Goal: Obtain resource: Download file/media

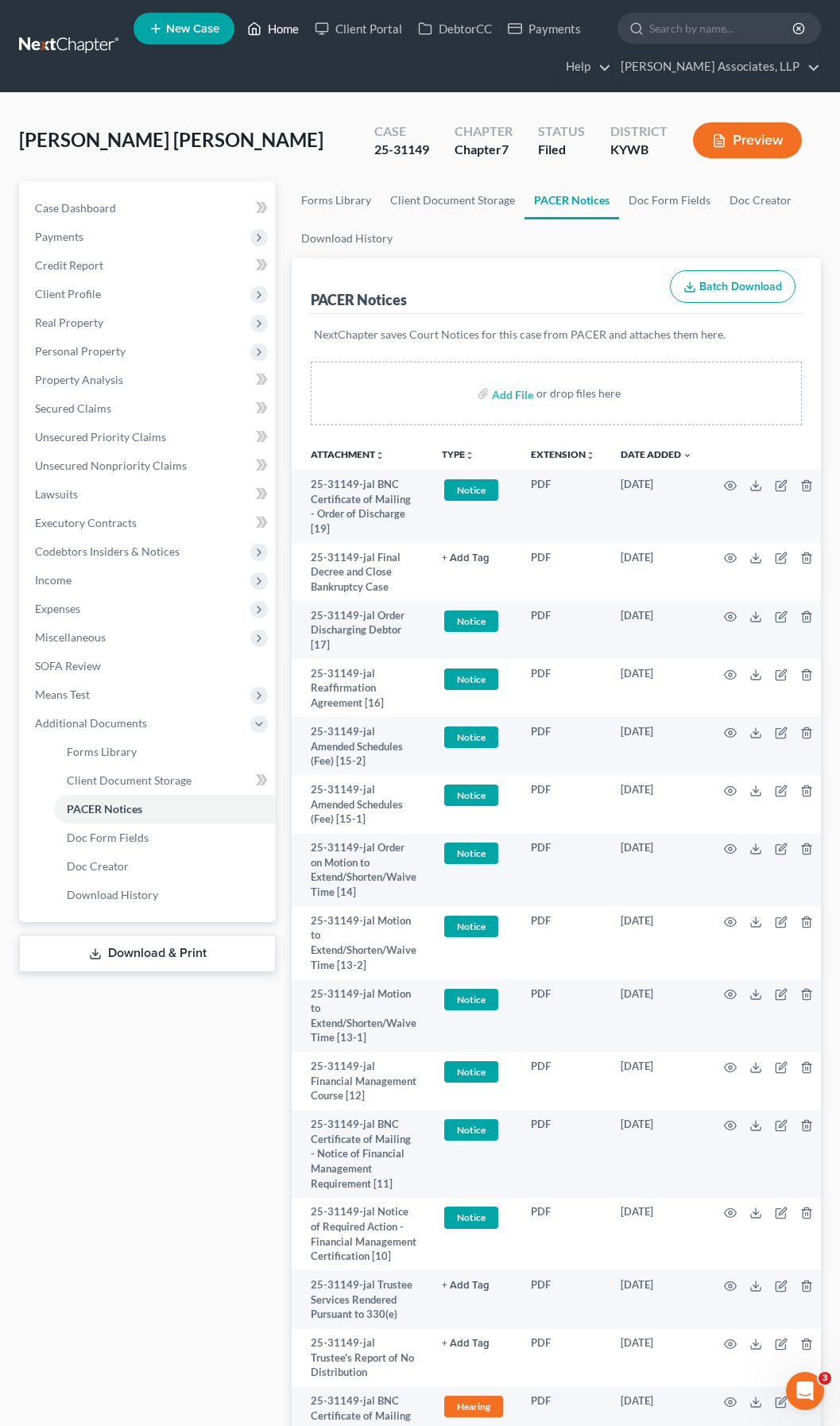
click at [282, 31] on link "Home" at bounding box center [273, 28] width 68 height 28
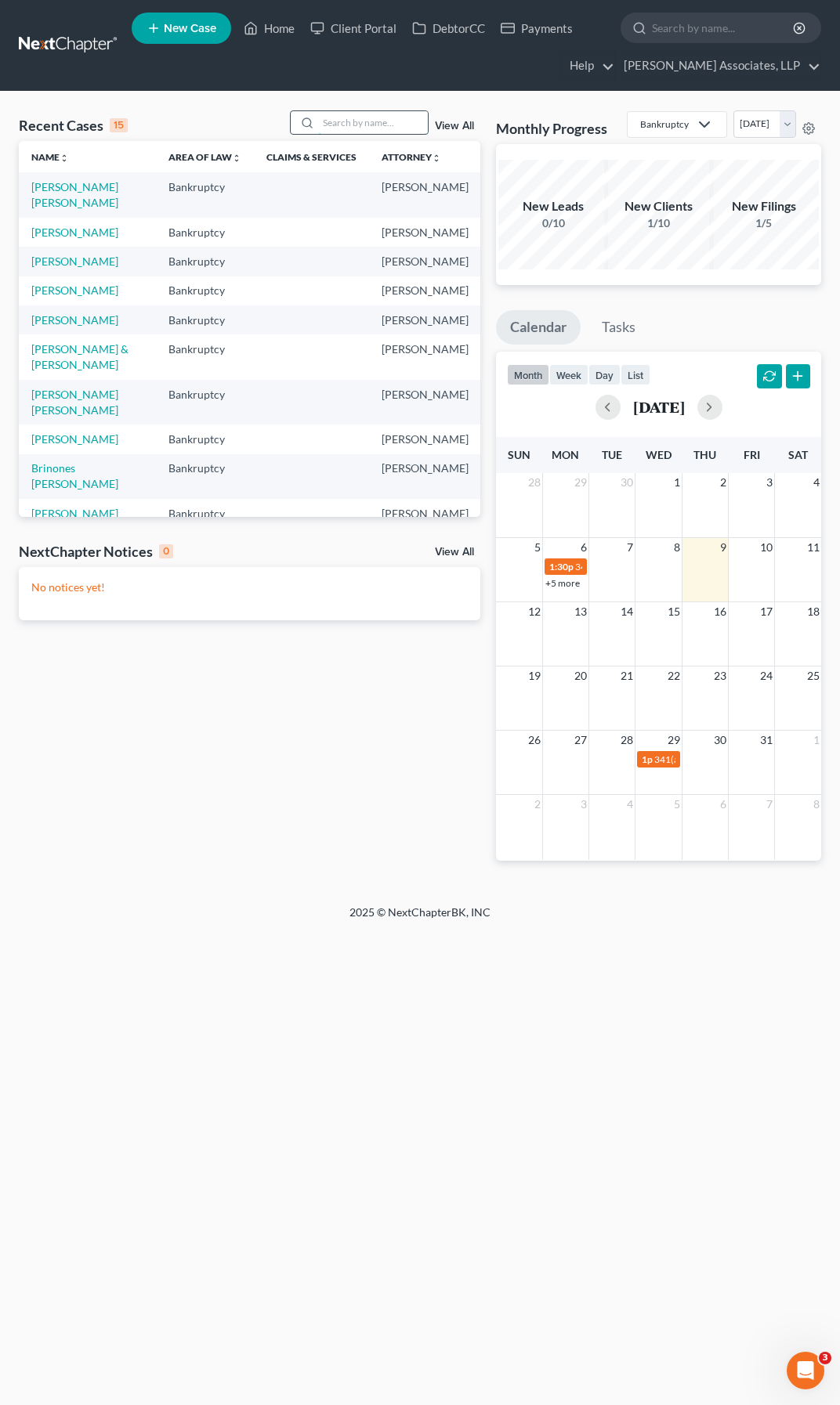
click at [371, 123] on input "search" at bounding box center [372, 123] width 109 height 23
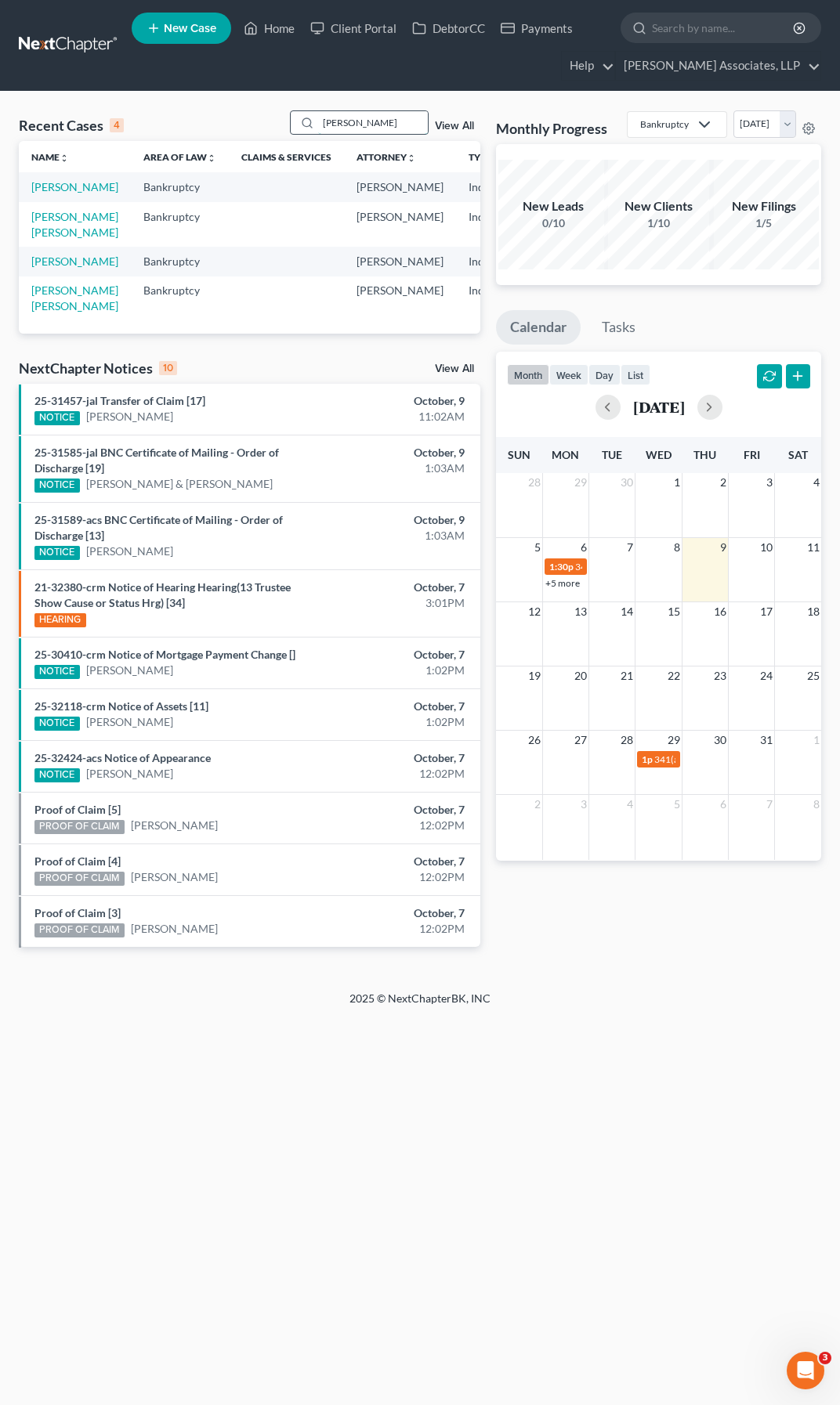
type input "[PERSON_NAME]"
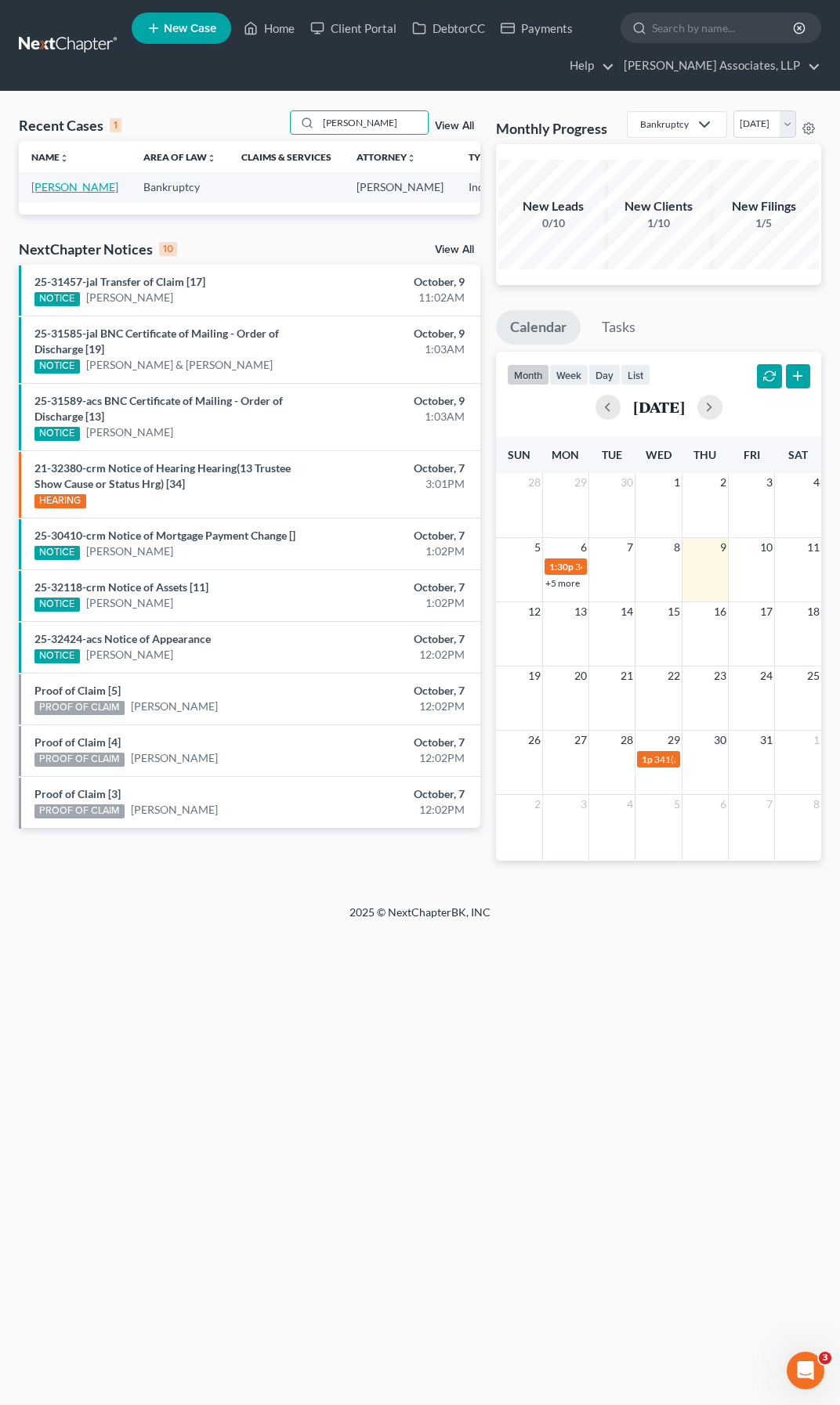
click at [63, 194] on link "[PERSON_NAME]" at bounding box center [74, 187] width 87 height 13
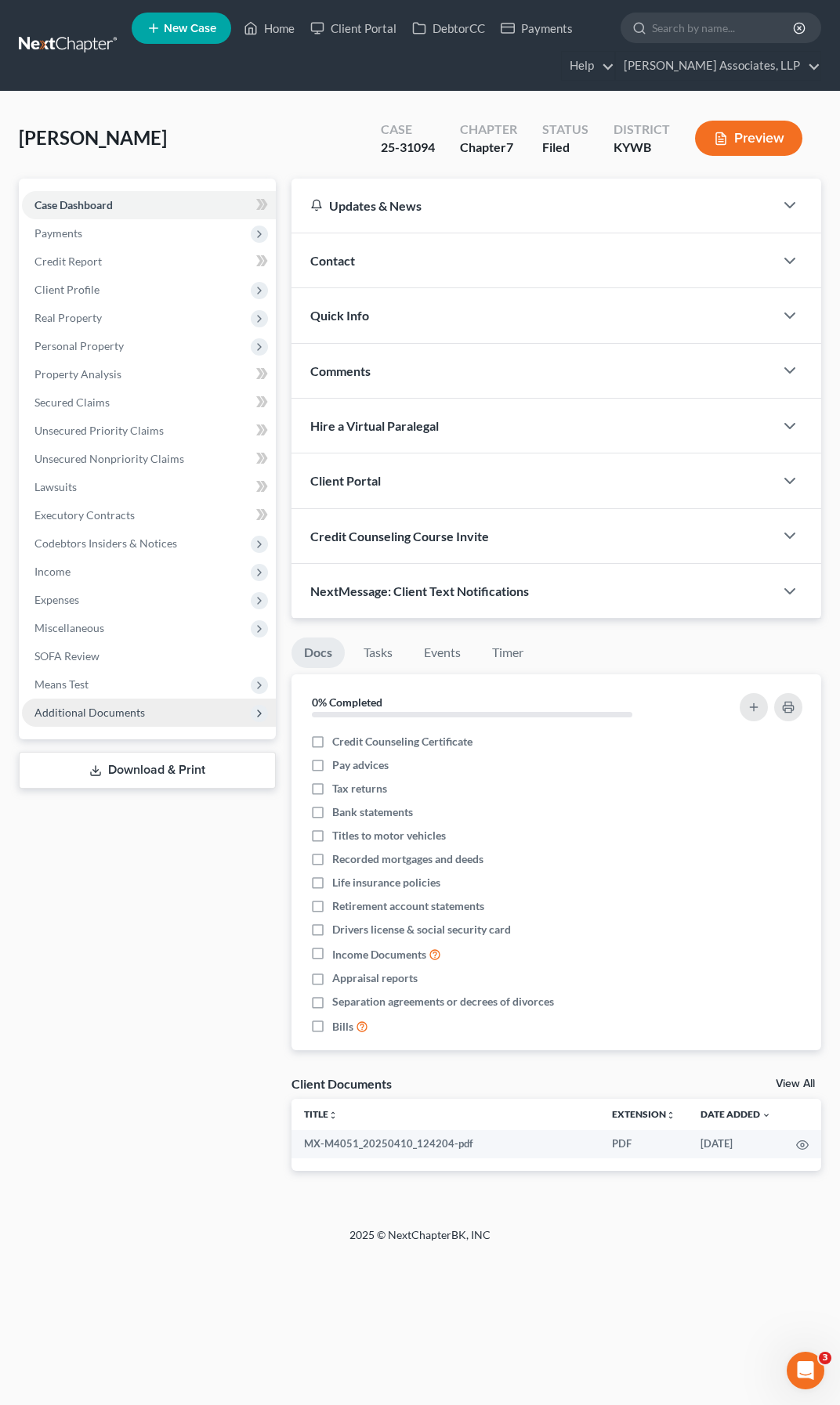
click at [122, 717] on span "Additional Documents" at bounding box center [89, 712] width 110 height 13
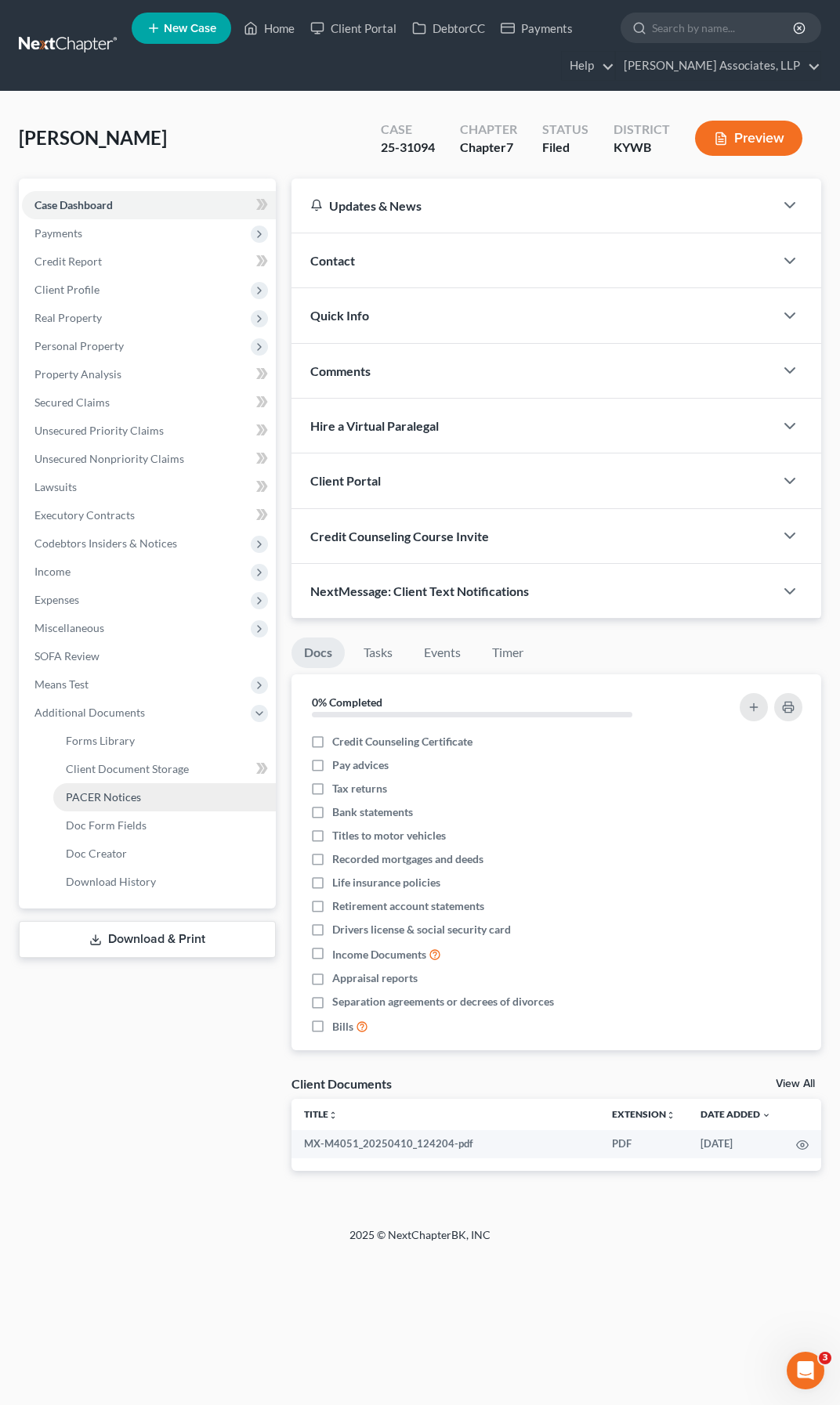
click at [121, 794] on span "PACER Notices" at bounding box center [103, 796] width 75 height 13
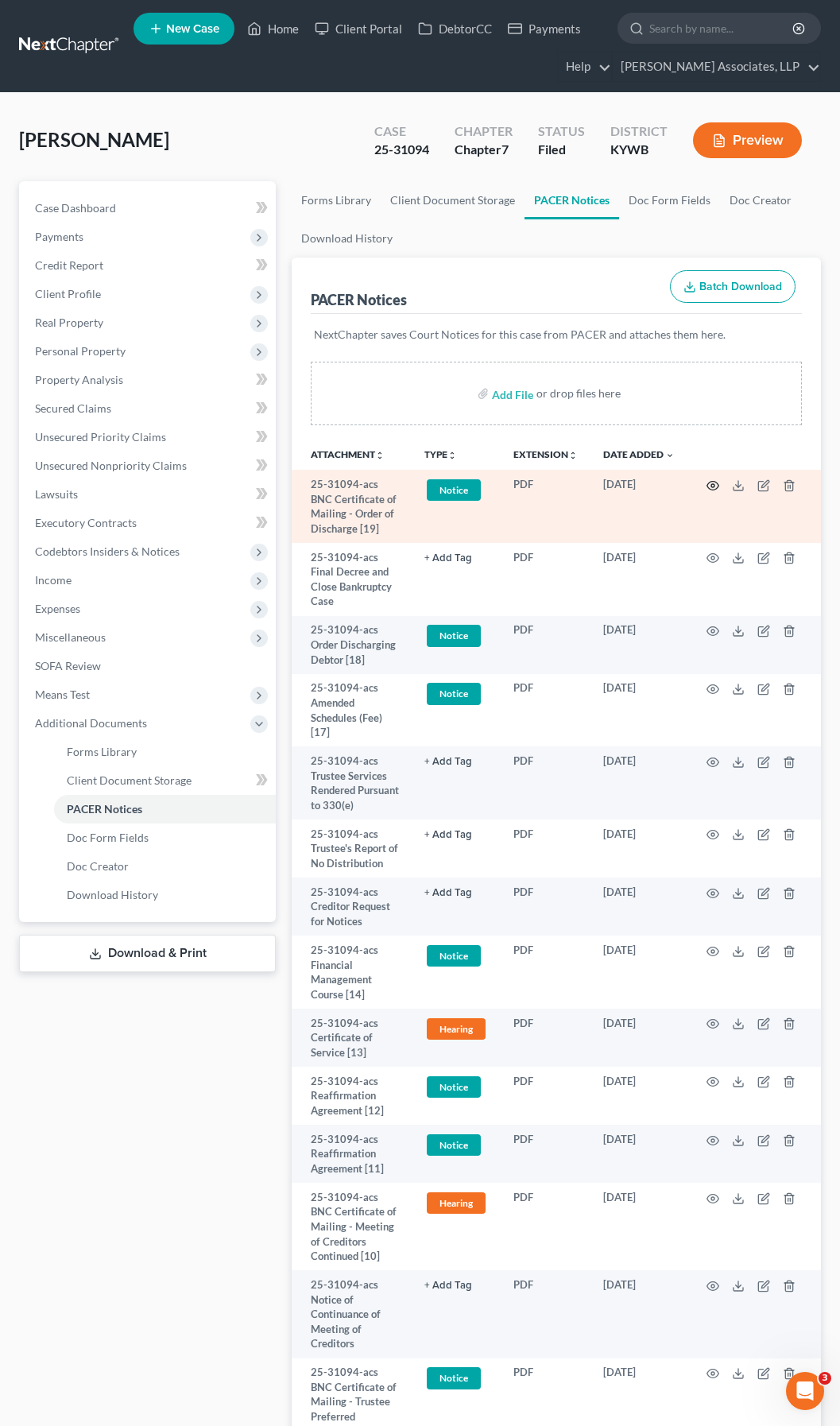
click at [713, 488] on icon "button" at bounding box center [713, 485] width 12 height 12
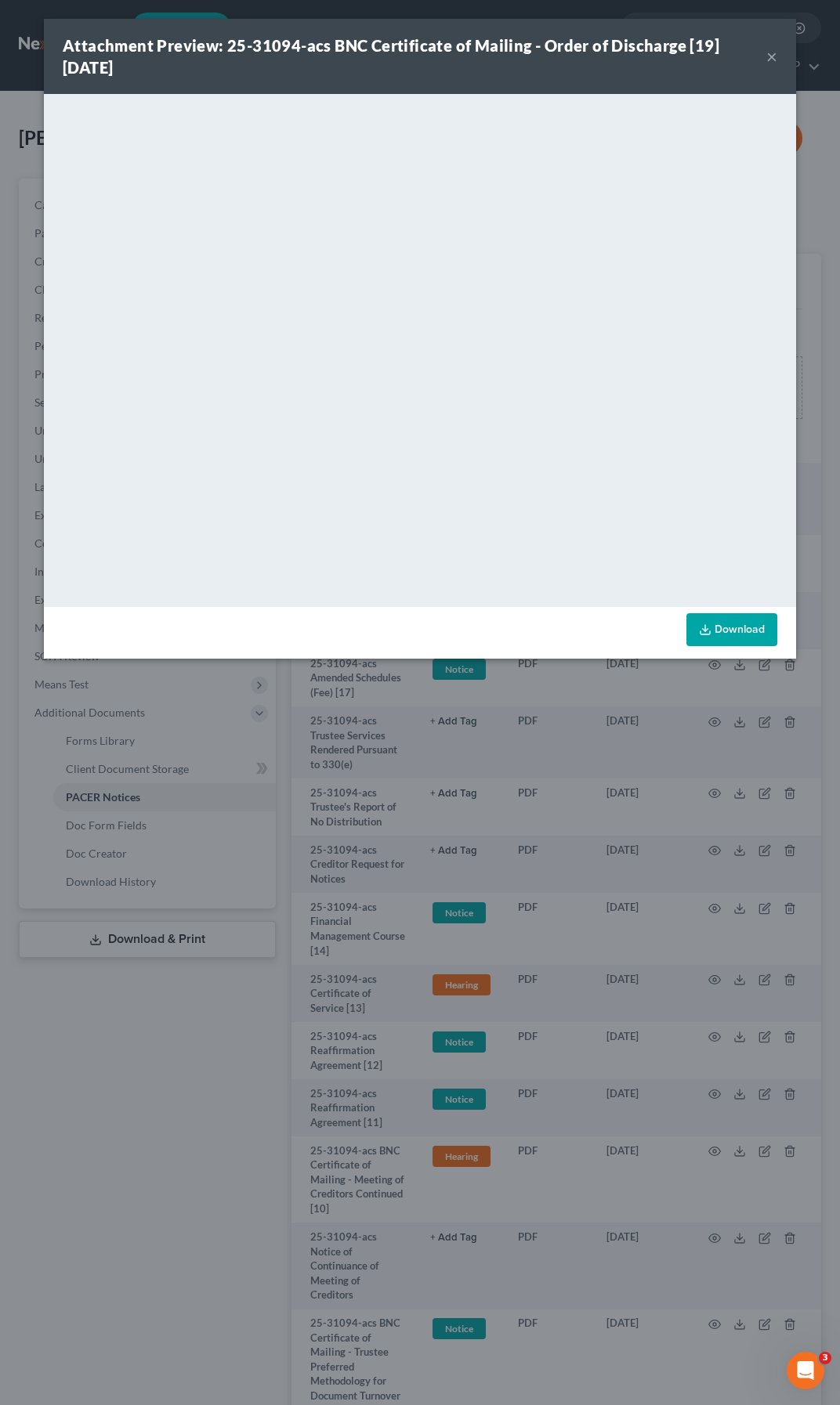
click at [773, 62] on button "×" at bounding box center [771, 56] width 11 height 18
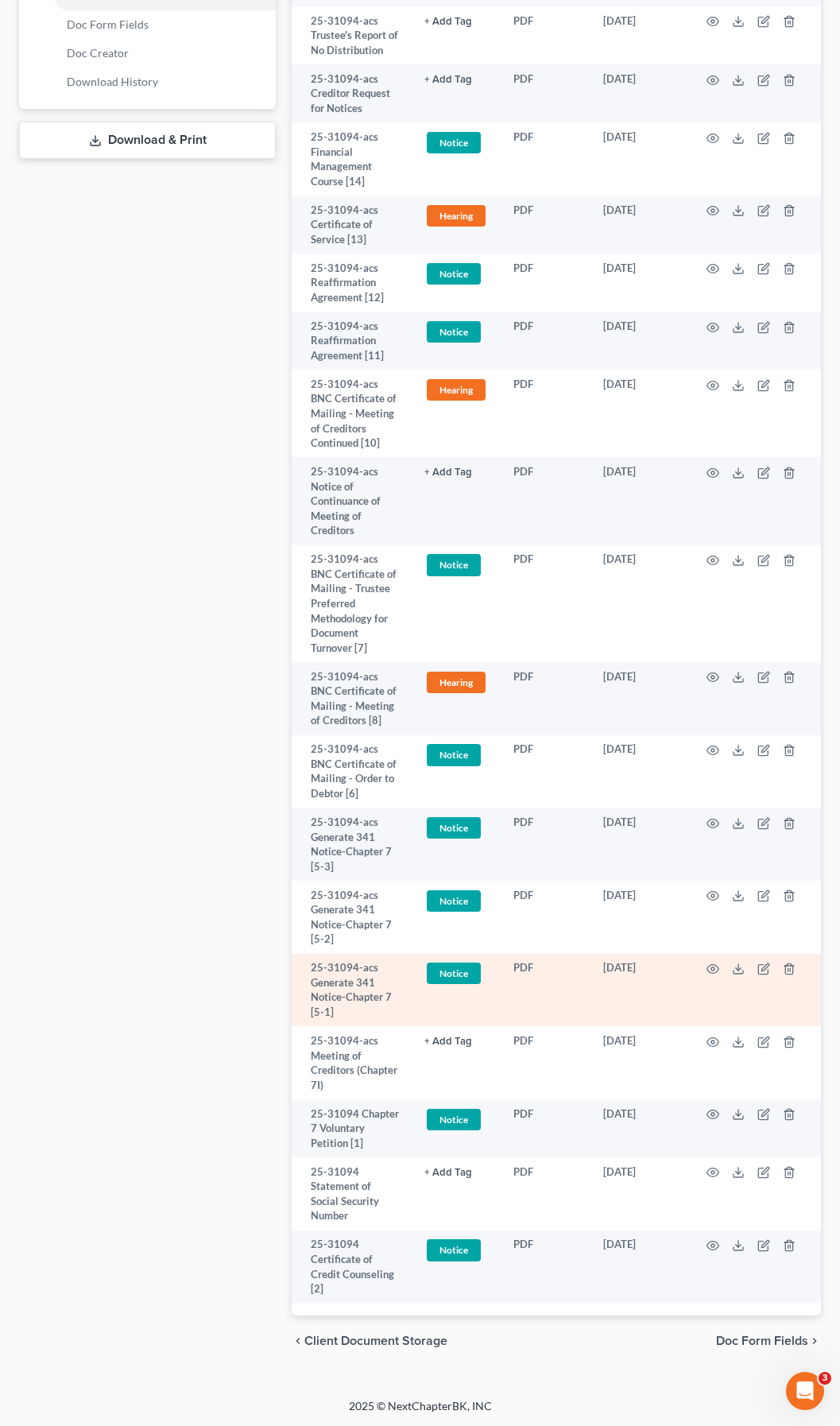
scroll to position [814, 0]
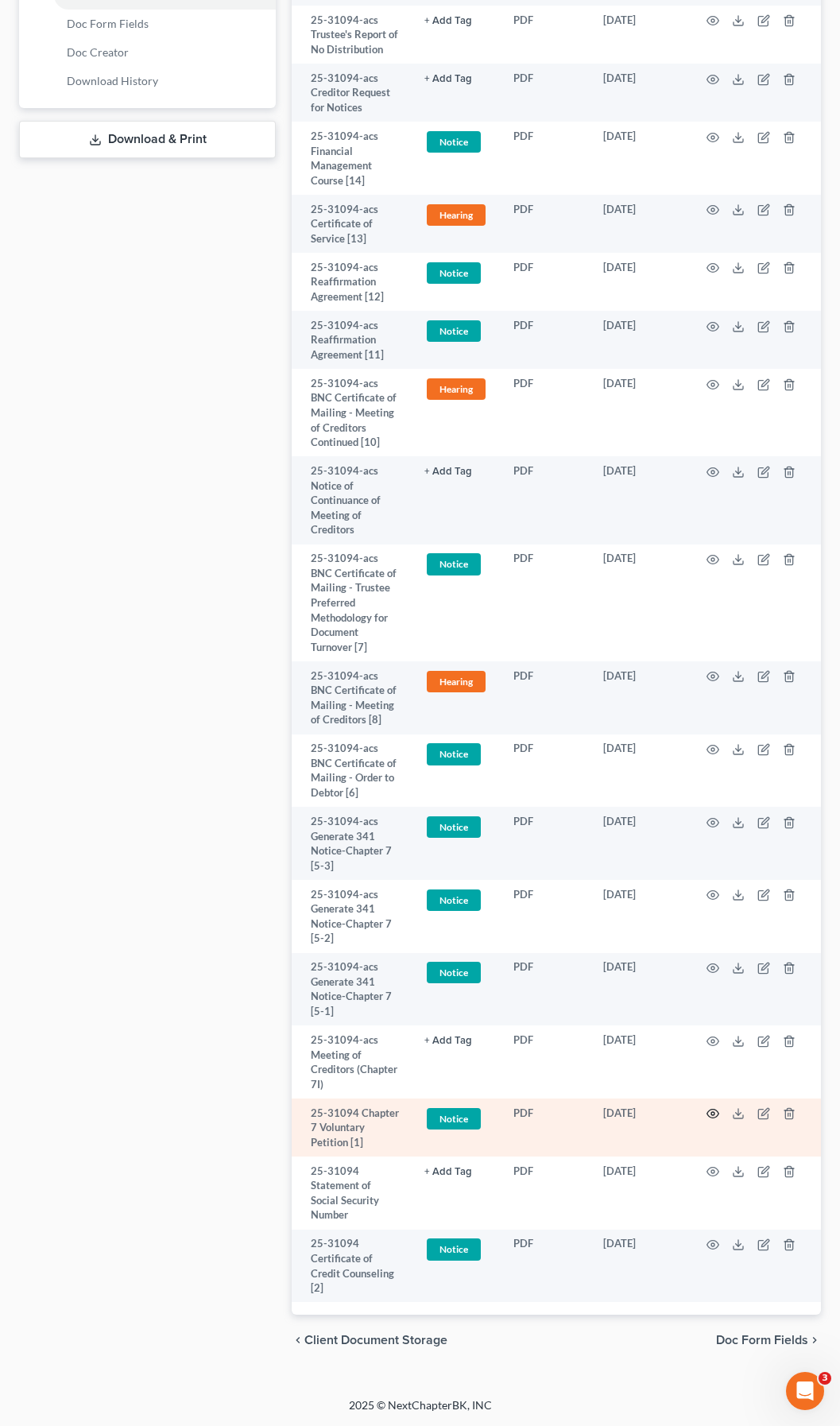
click at [712, 1115] on icon "button" at bounding box center [713, 1114] width 12 height 12
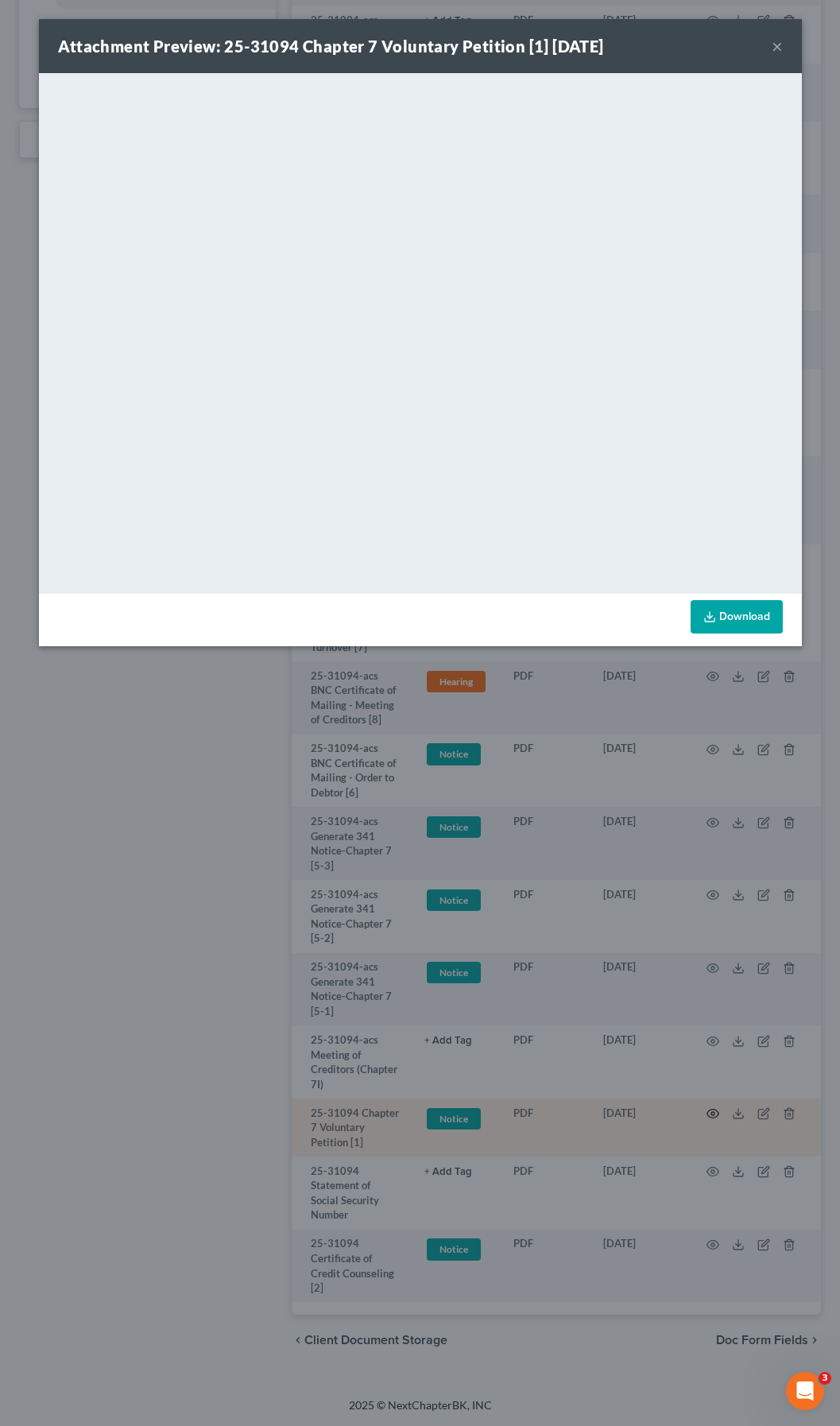
scroll to position [755, 0]
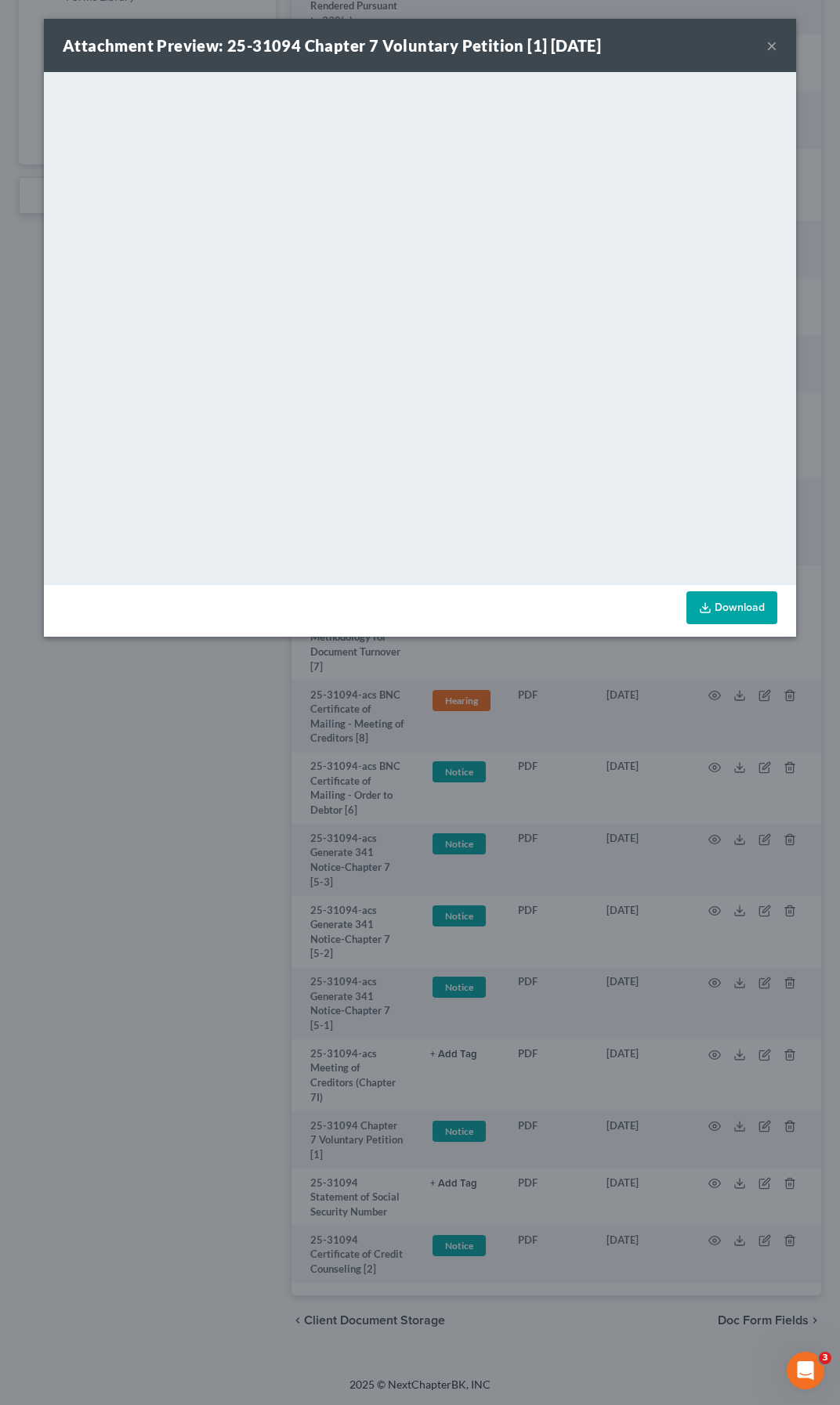
click at [773, 47] on button "×" at bounding box center [771, 45] width 11 height 18
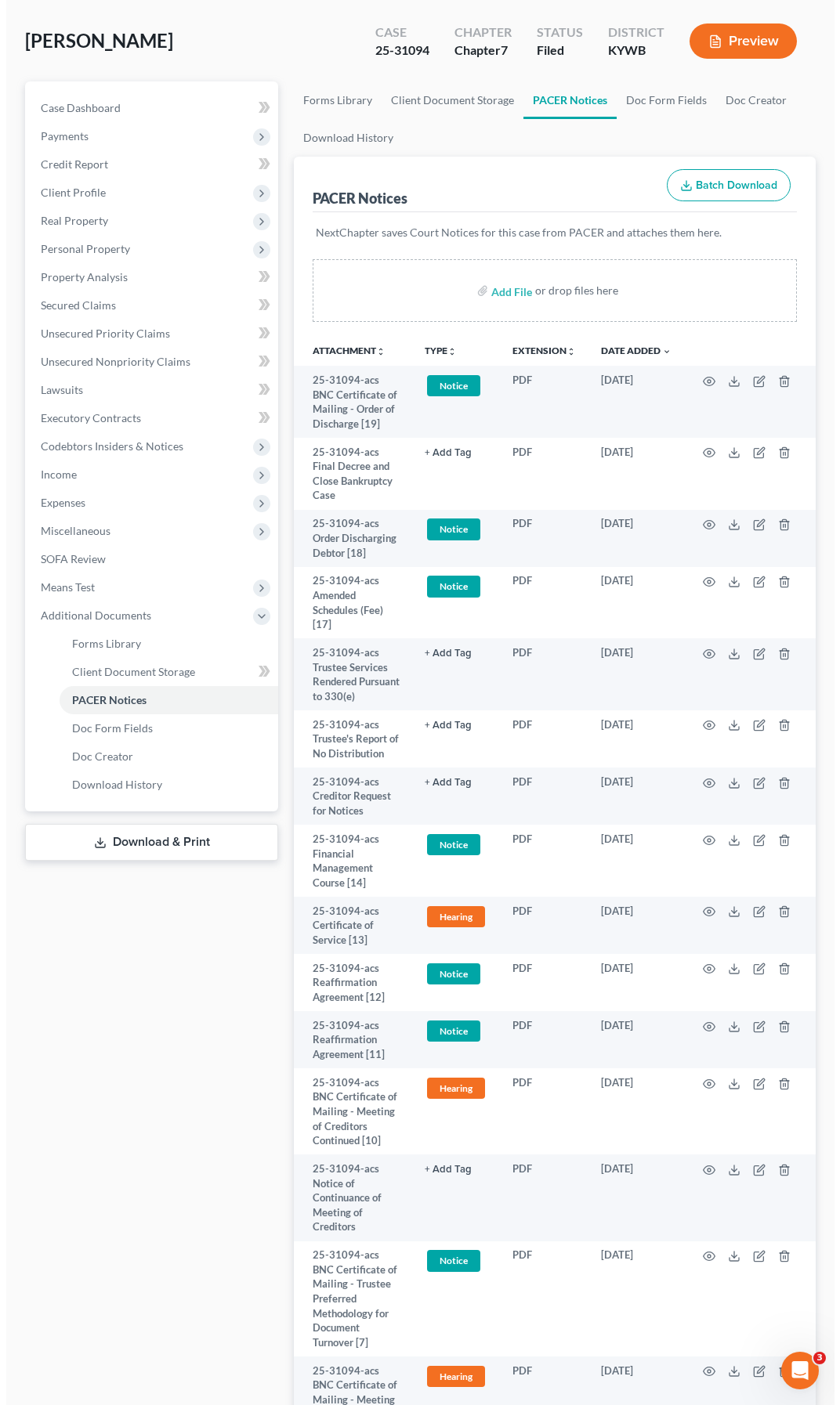
scroll to position [0, 0]
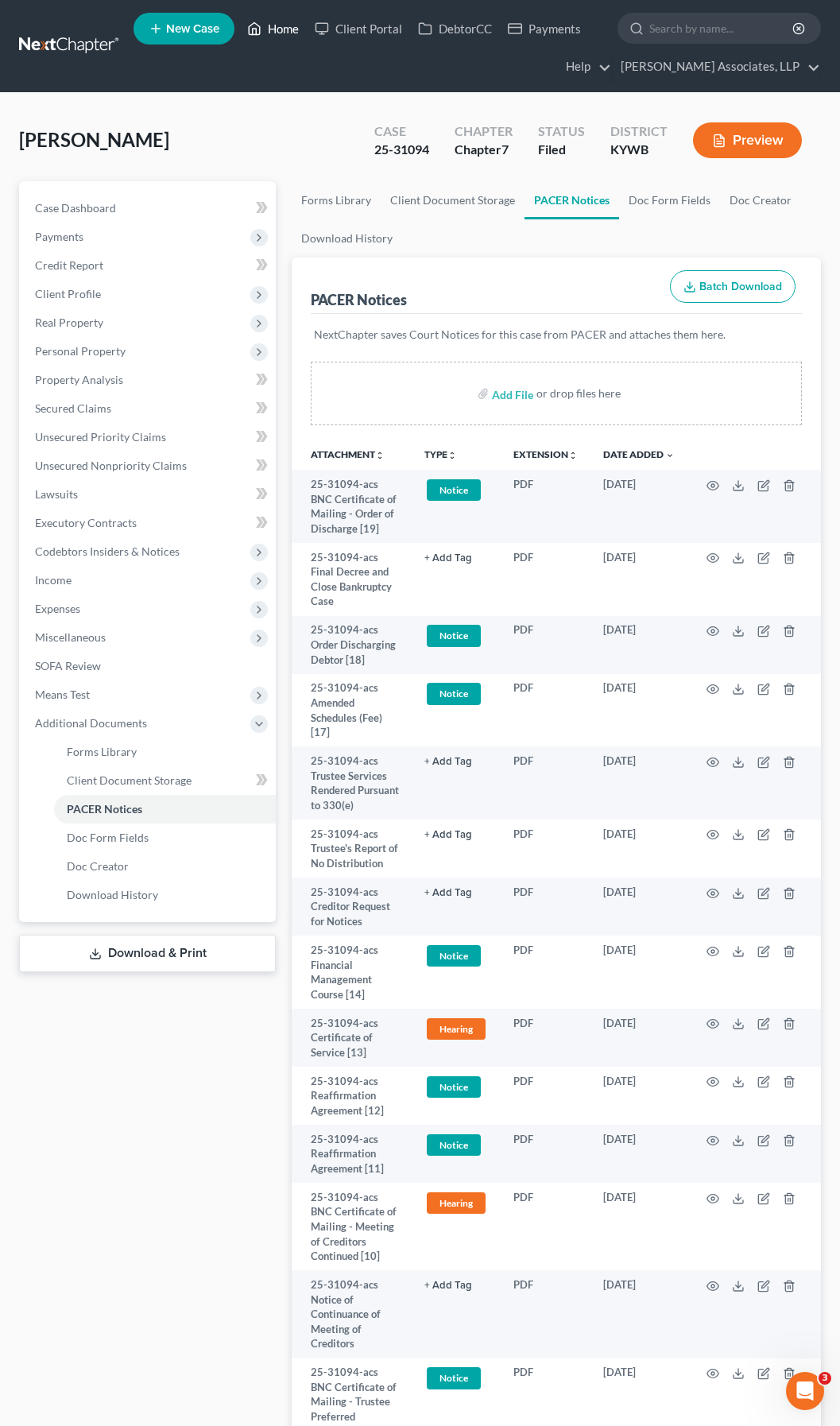
click at [281, 30] on link "Home" at bounding box center [273, 28] width 68 height 28
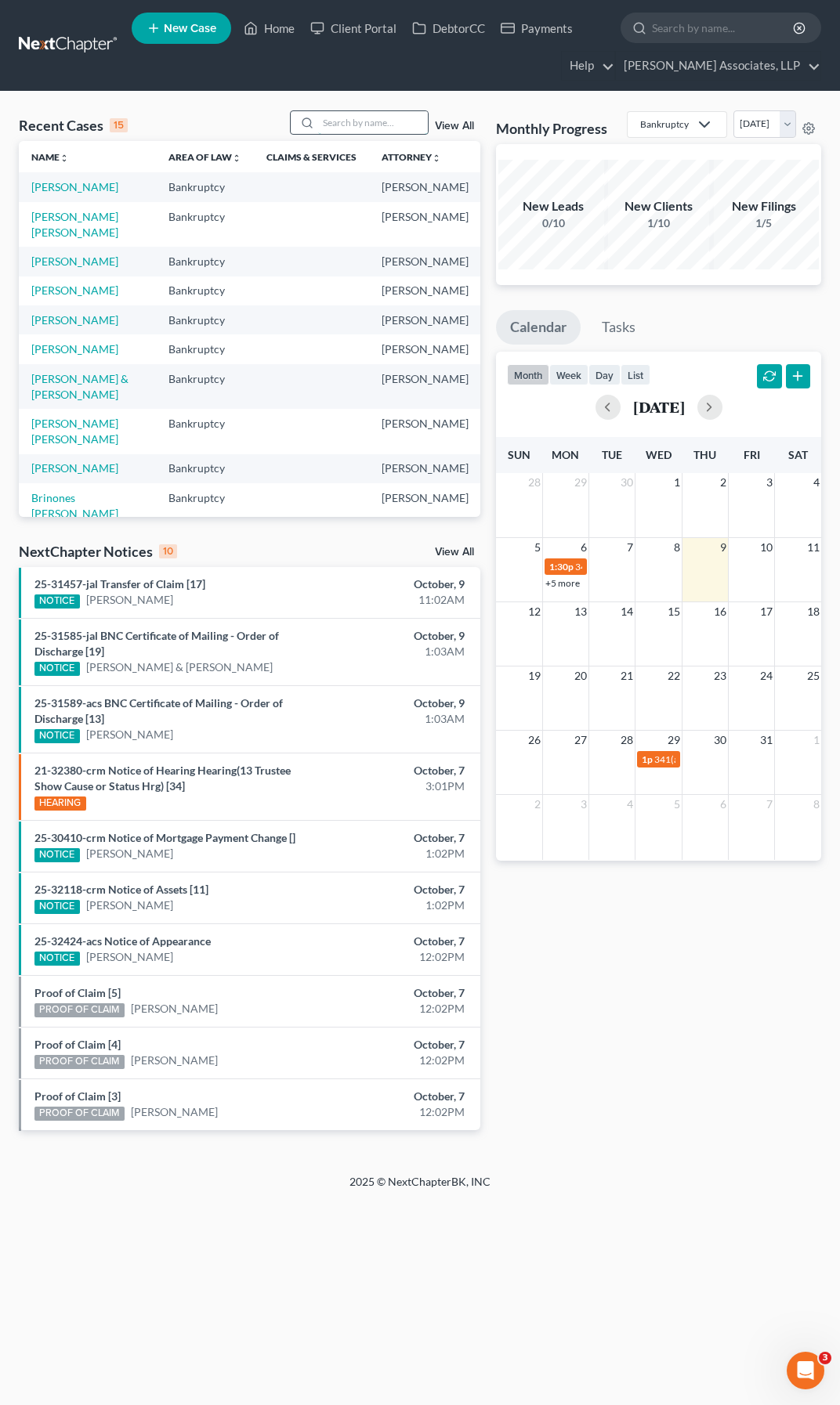
click at [362, 122] on input "search" at bounding box center [372, 123] width 109 height 23
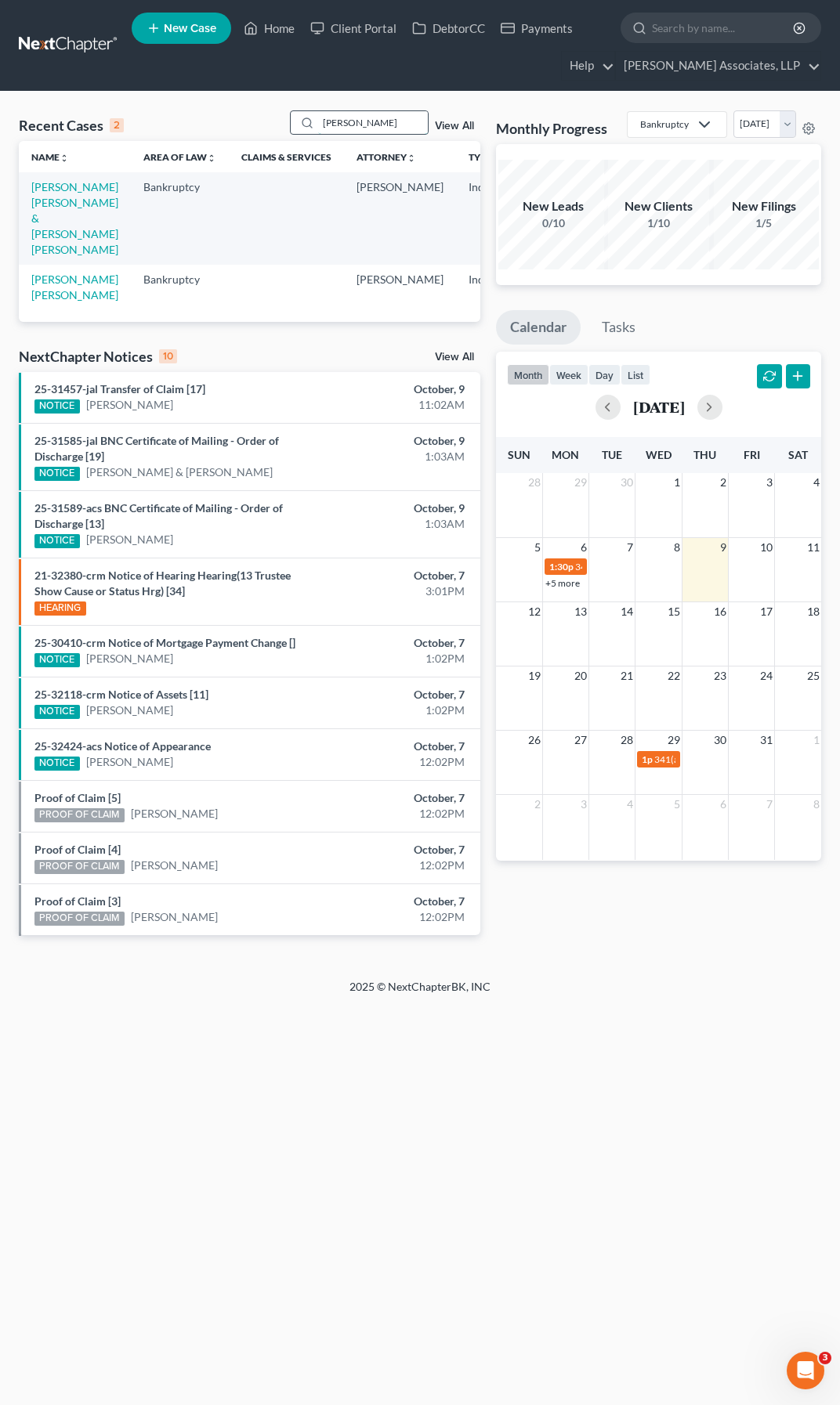
drag, startPoint x: 367, startPoint y: 124, endPoint x: 318, endPoint y: 124, distance: 49.0
click at [318, 124] on div "[PERSON_NAME]" at bounding box center [359, 123] width 139 height 25
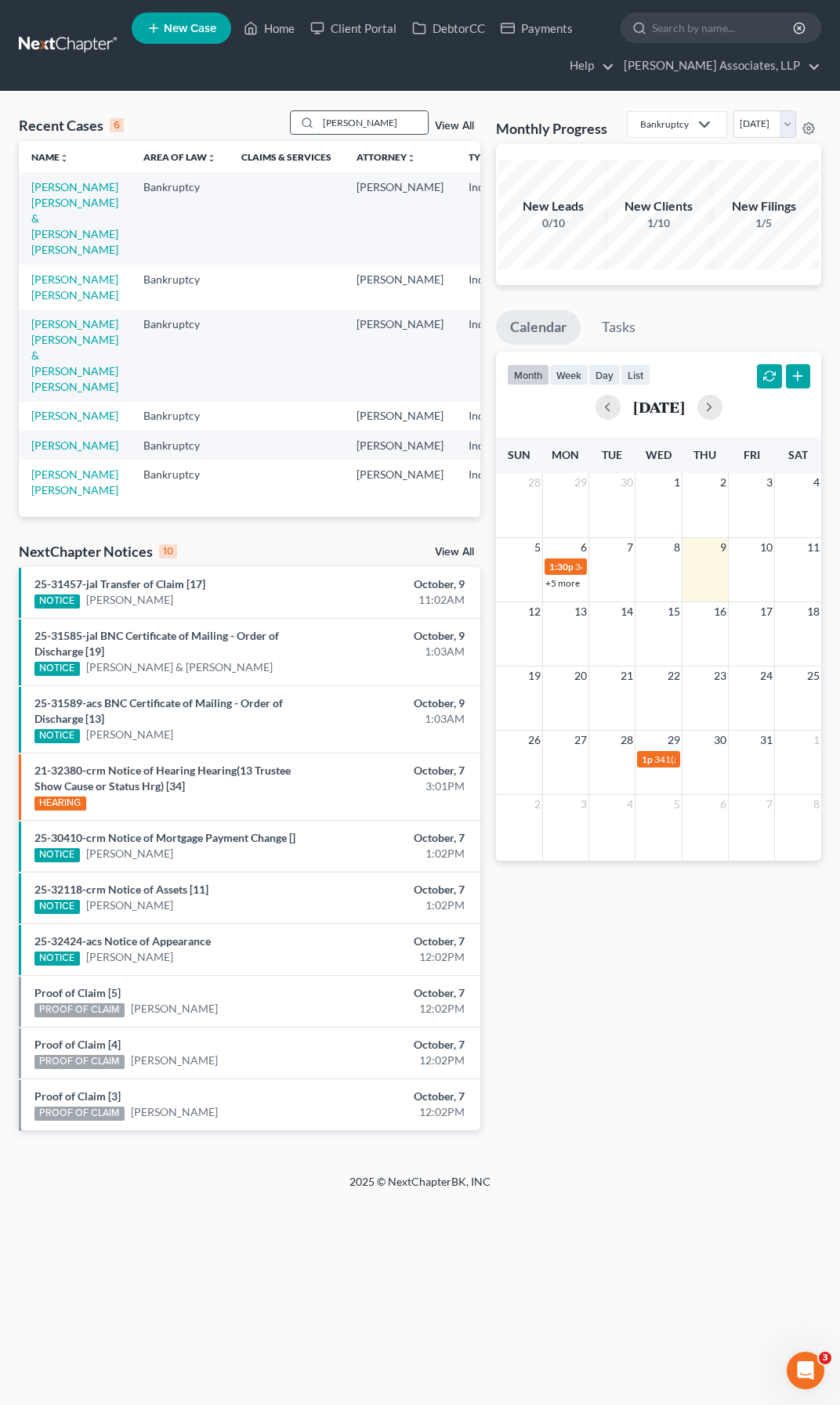
drag, startPoint x: 356, startPoint y: 122, endPoint x: 300, endPoint y: 120, distance: 56.0
click at [300, 120] on div "[PERSON_NAME]" at bounding box center [359, 123] width 139 height 25
type input "[PERSON_NAME]"
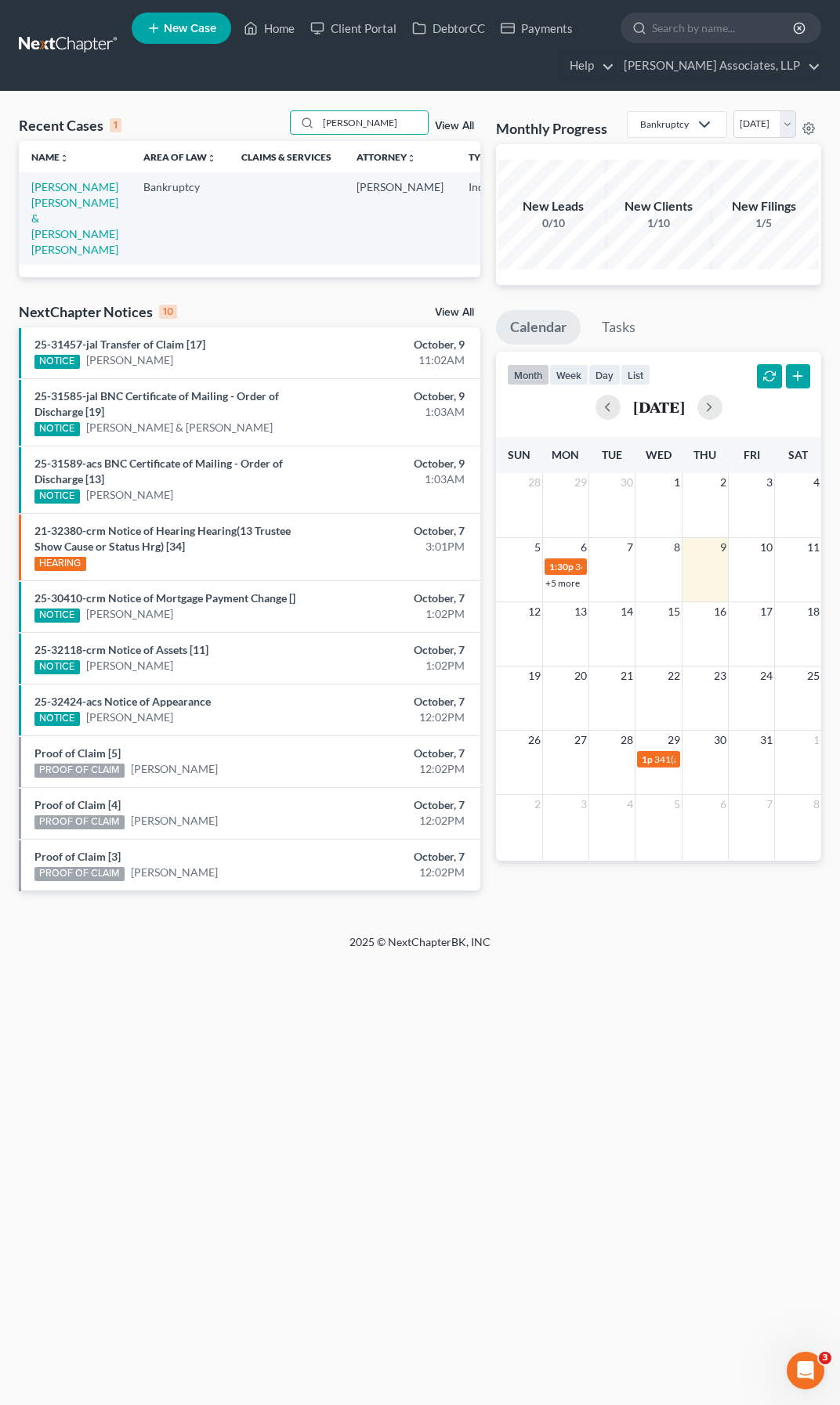
click at [55, 210] on td "[PERSON_NAME] [PERSON_NAME] & [PERSON_NAME] [PERSON_NAME]" at bounding box center [74, 218] width 112 height 92
click at [57, 206] on link "[PERSON_NAME] [PERSON_NAME] & [PERSON_NAME] [PERSON_NAME]" at bounding box center [74, 218] width 87 height 76
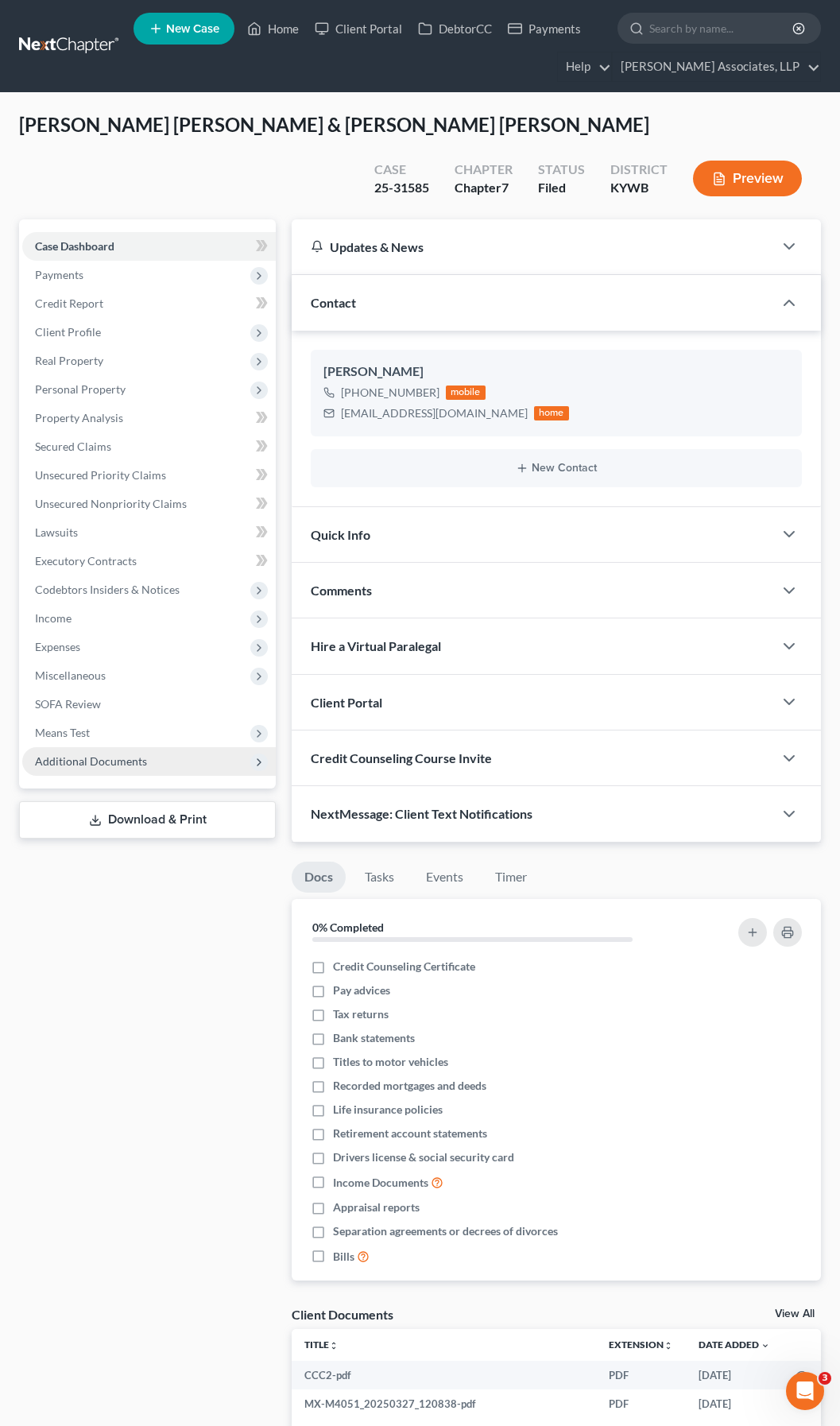
click at [120, 762] on span "Additional Documents" at bounding box center [91, 761] width 112 height 13
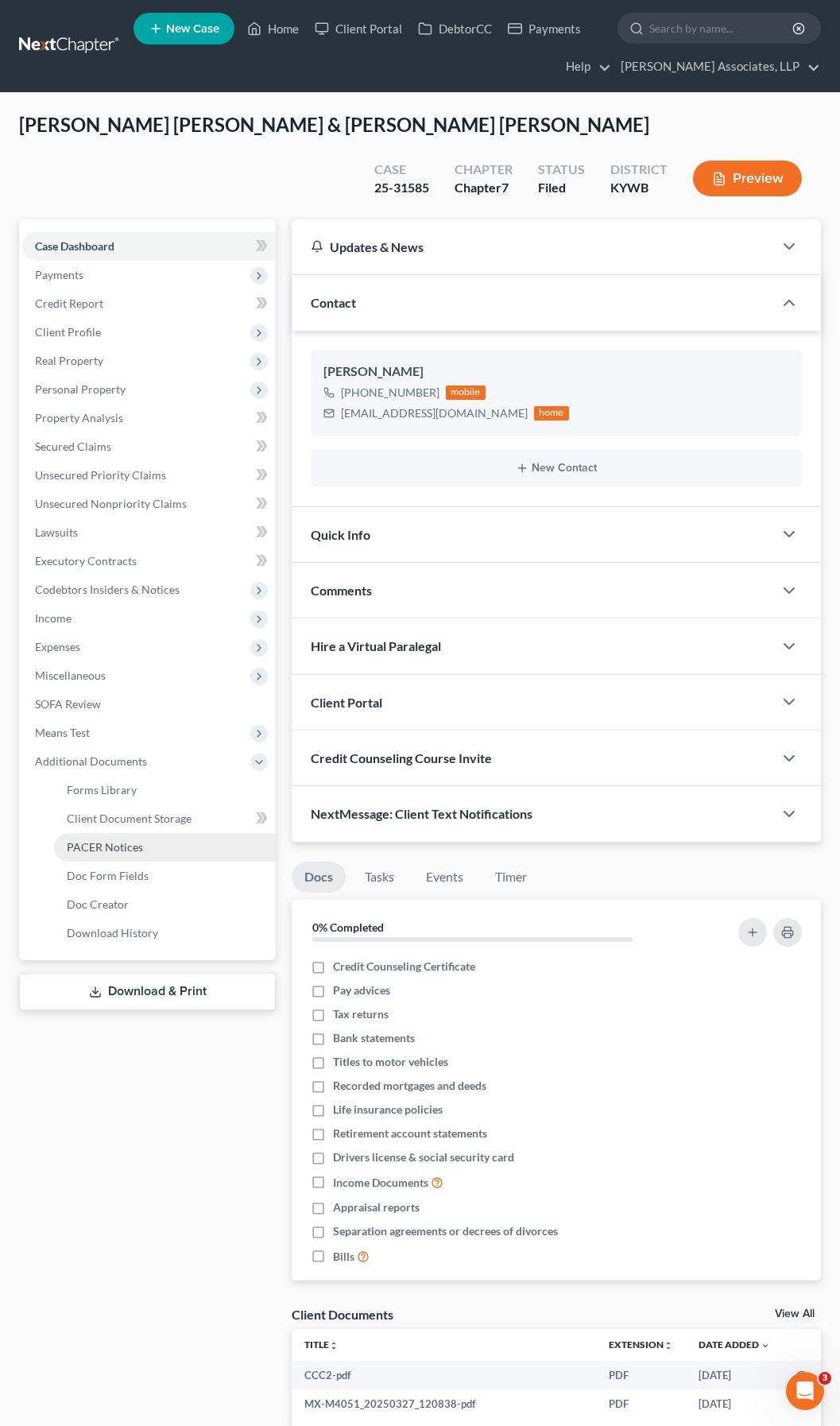
click at [132, 851] on span "PACER Notices" at bounding box center [105, 846] width 76 height 13
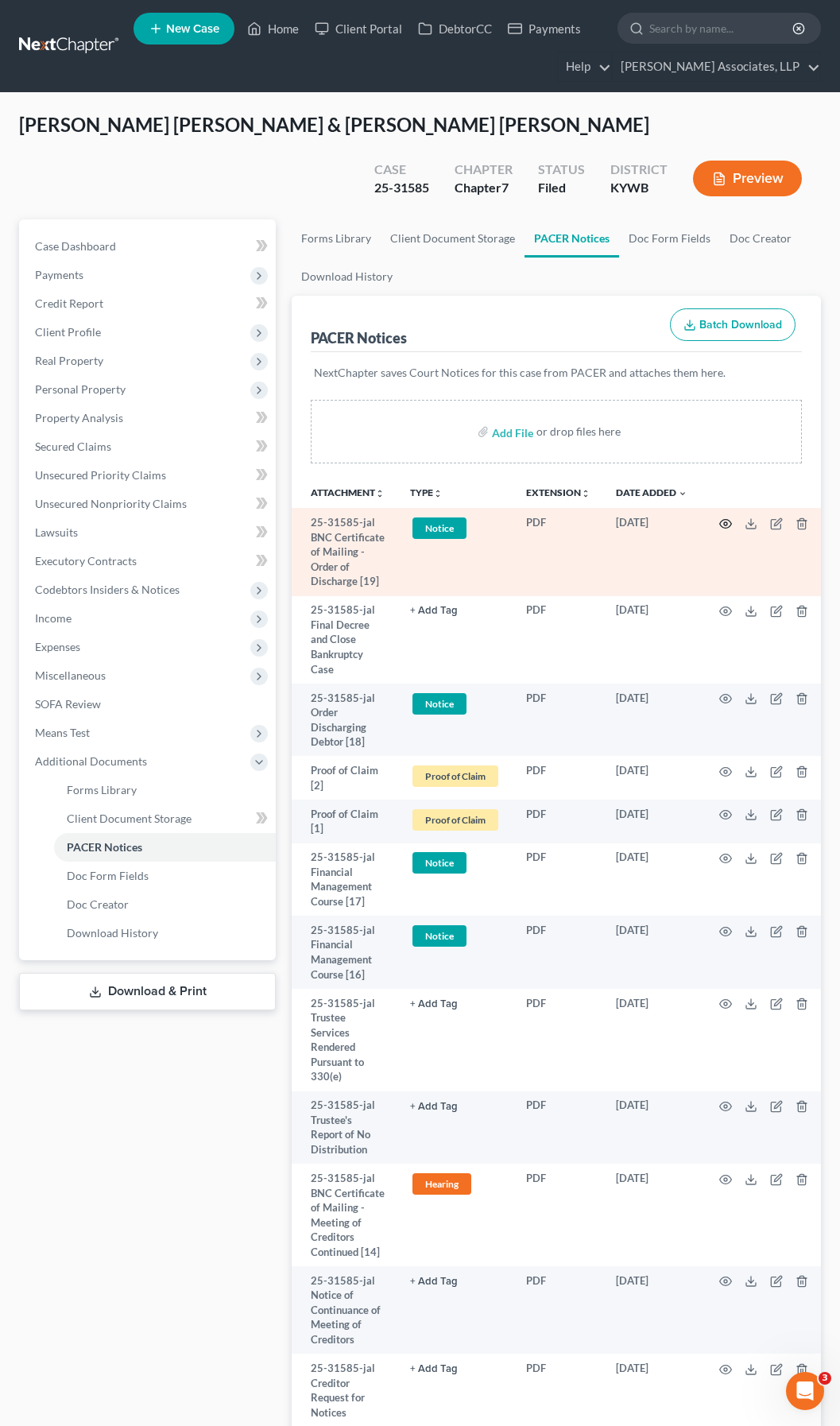
click at [725, 521] on icon "button" at bounding box center [725, 524] width 12 height 12
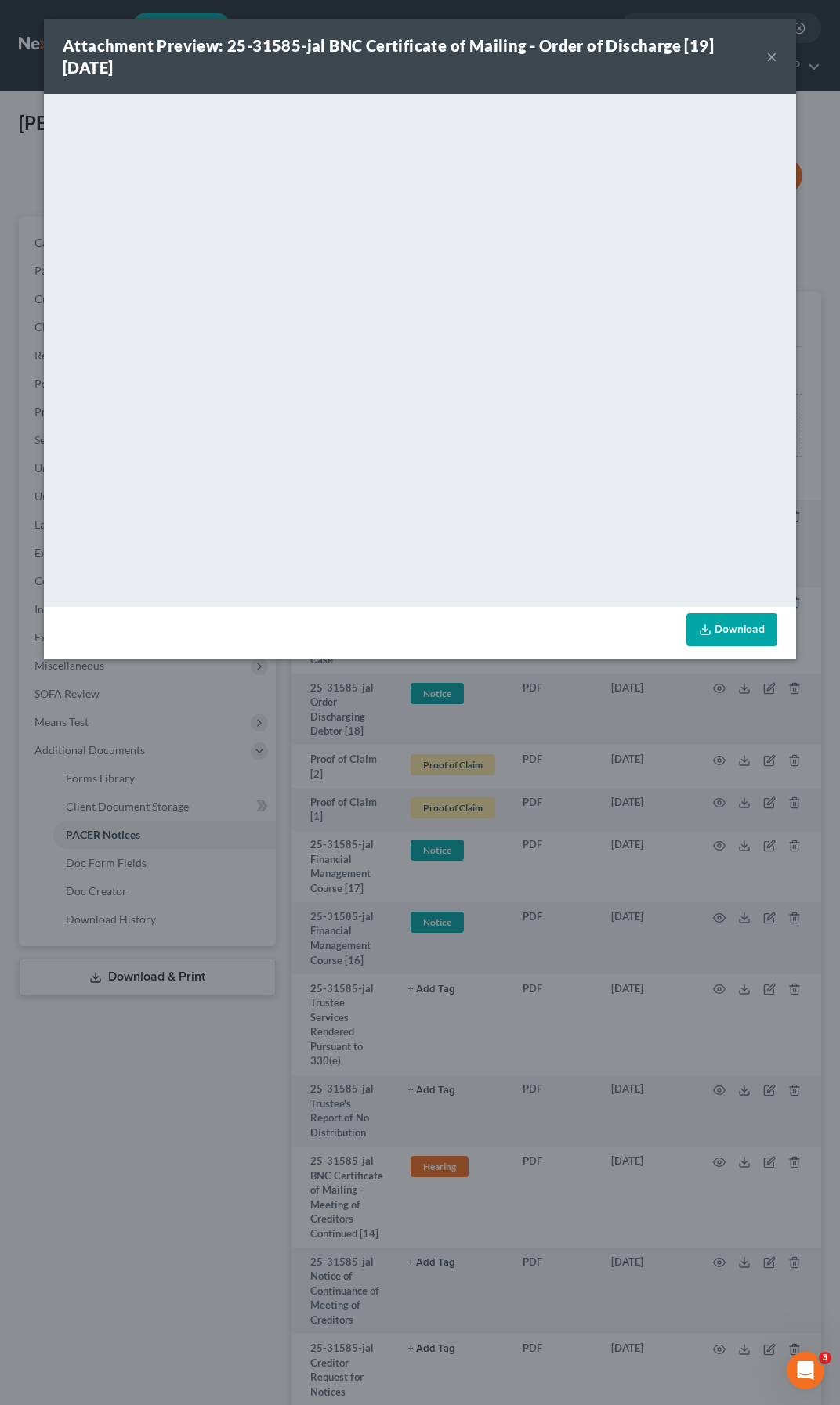
click at [774, 62] on button "×" at bounding box center [771, 56] width 11 height 18
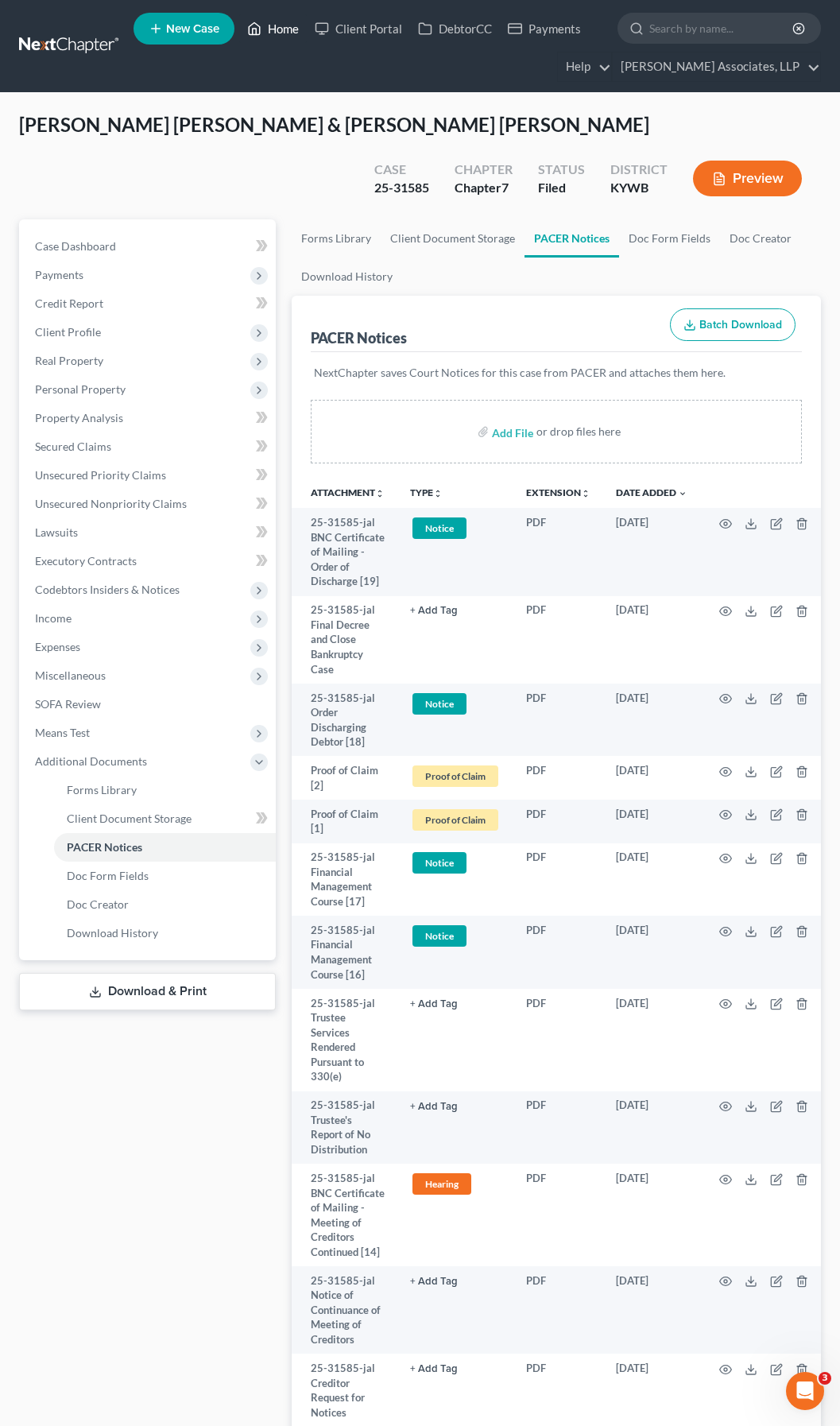
click at [283, 27] on link "Home" at bounding box center [273, 28] width 68 height 28
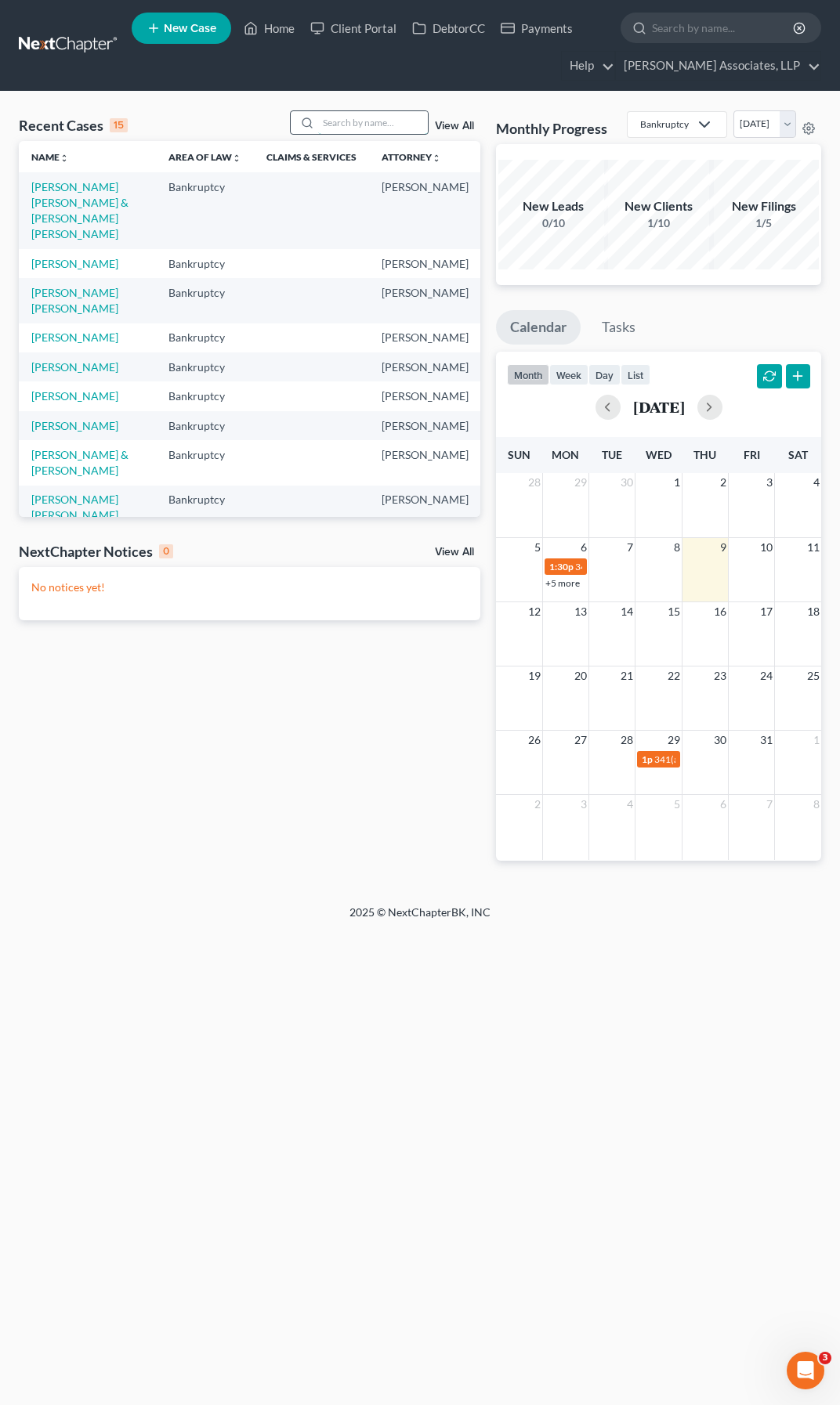
click at [334, 122] on input "search" at bounding box center [372, 123] width 109 height 23
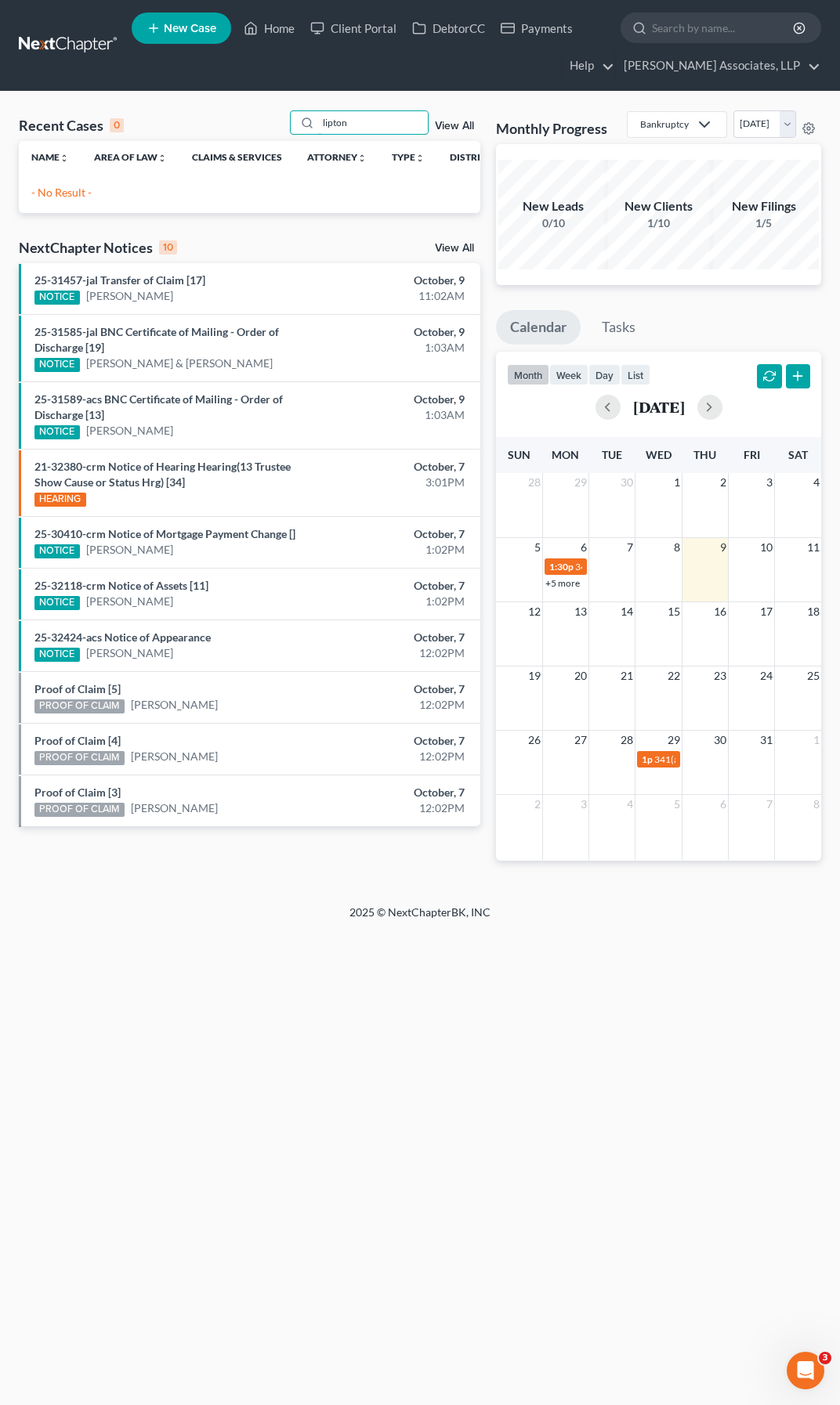
drag, startPoint x: 362, startPoint y: 121, endPoint x: 264, endPoint y: 121, distance: 98.0
click at [264, 121] on div "Recent Cases 0 lipton View All" at bounding box center [249, 125] width 462 height 31
type input "[PERSON_NAME]"
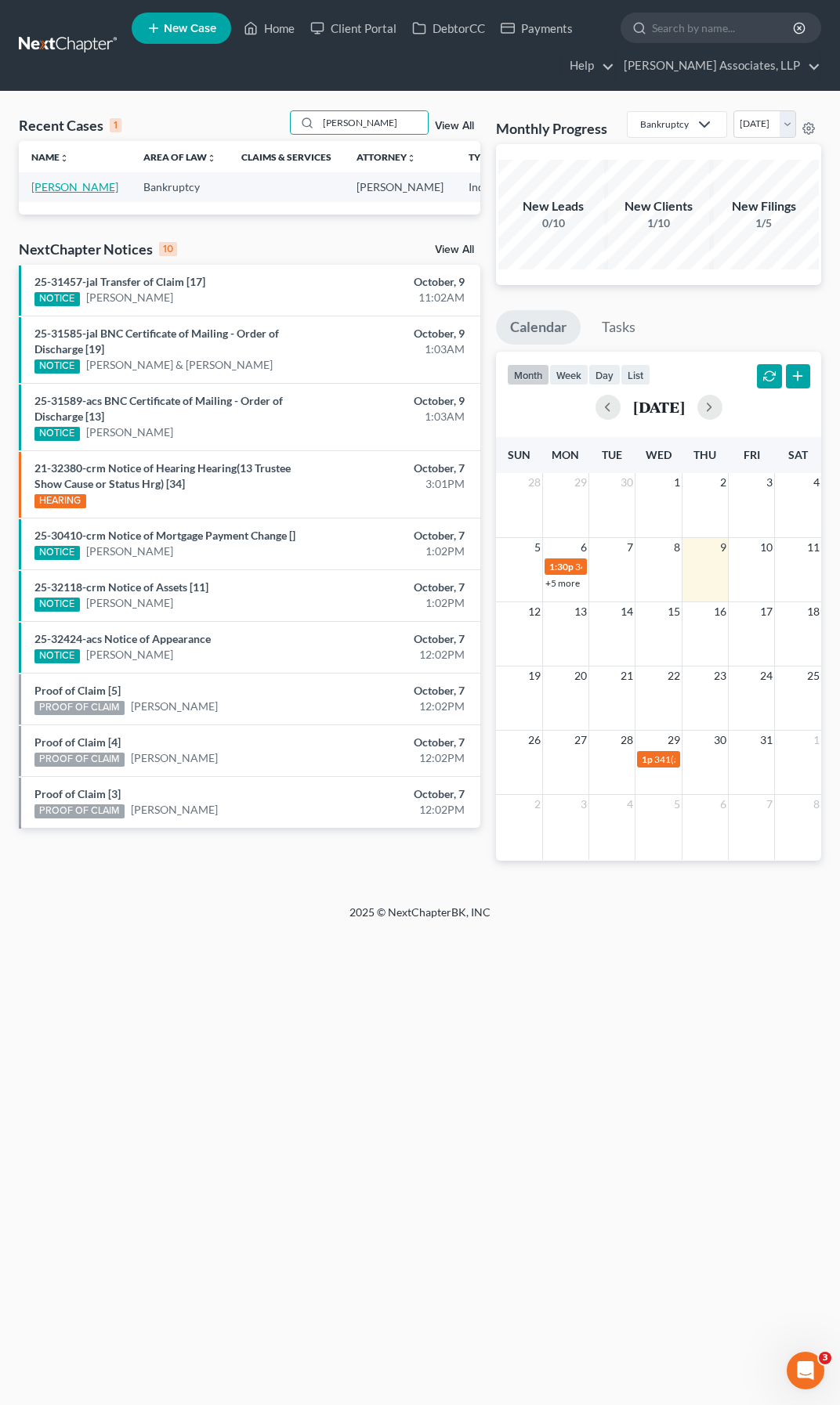
click at [40, 194] on link "[PERSON_NAME]" at bounding box center [74, 187] width 87 height 13
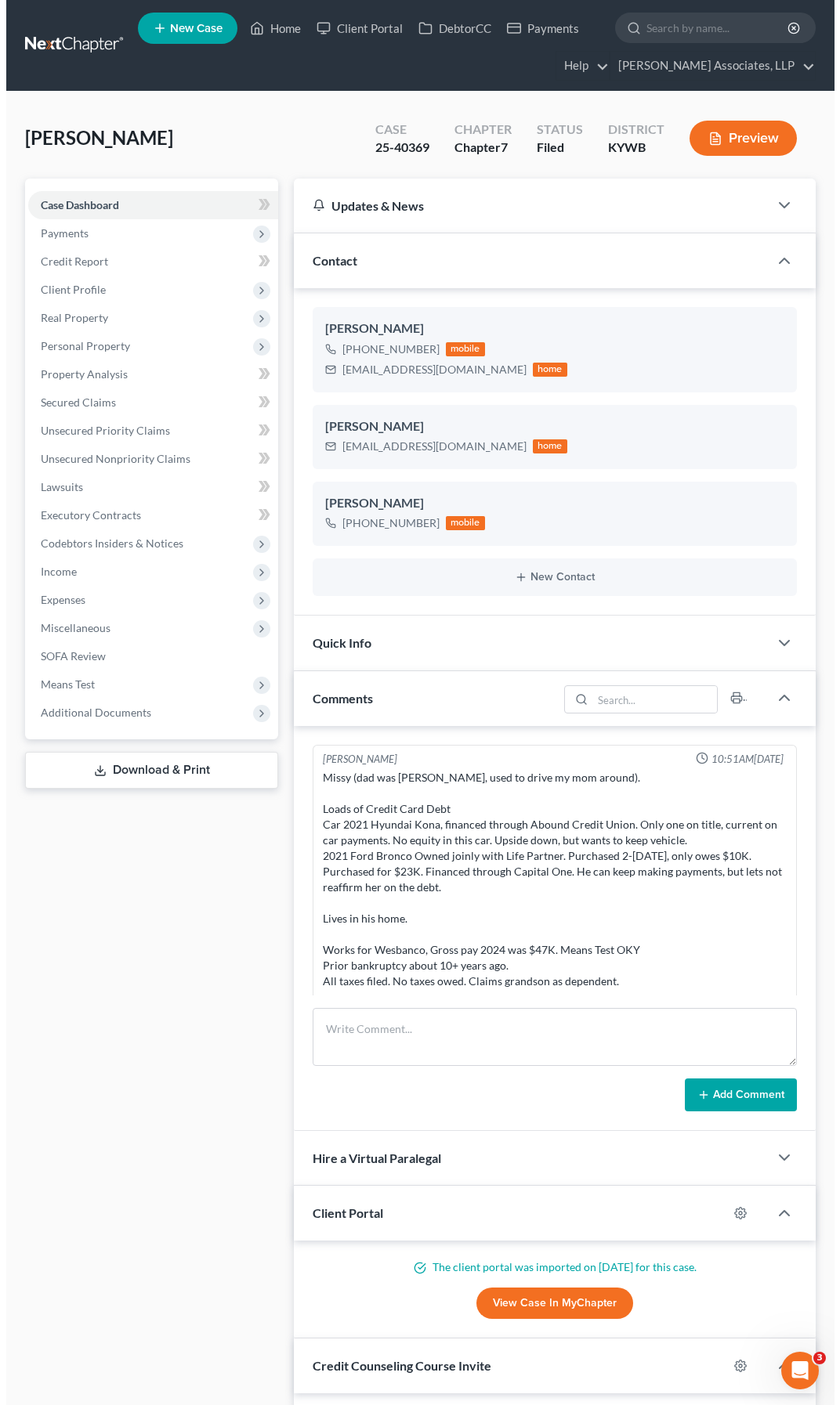
scroll to position [35, 0]
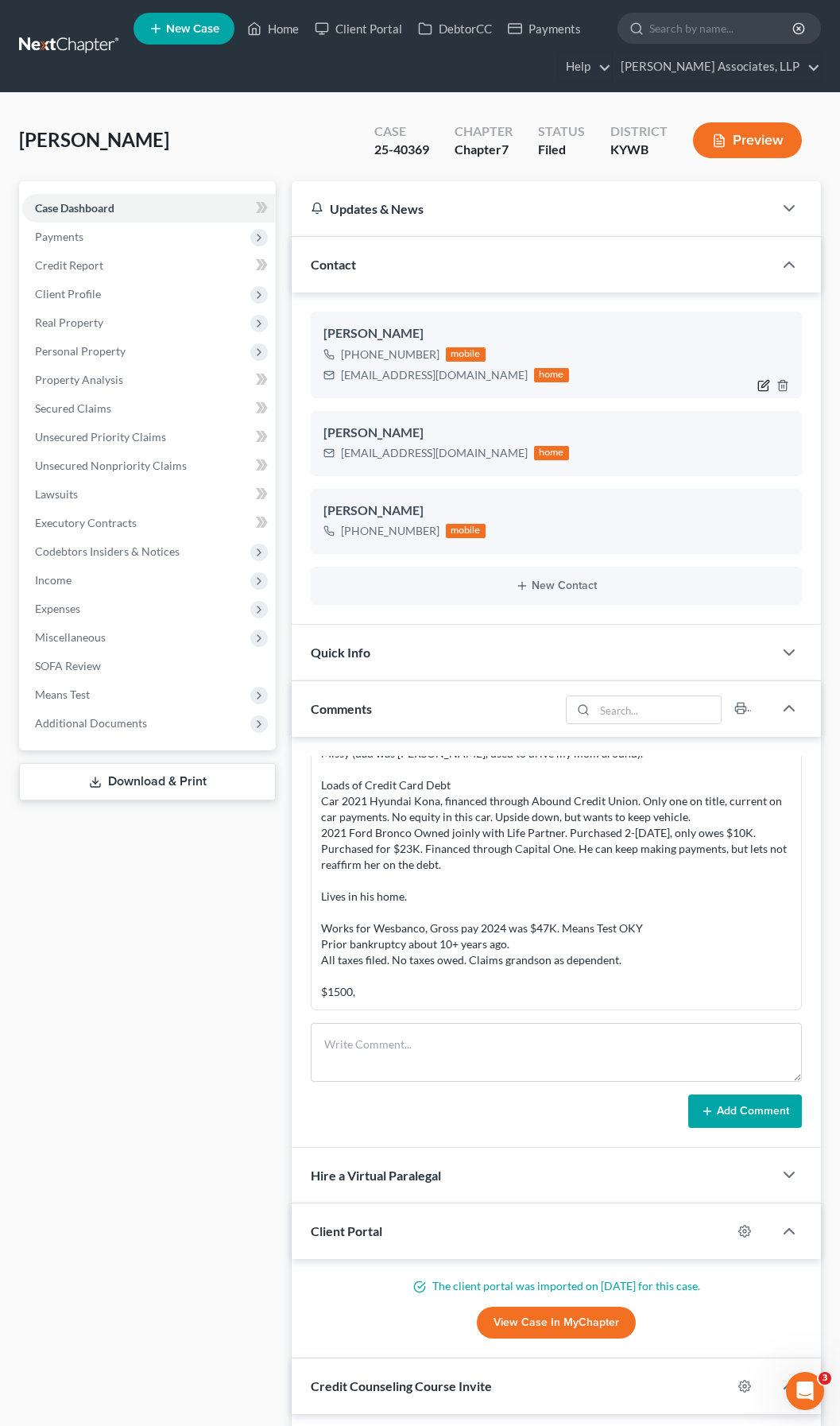
click at [762, 387] on icon "button" at bounding box center [765, 383] width 7 height 7
select select "0"
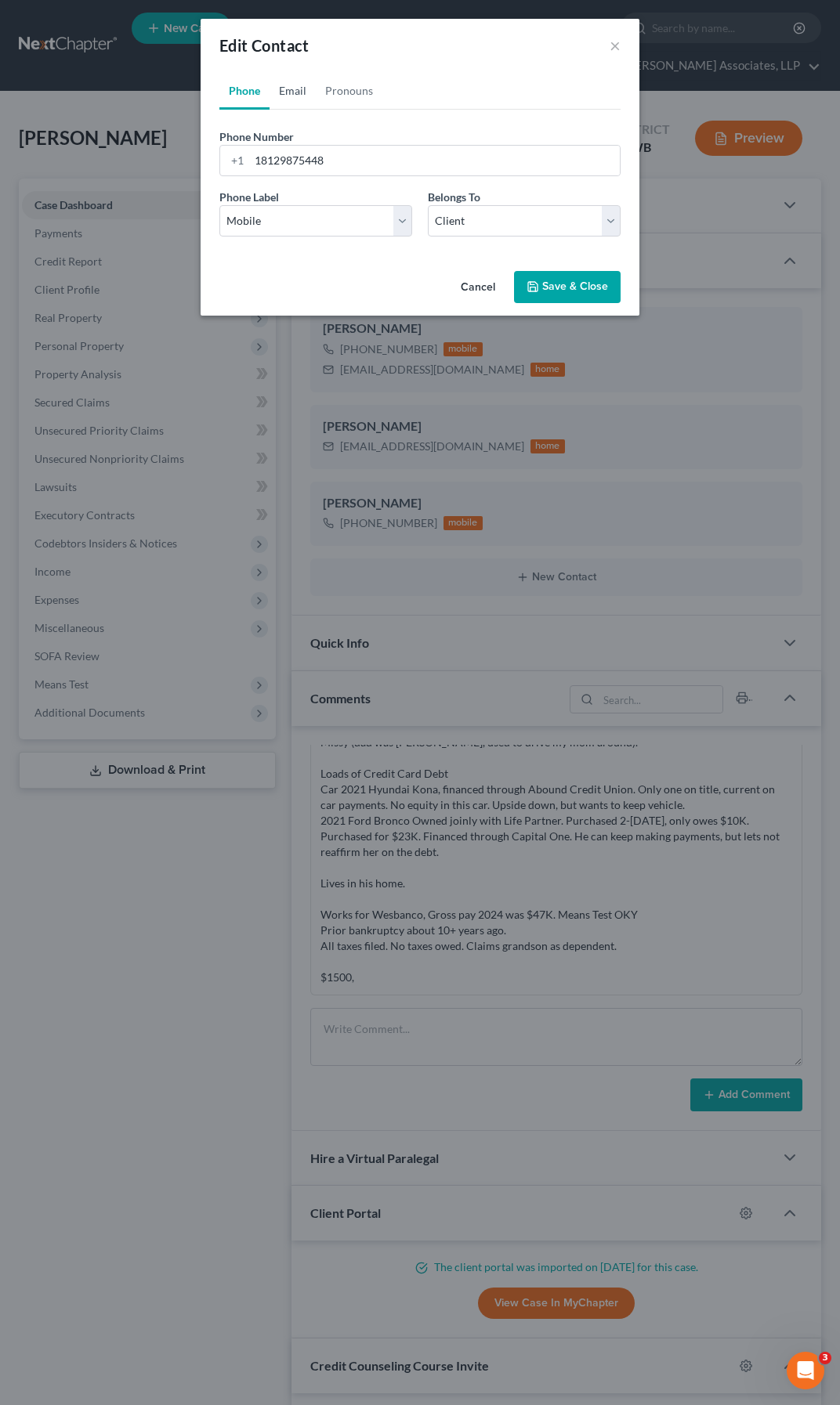
click at [286, 92] on link "Email" at bounding box center [293, 90] width 46 height 38
click at [356, 92] on link "Pronouns" at bounding box center [349, 90] width 67 height 38
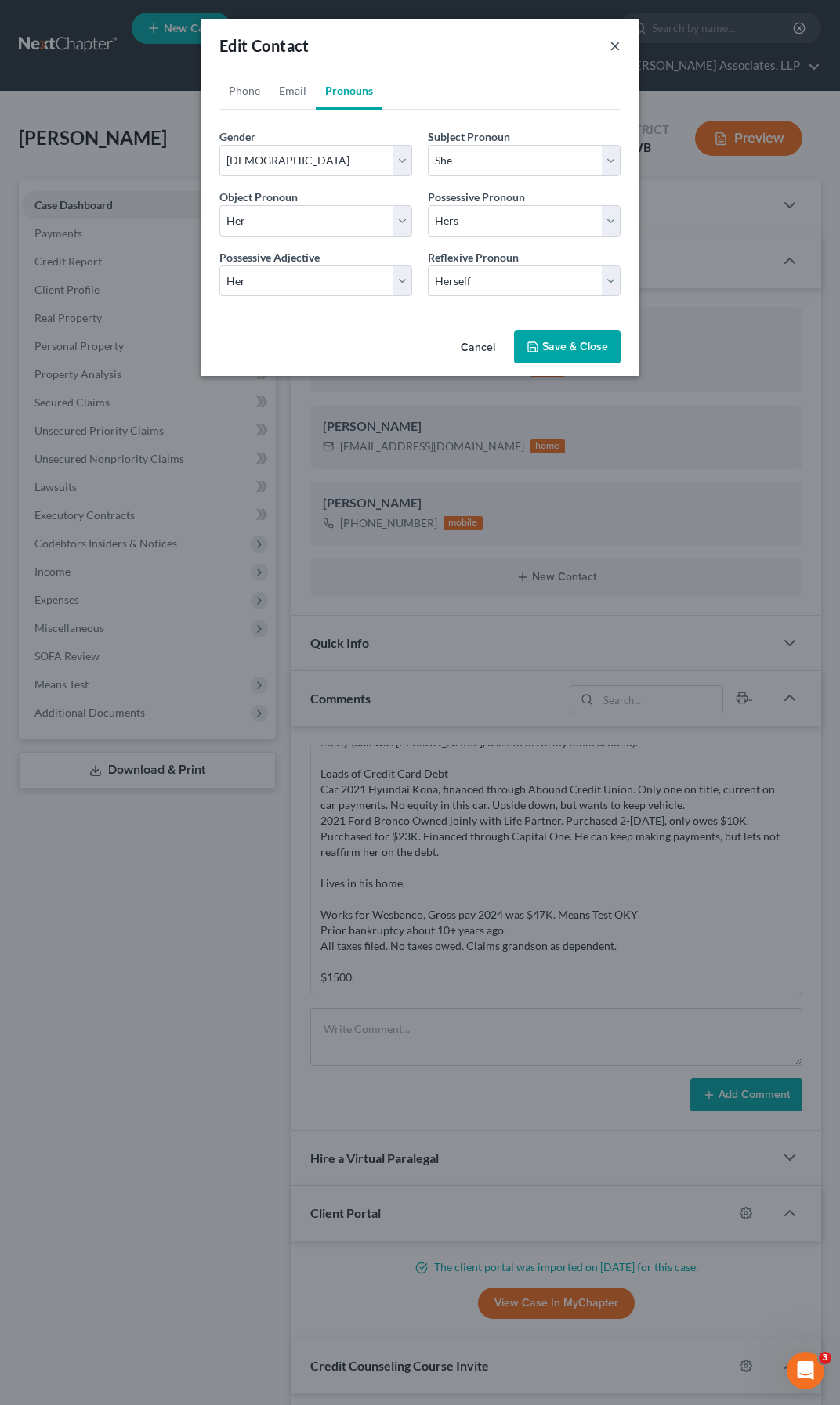
click at [618, 46] on button "×" at bounding box center [615, 45] width 11 height 18
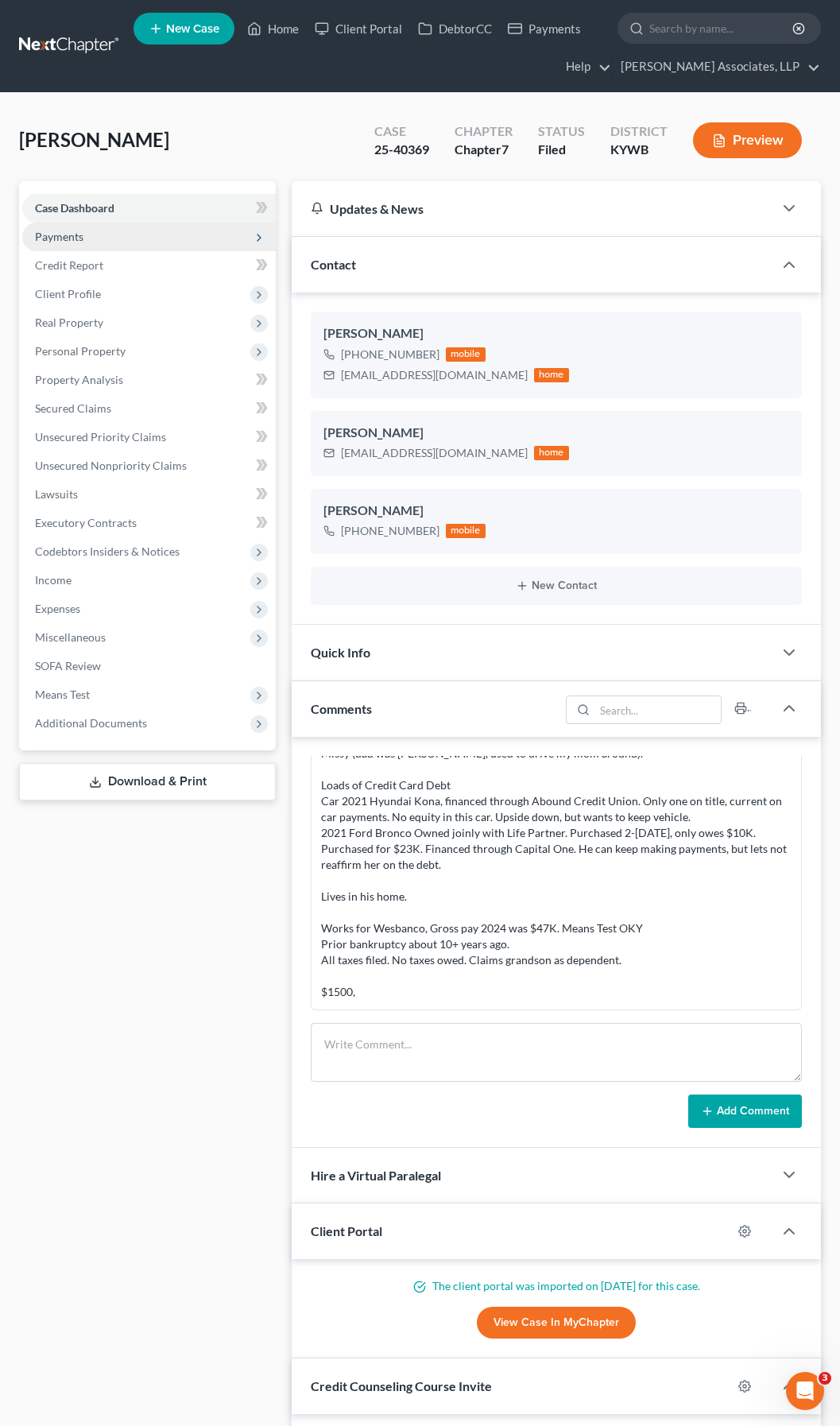
click at [55, 239] on span "Payments" at bounding box center [59, 236] width 49 height 13
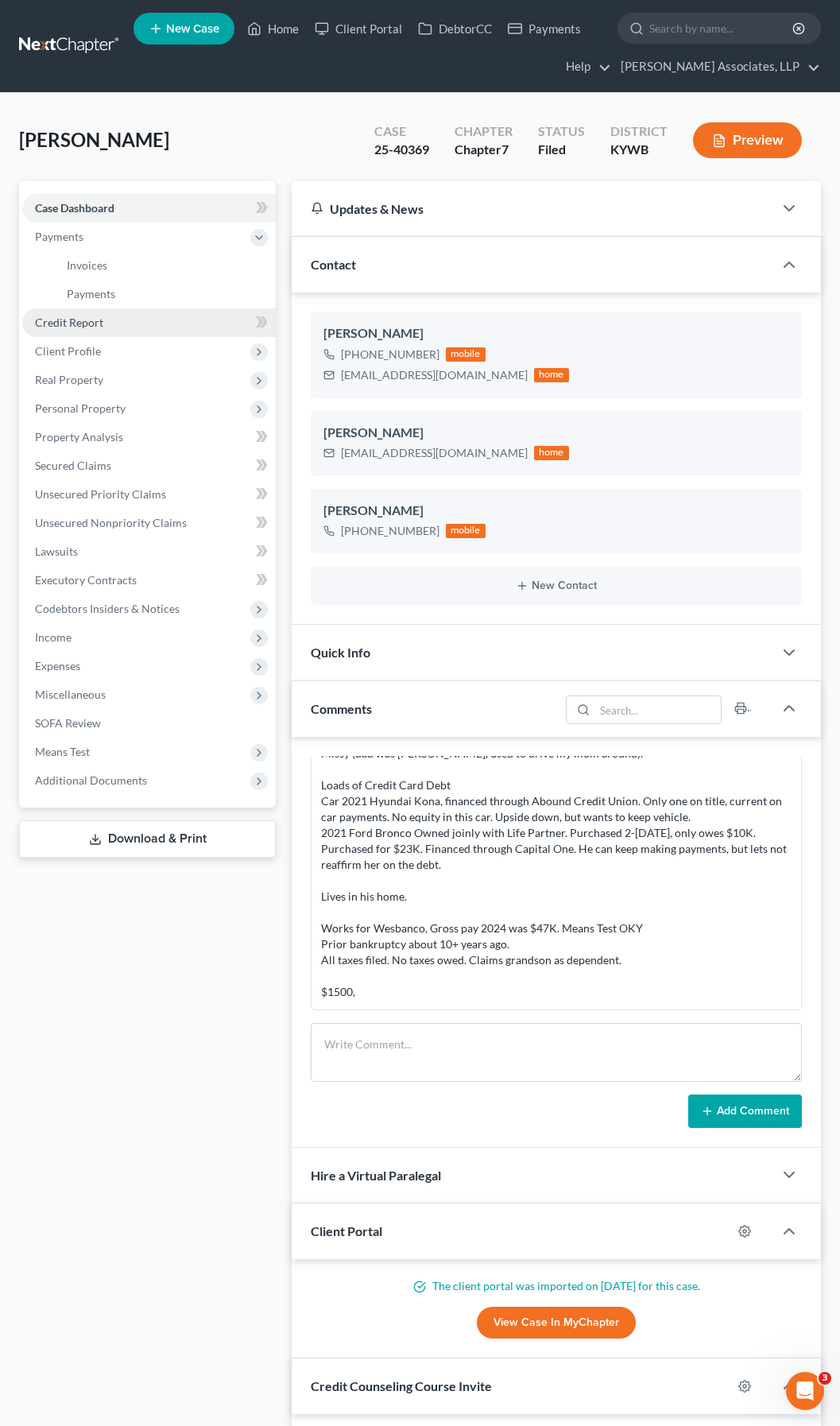
click at [58, 319] on span "Credit Report" at bounding box center [68, 322] width 68 height 13
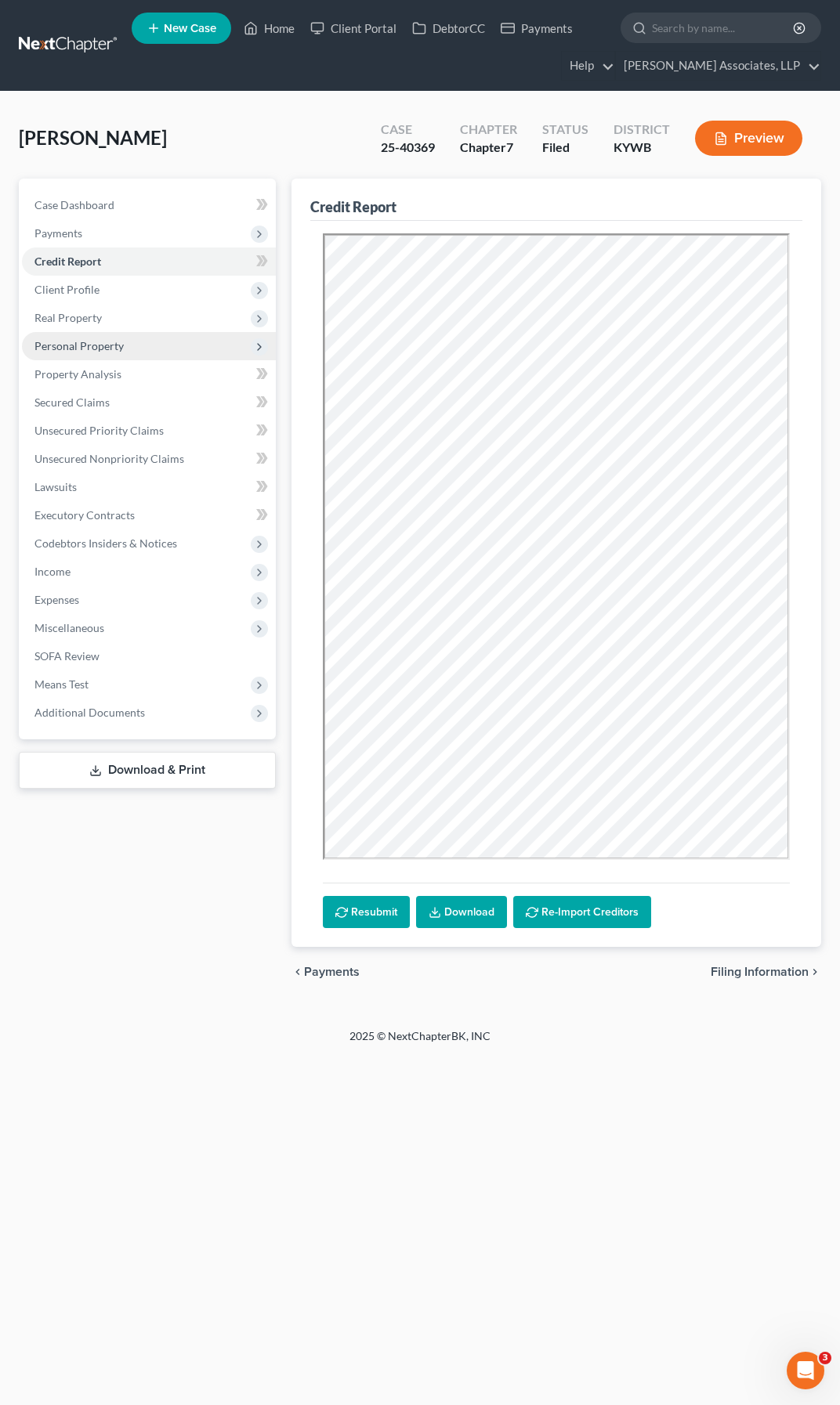
click at [98, 347] on span "Personal Property" at bounding box center [79, 345] width 89 height 13
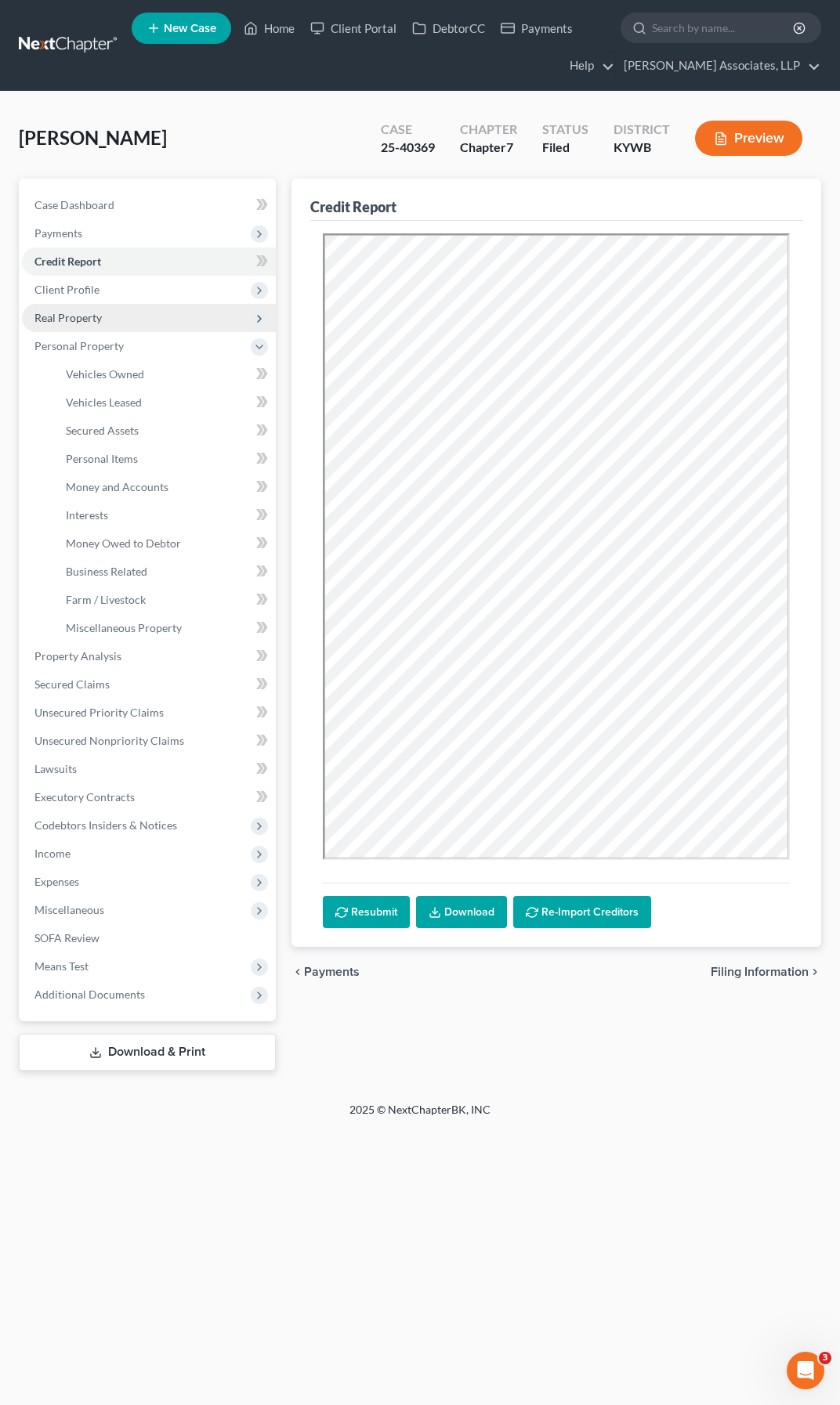
click at [95, 319] on span "Real Property" at bounding box center [67, 317] width 67 height 13
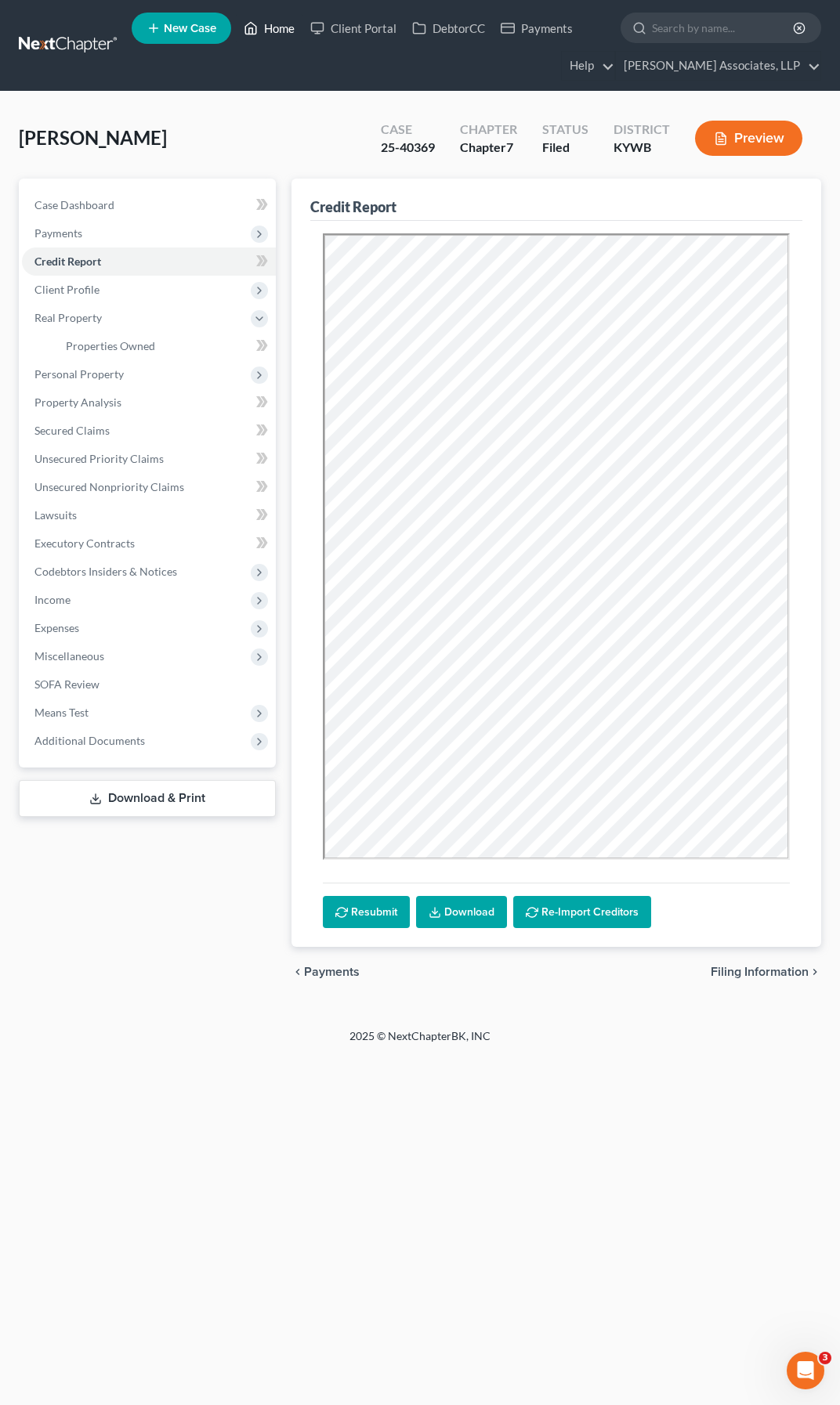
click at [278, 28] on link "Home" at bounding box center [269, 28] width 67 height 28
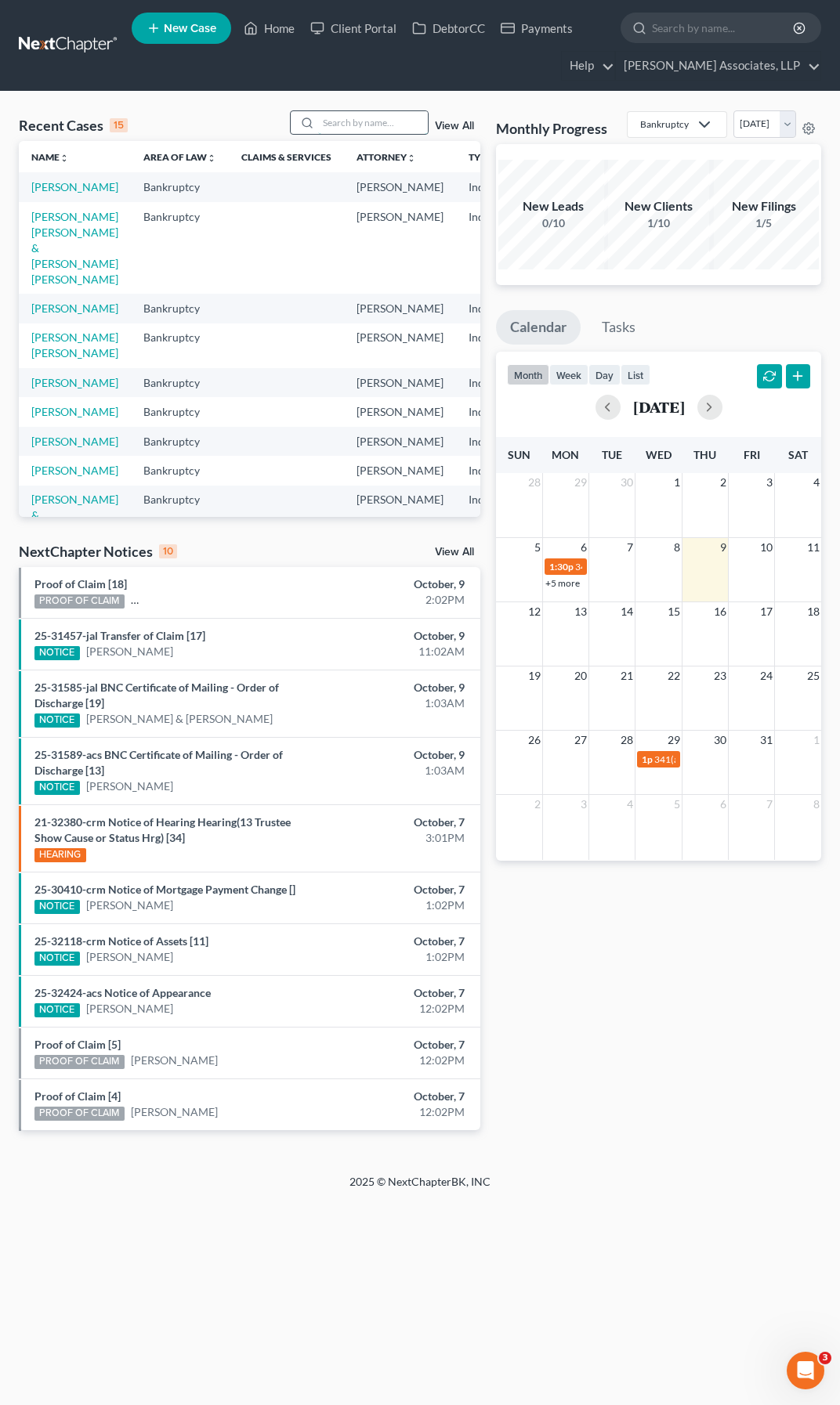
click at [375, 125] on input "search" at bounding box center [372, 123] width 109 height 23
type input "[PERSON_NAME]"
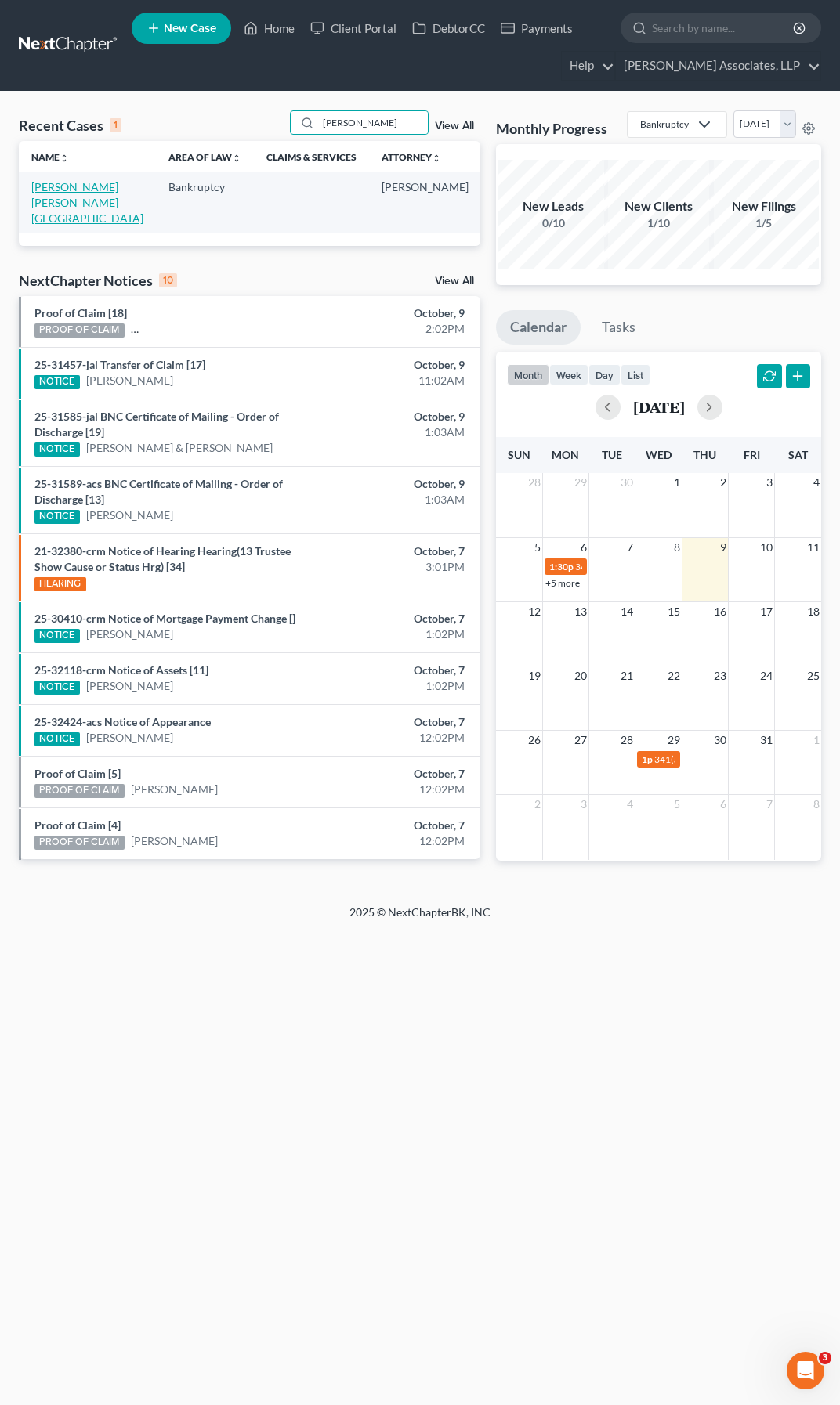
click at [44, 199] on link "[PERSON_NAME] [PERSON_NAME][GEOGRAPHIC_DATA]" at bounding box center [88, 202] width 112 height 45
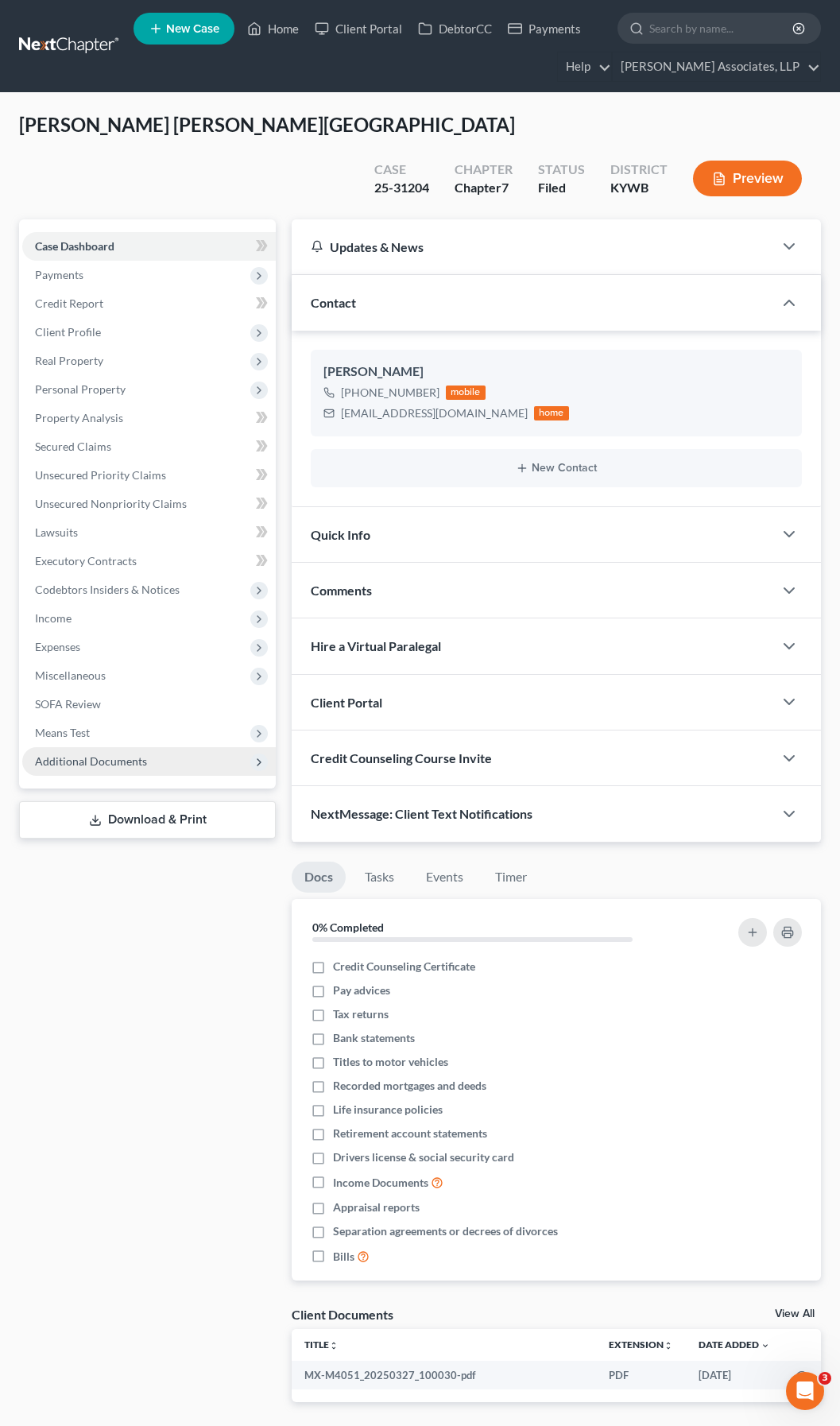
click at [84, 755] on span "Additional Documents" at bounding box center [91, 761] width 112 height 13
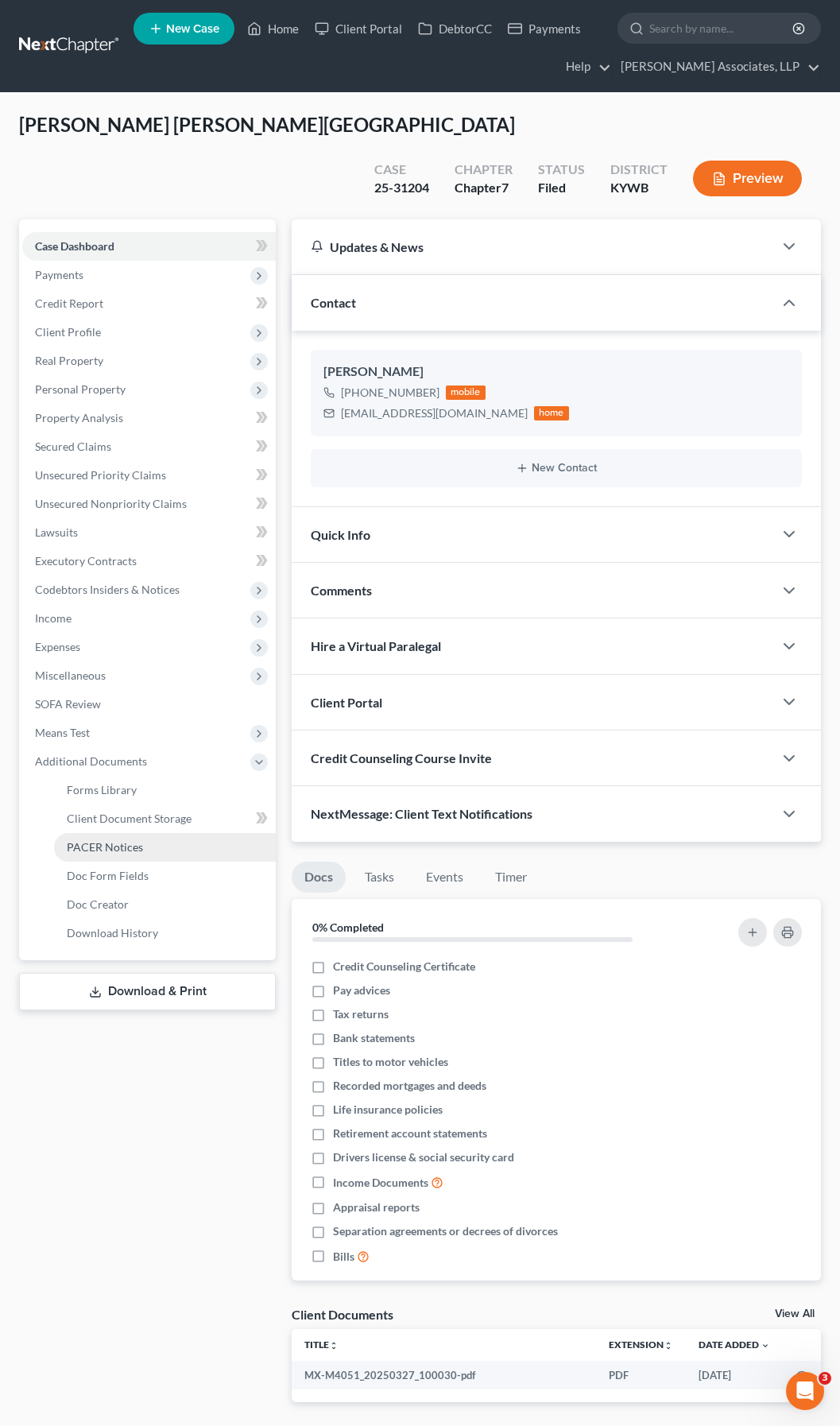
click at [110, 840] on span "PACER Notices" at bounding box center [105, 846] width 76 height 13
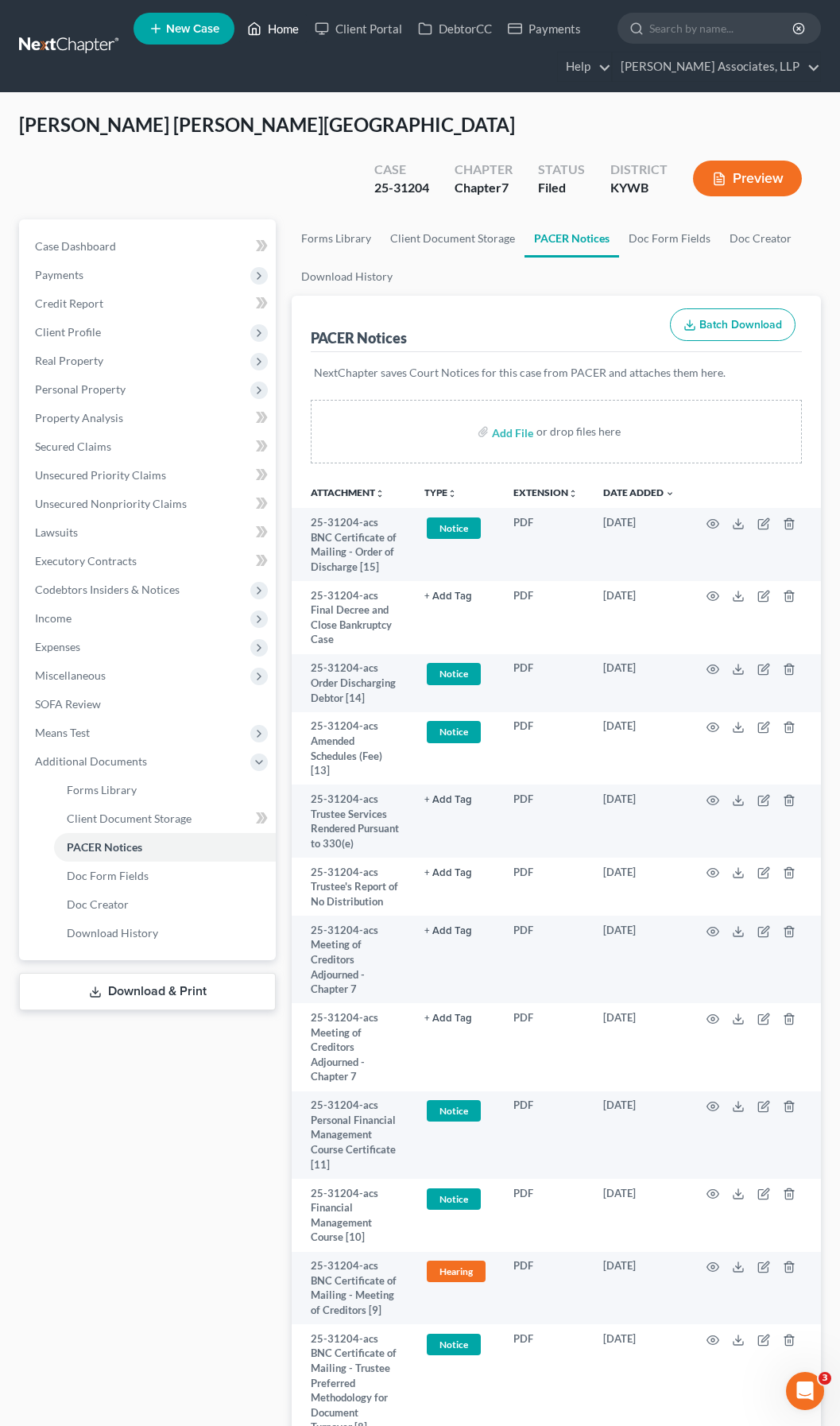
click at [272, 26] on link "Home" at bounding box center [273, 28] width 68 height 28
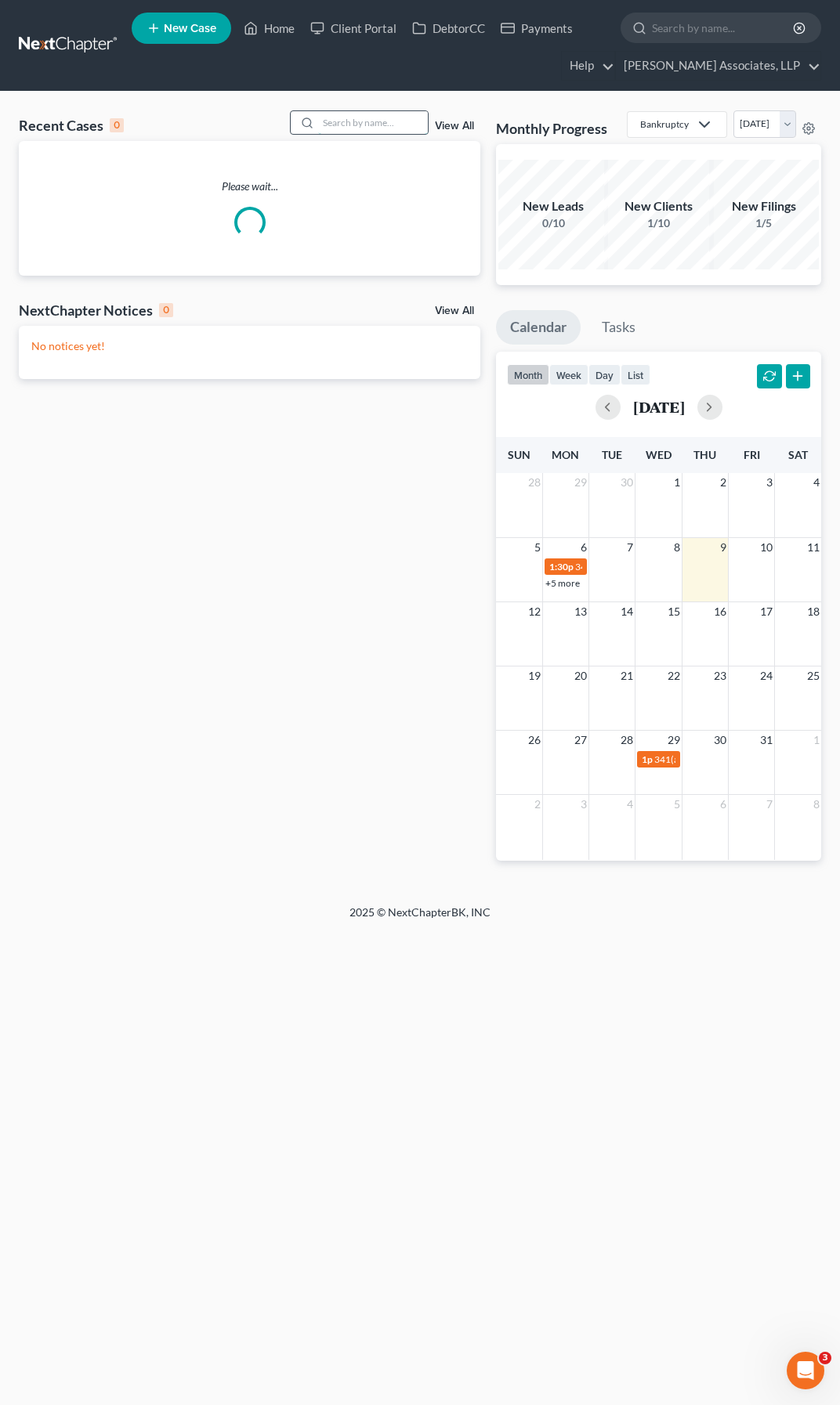
click at [375, 126] on input "search" at bounding box center [372, 123] width 109 height 23
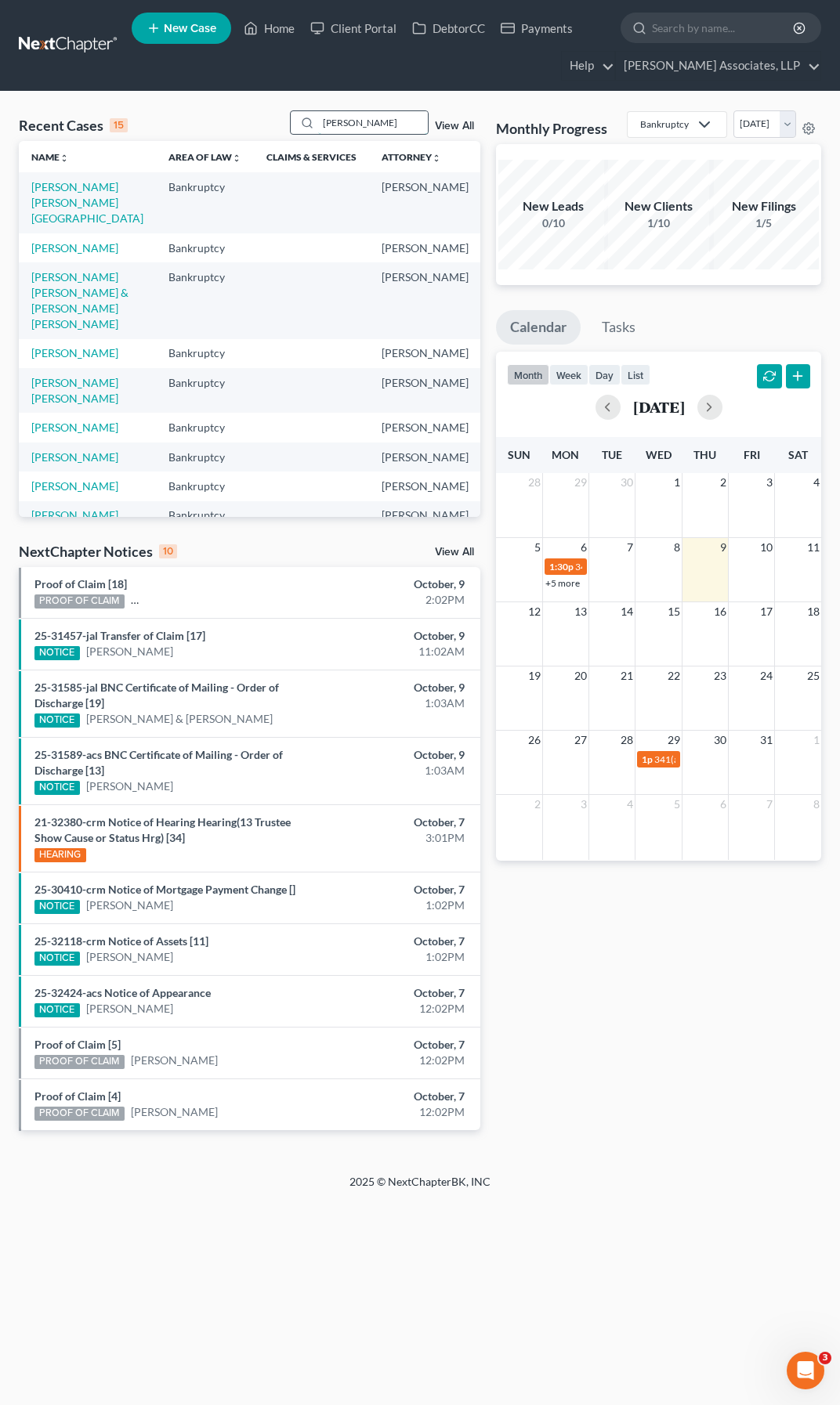
type input "[PERSON_NAME]"
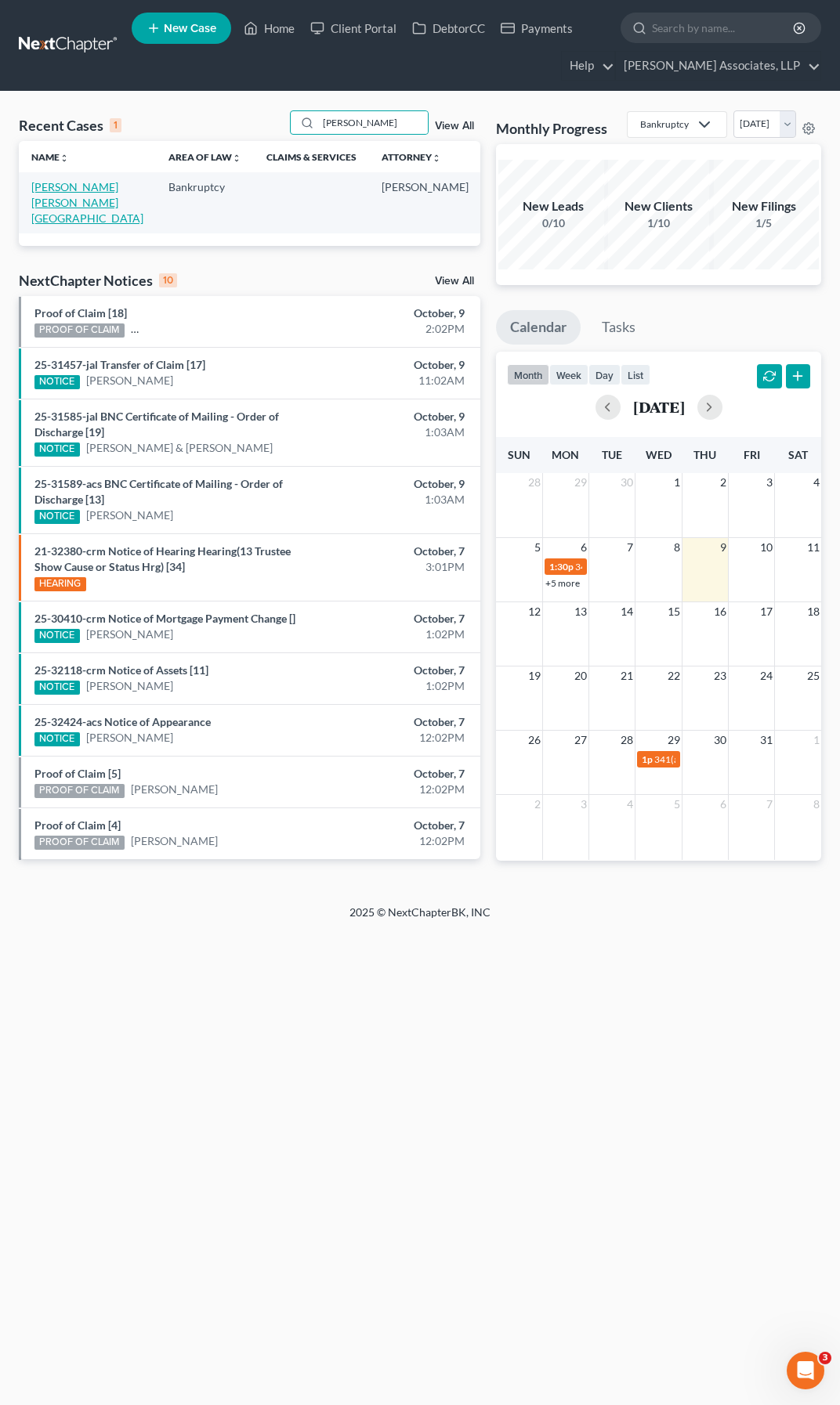
click at [51, 201] on link "[PERSON_NAME] [PERSON_NAME][GEOGRAPHIC_DATA]" at bounding box center [88, 202] width 112 height 45
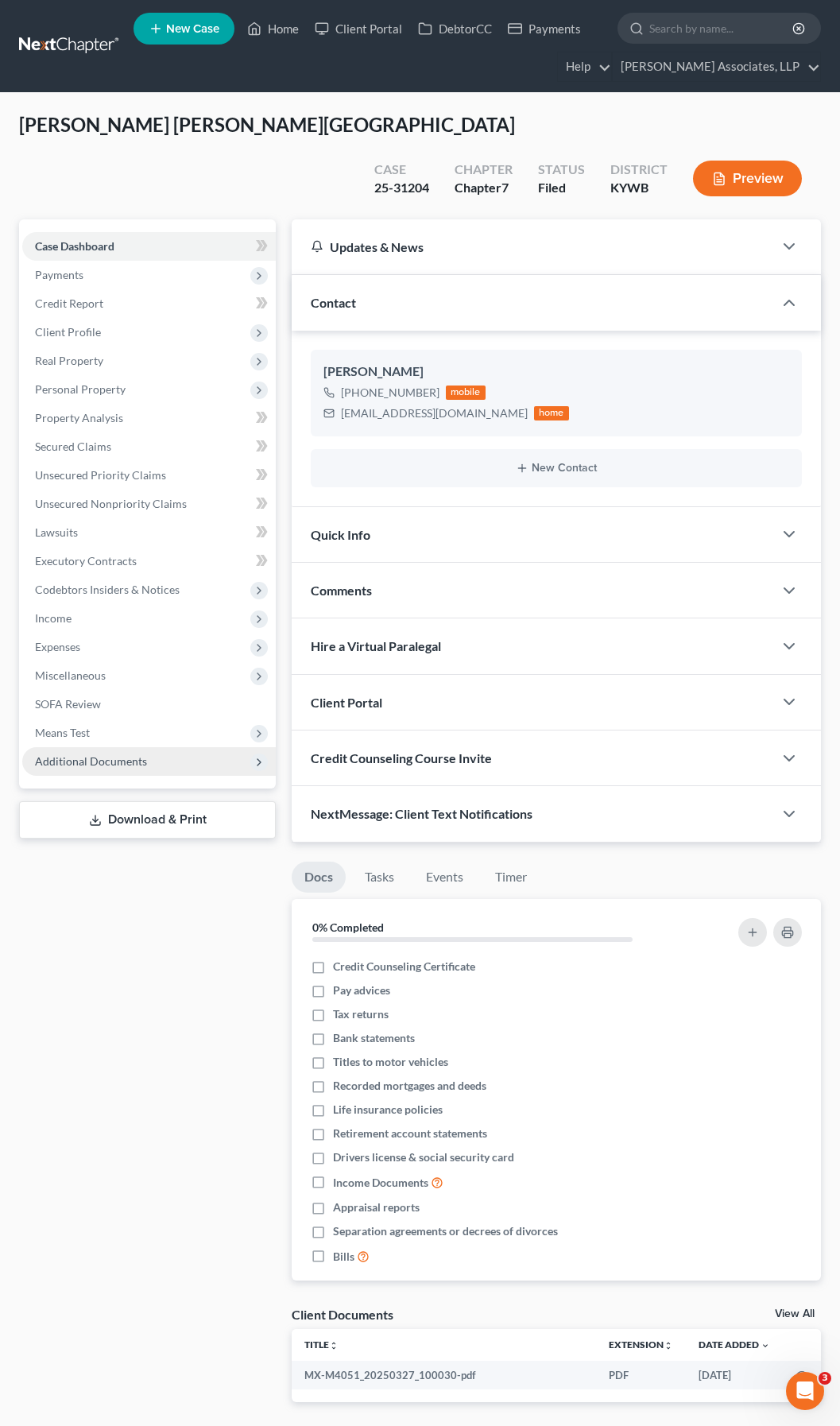
click at [74, 755] on span "Additional Documents" at bounding box center [91, 761] width 112 height 13
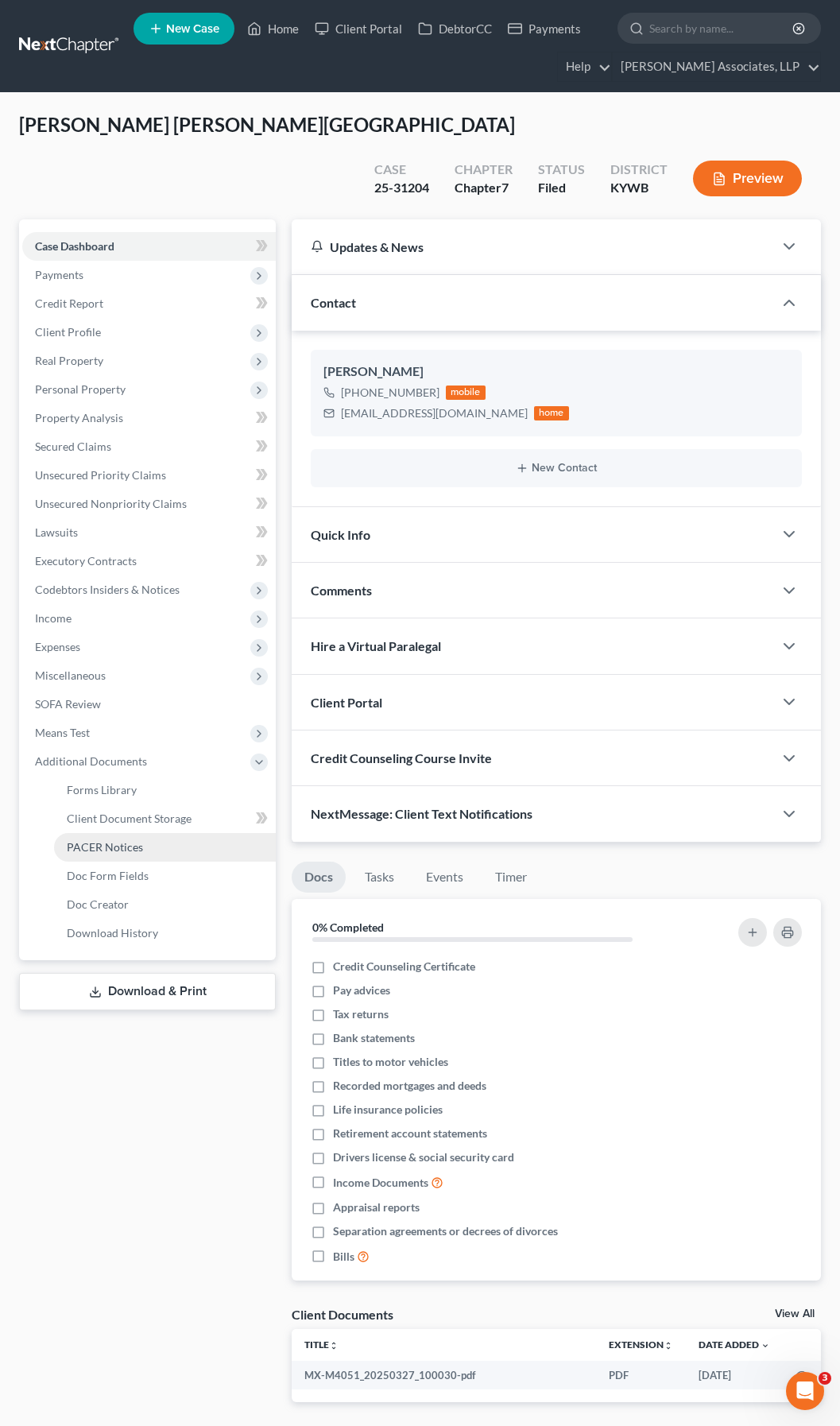
click at [114, 840] on span "PACER Notices" at bounding box center [105, 846] width 76 height 13
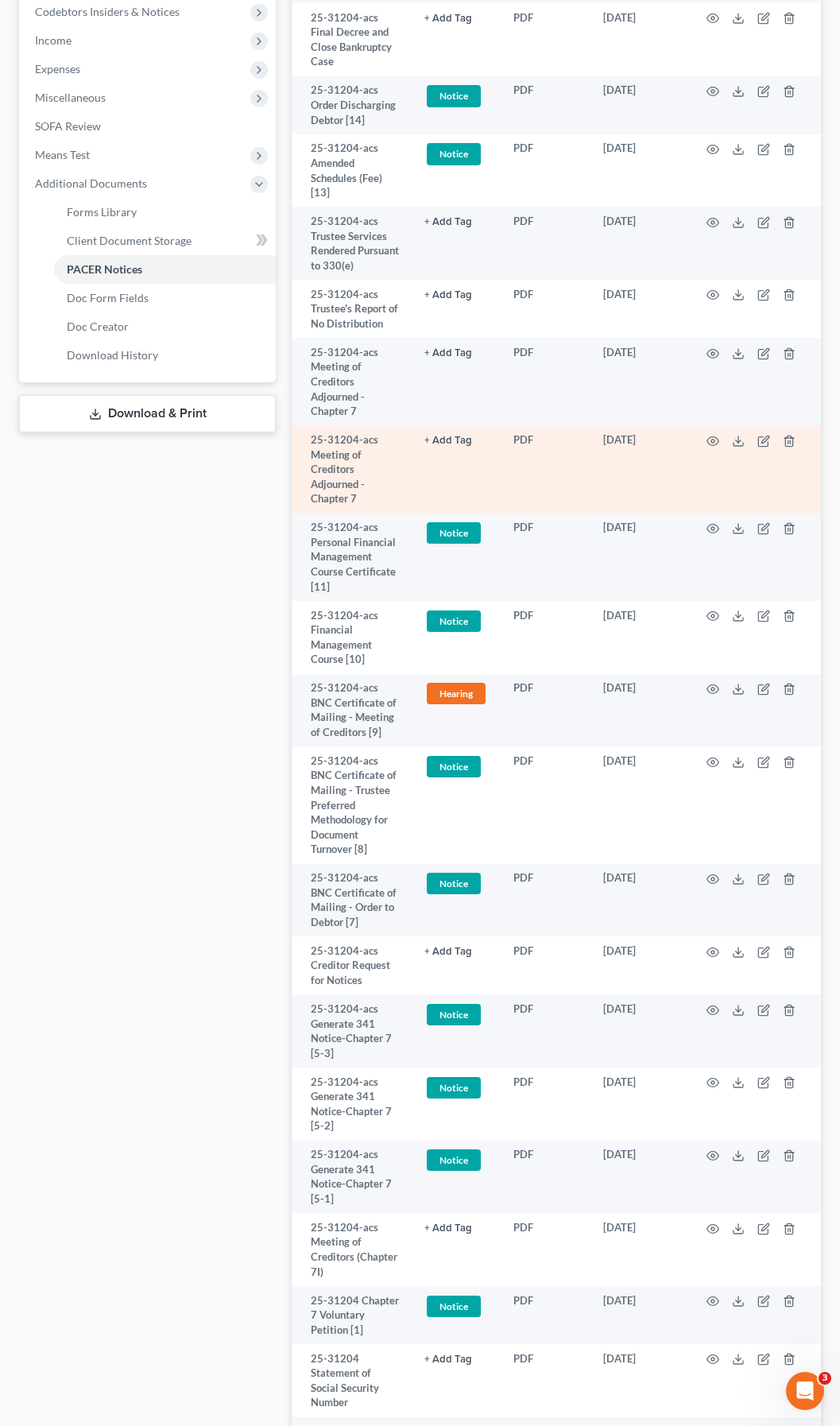
scroll to position [727, 0]
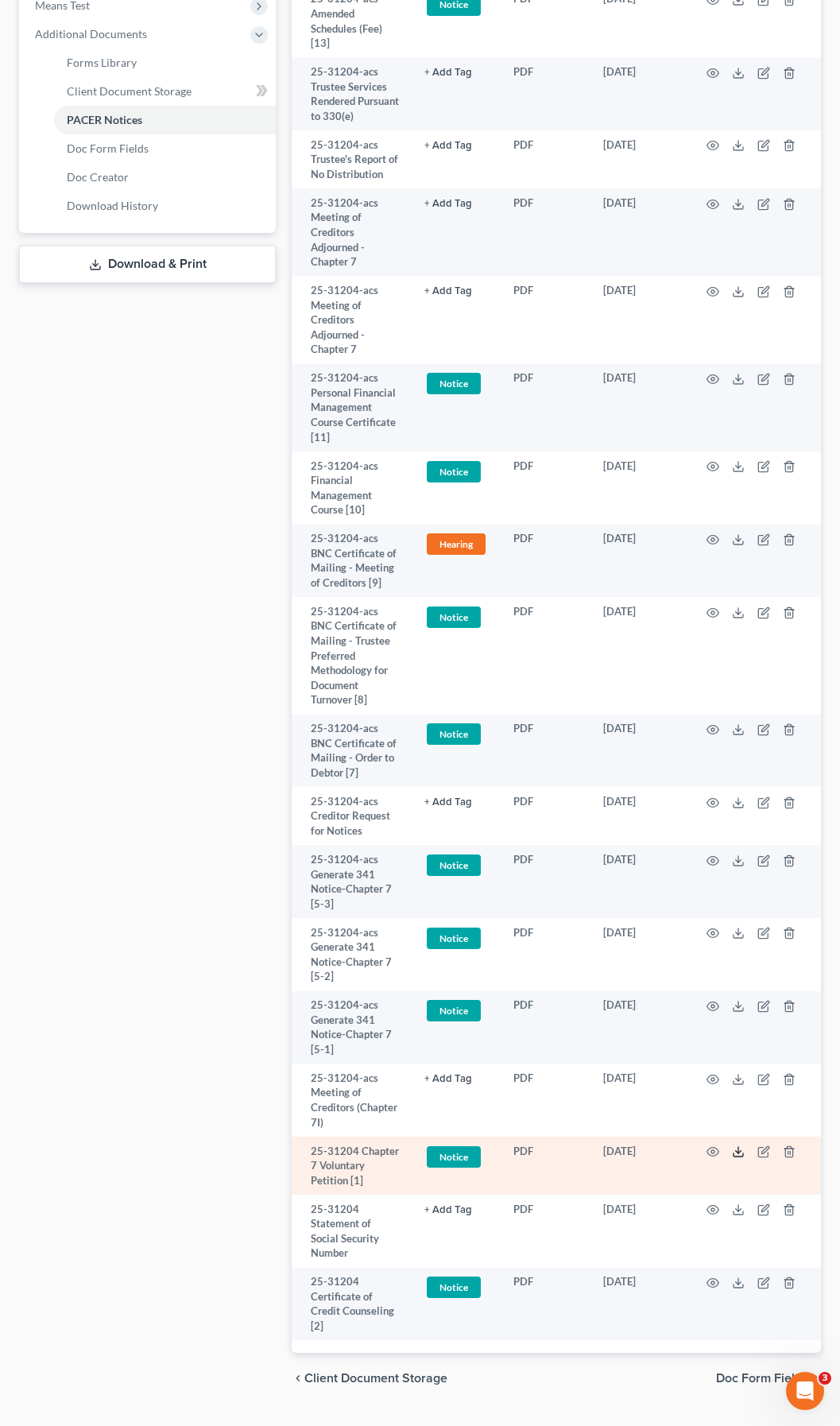
click at [734, 1145] on icon at bounding box center [738, 1151] width 12 height 12
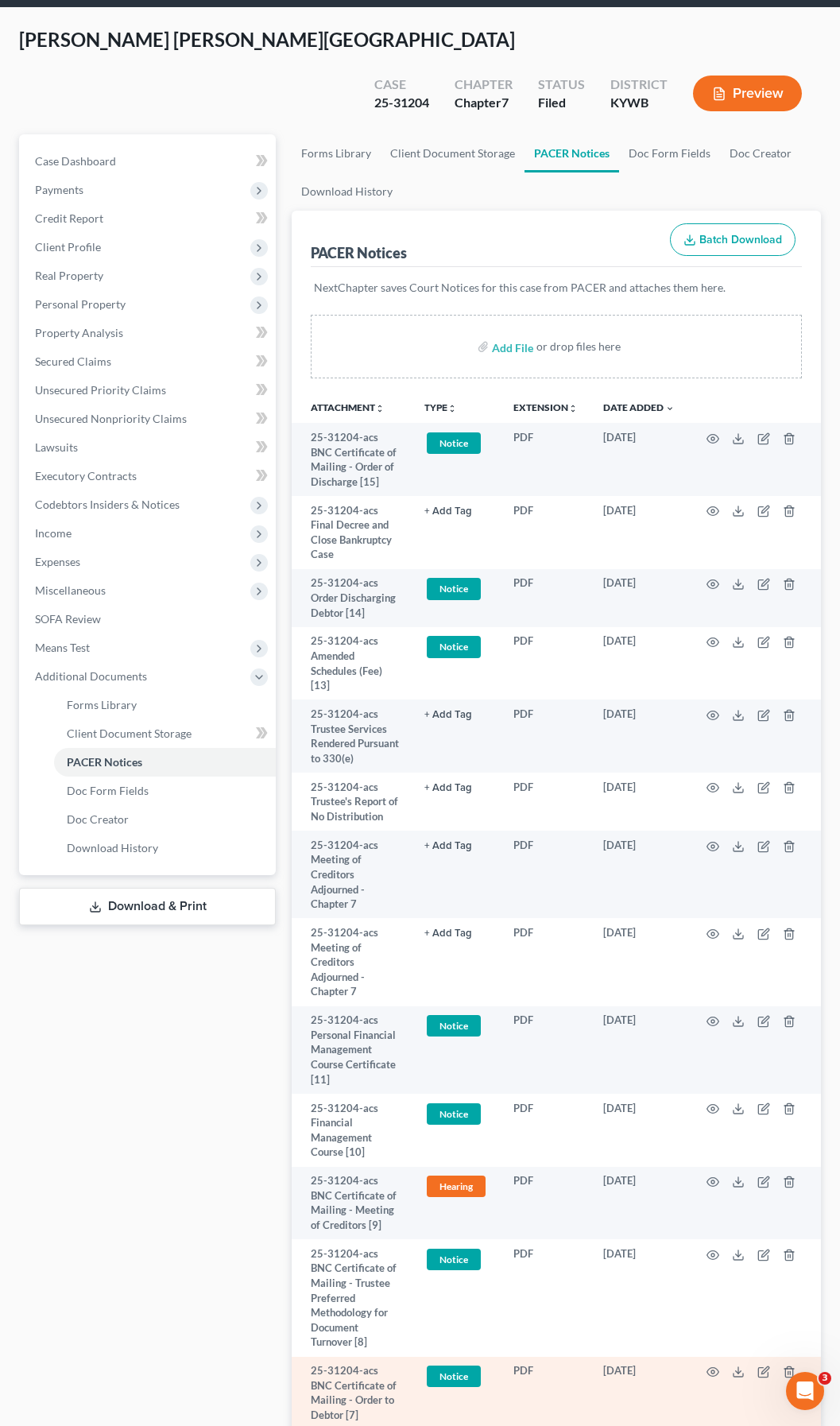
scroll to position [0, 0]
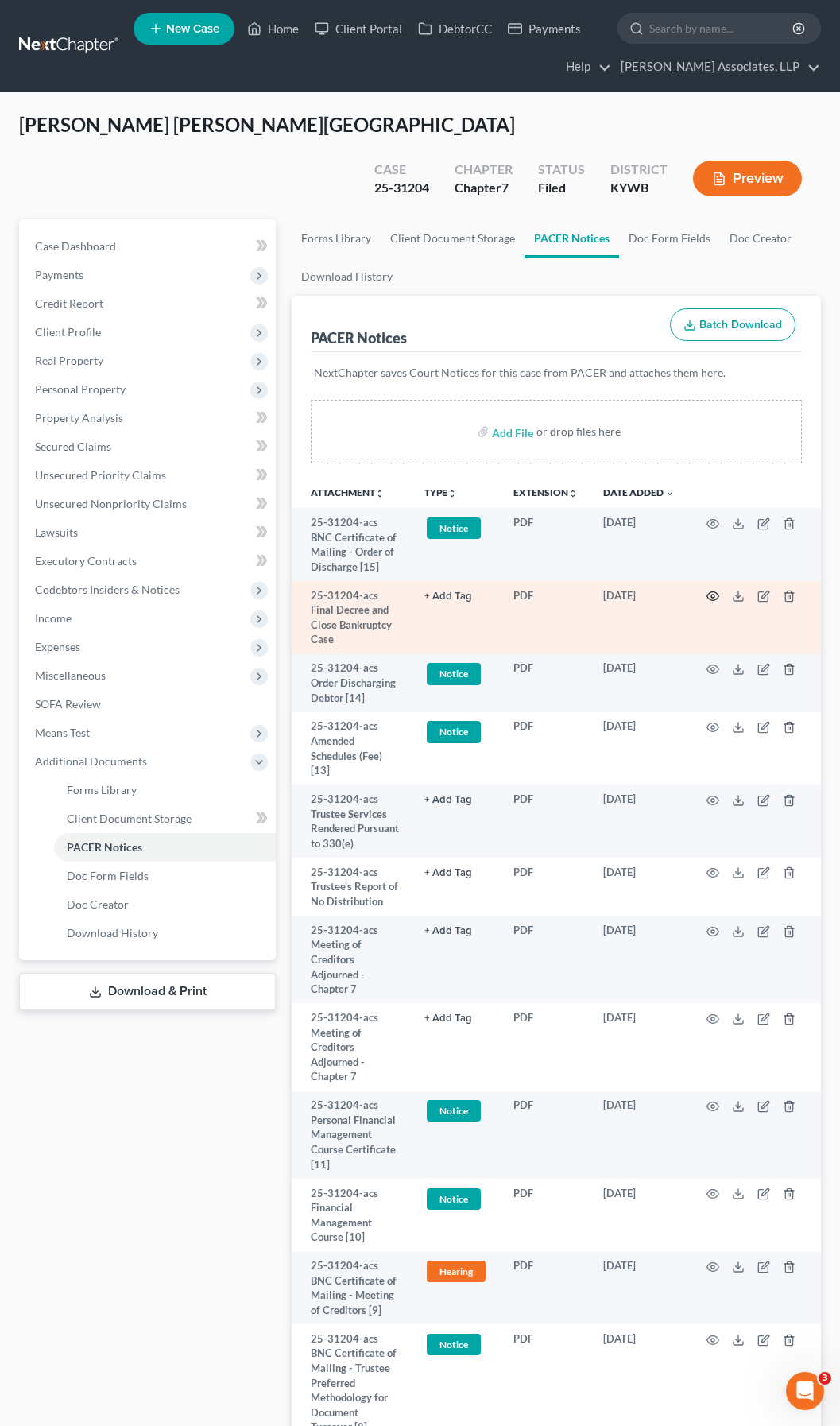
click at [710, 589] on icon "button" at bounding box center [713, 596] width 12 height 12
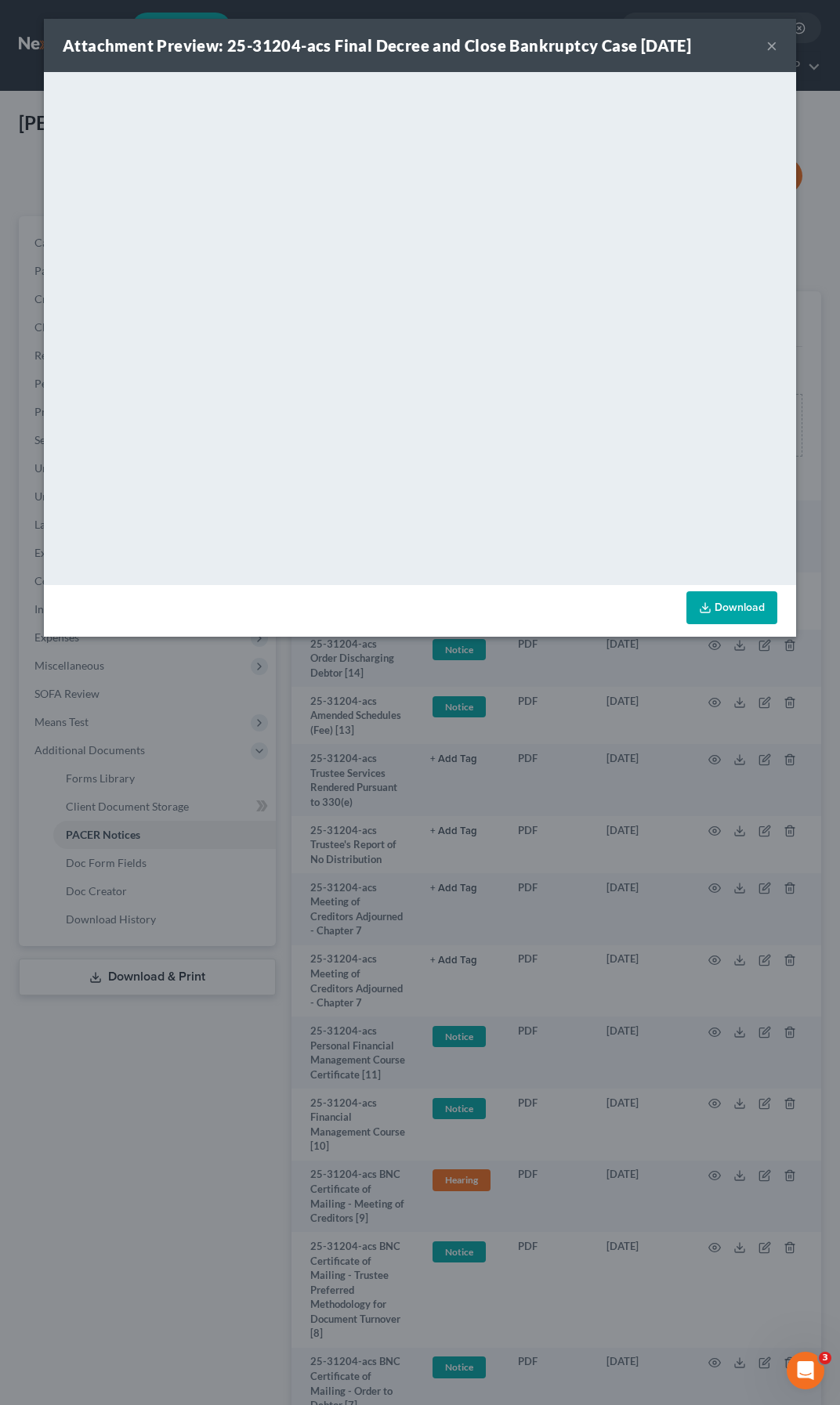
click at [771, 46] on button "×" at bounding box center [771, 45] width 11 height 18
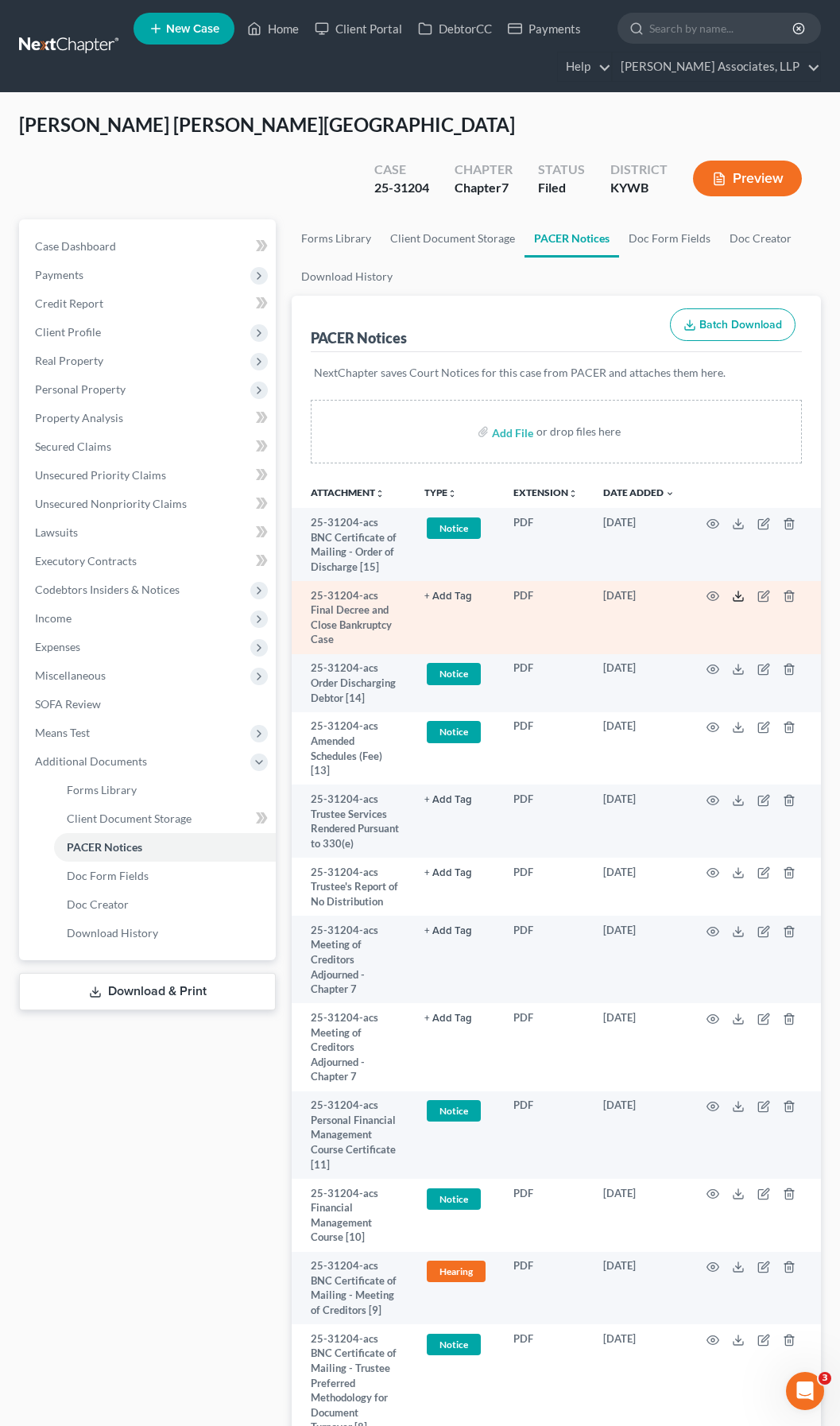
click at [740, 596] on polyline at bounding box center [739, 597] width 5 height 3
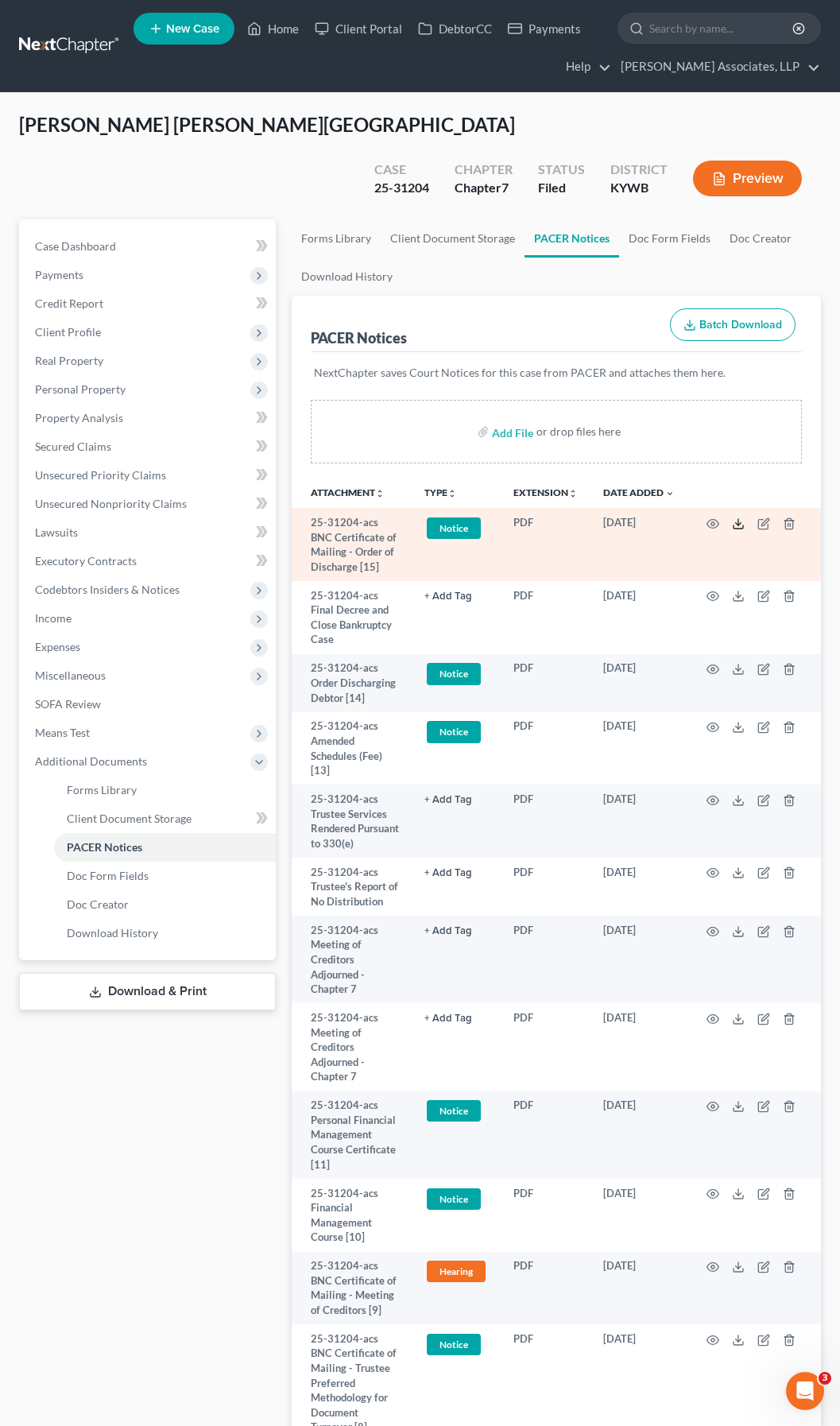
click at [732, 517] on icon at bounding box center [738, 524] width 12 height 12
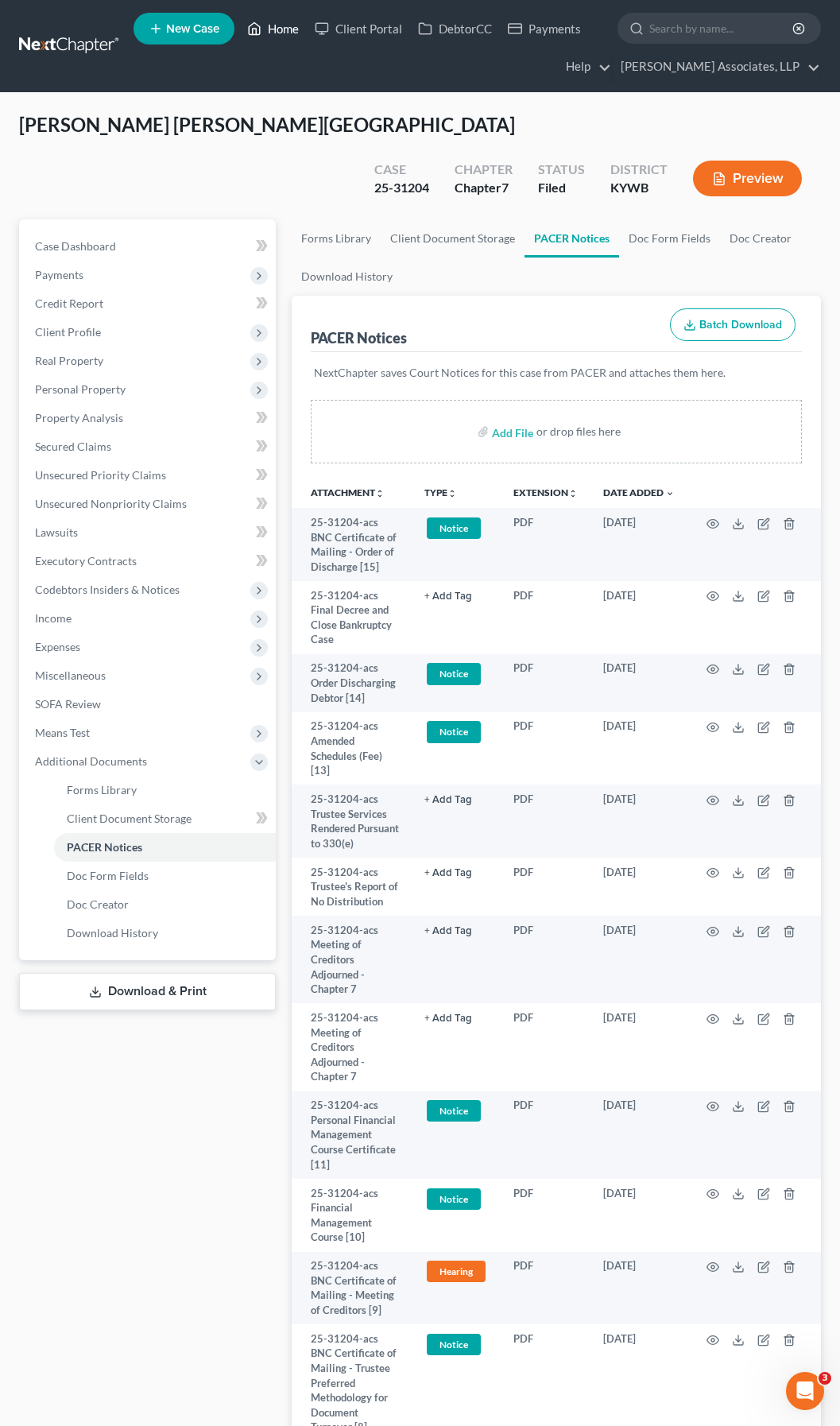
click at [284, 30] on link "Home" at bounding box center [273, 28] width 68 height 28
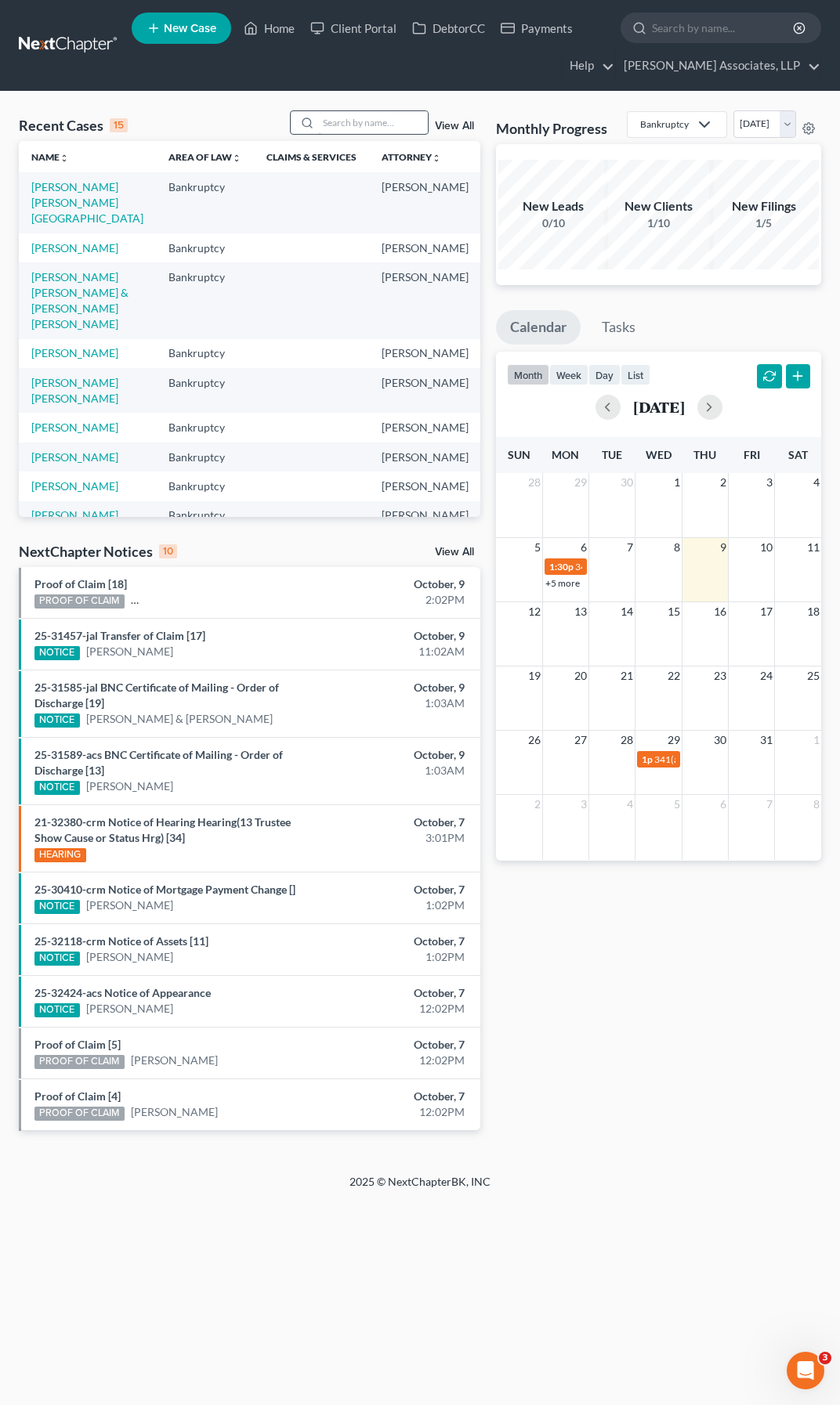
click at [366, 124] on input "search" at bounding box center [372, 123] width 109 height 23
type input "yandy"
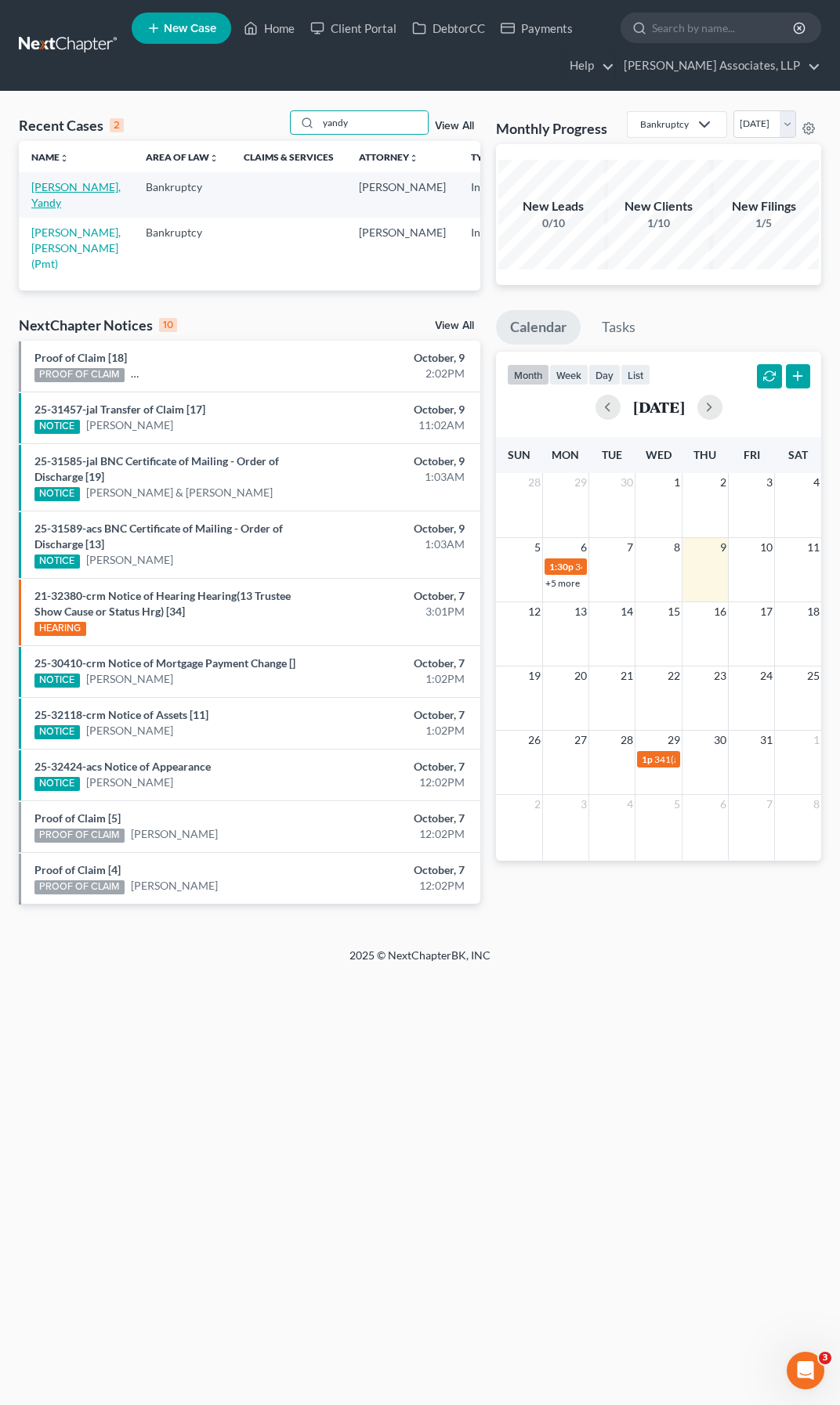
click at [57, 199] on link "[PERSON_NAME], Yandy" at bounding box center [76, 194] width 89 height 29
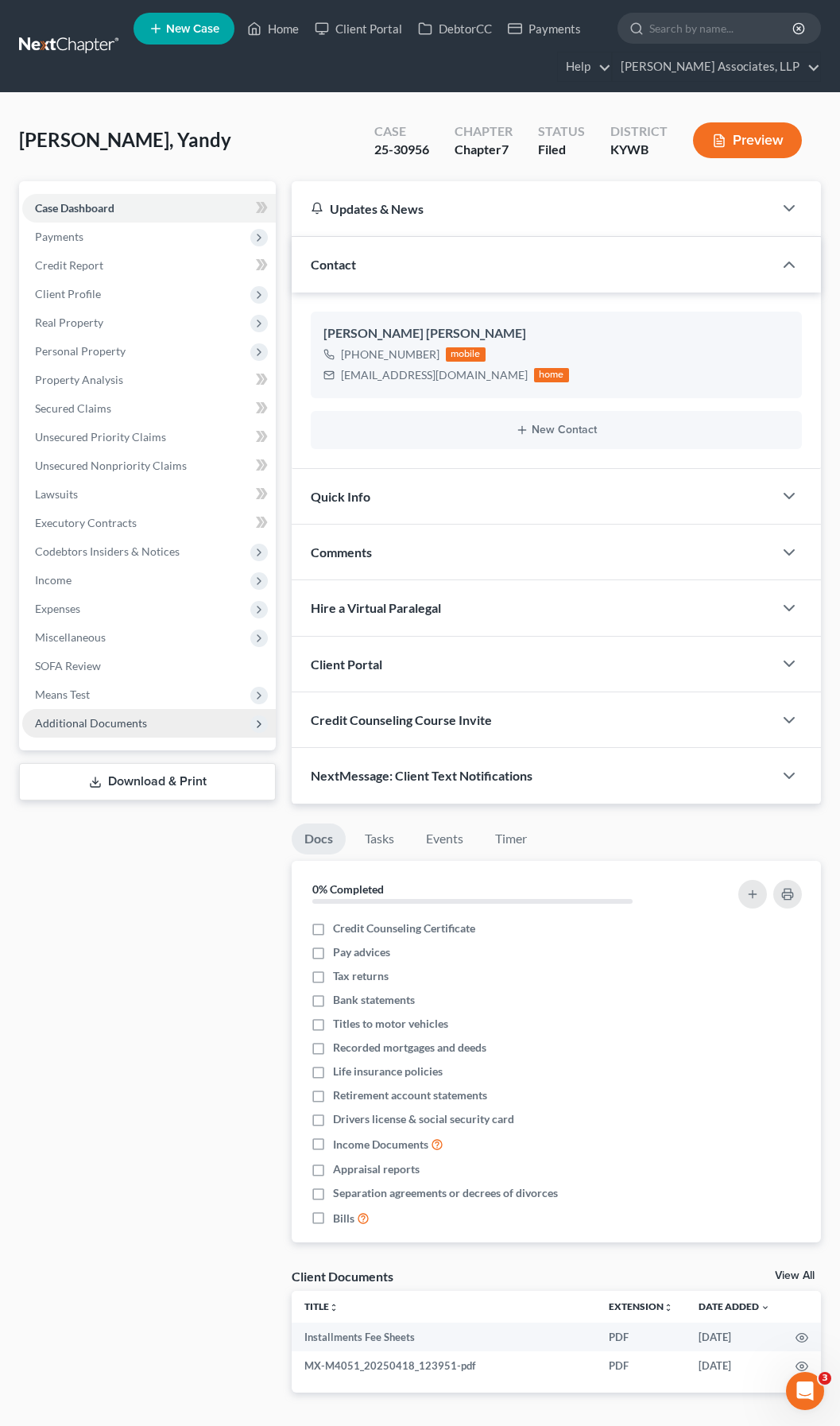
click at [110, 725] on span "Additional Documents" at bounding box center [91, 723] width 112 height 13
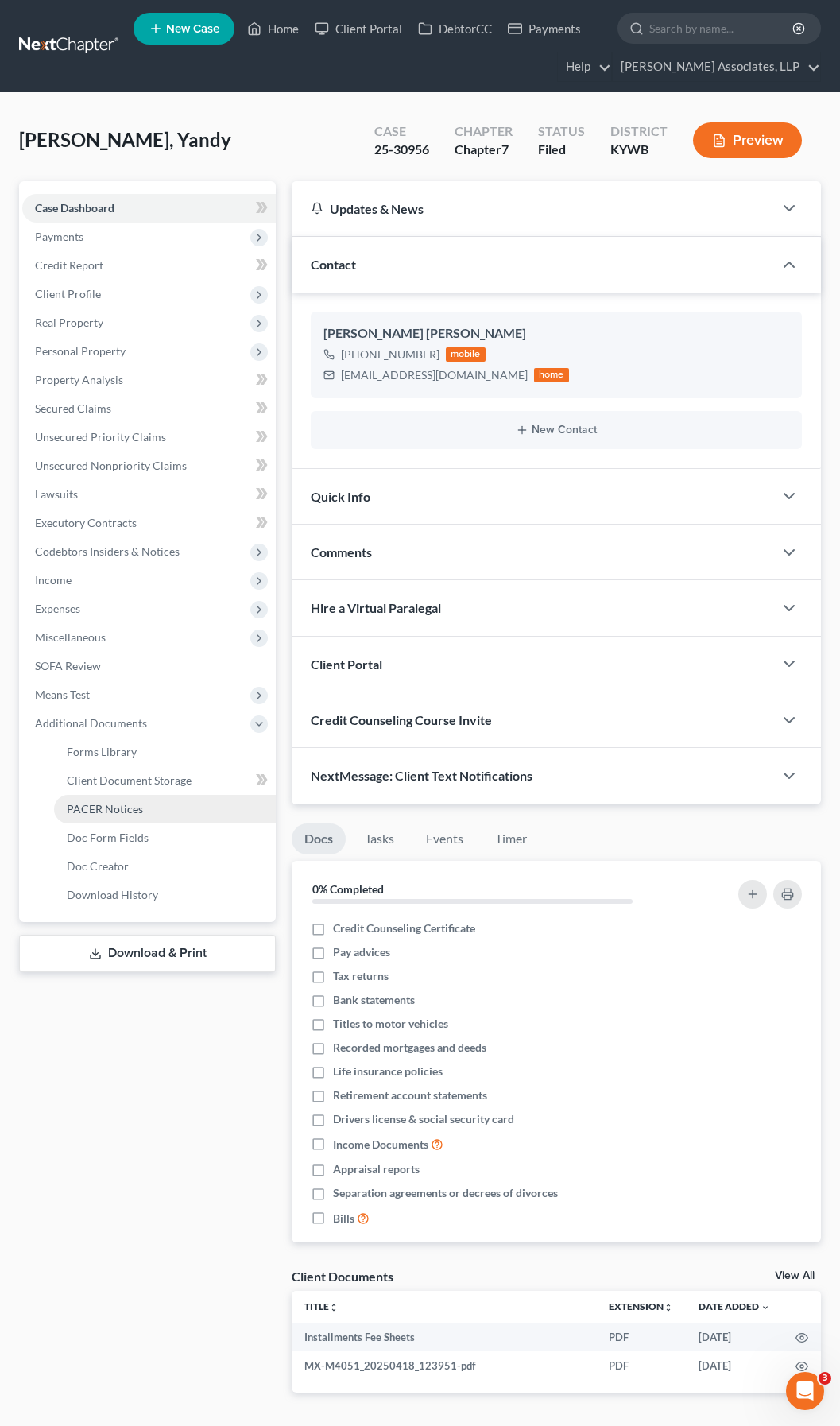
click at [129, 813] on span "PACER Notices" at bounding box center [105, 808] width 76 height 13
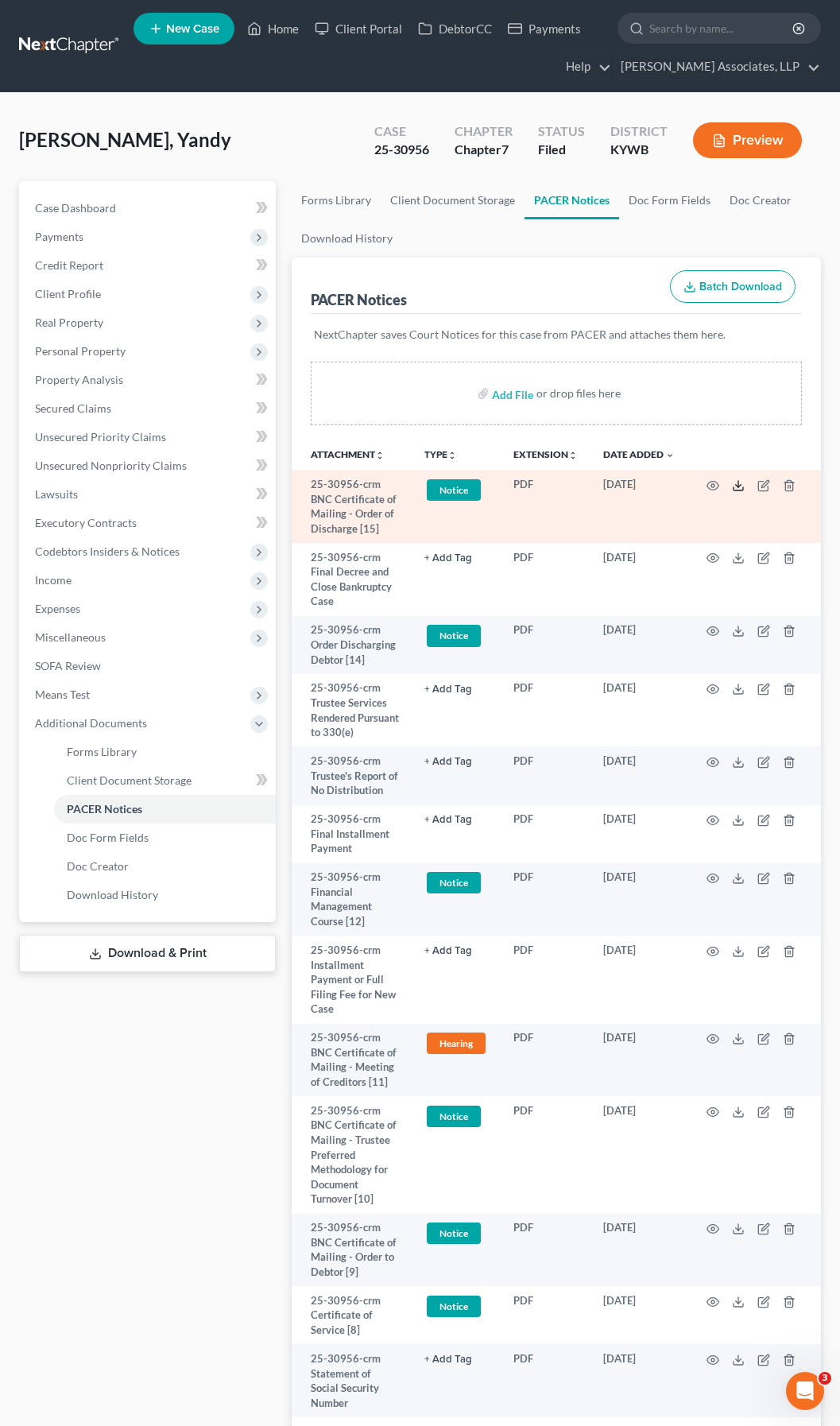
click at [742, 485] on icon at bounding box center [738, 485] width 12 height 12
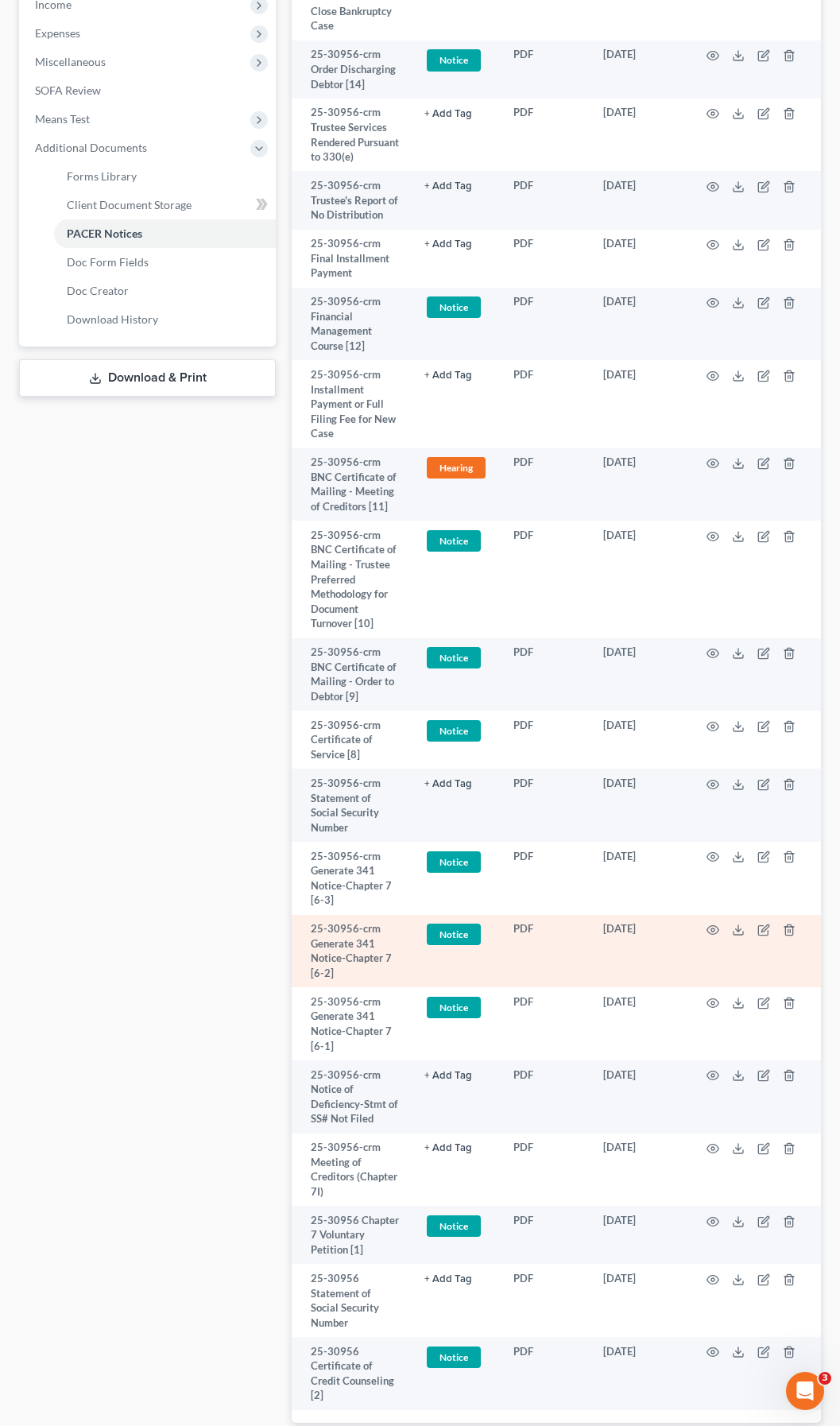
scroll to position [684, 0]
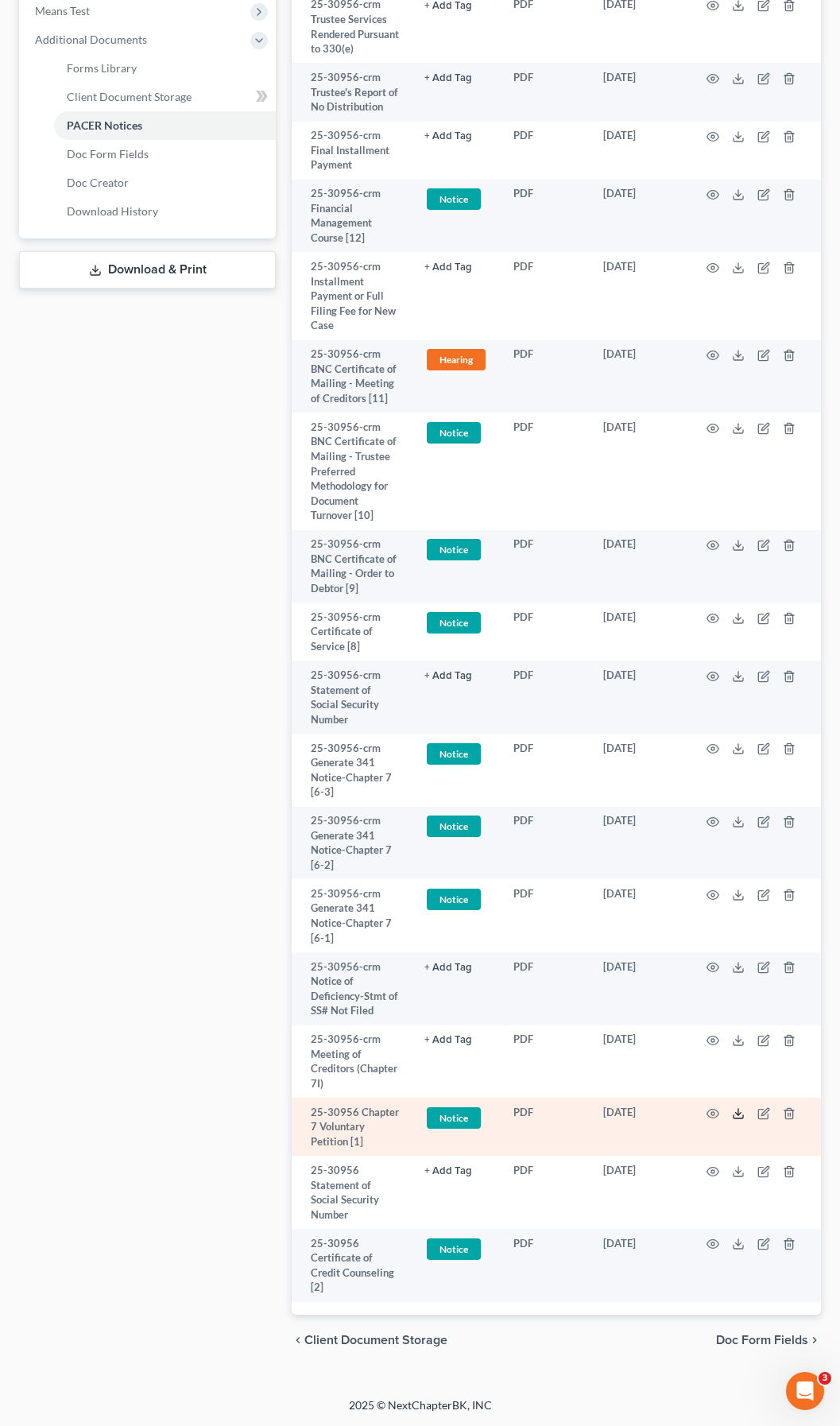
click at [736, 1118] on icon at bounding box center [738, 1117] width 10 height 4
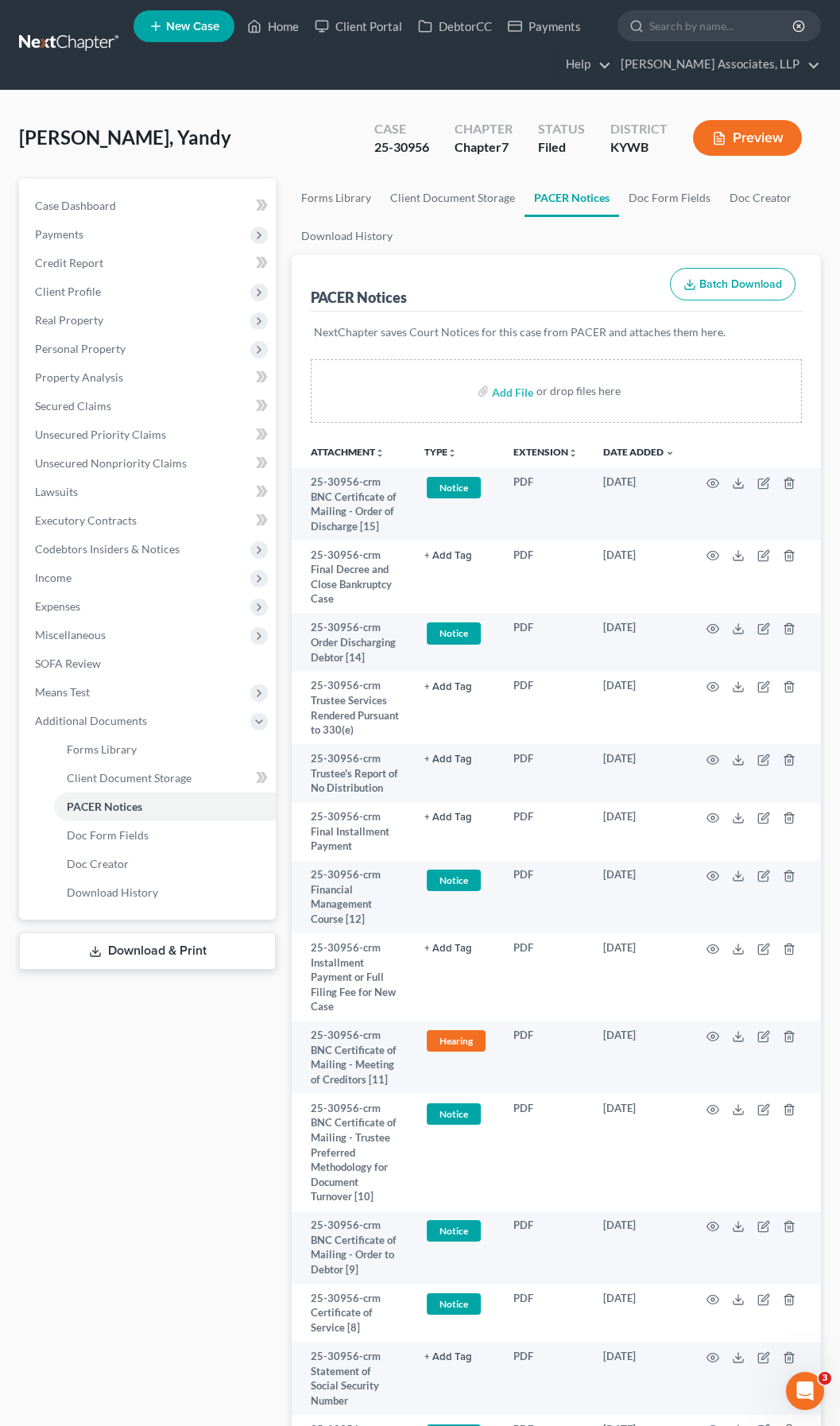
scroll to position [0, 0]
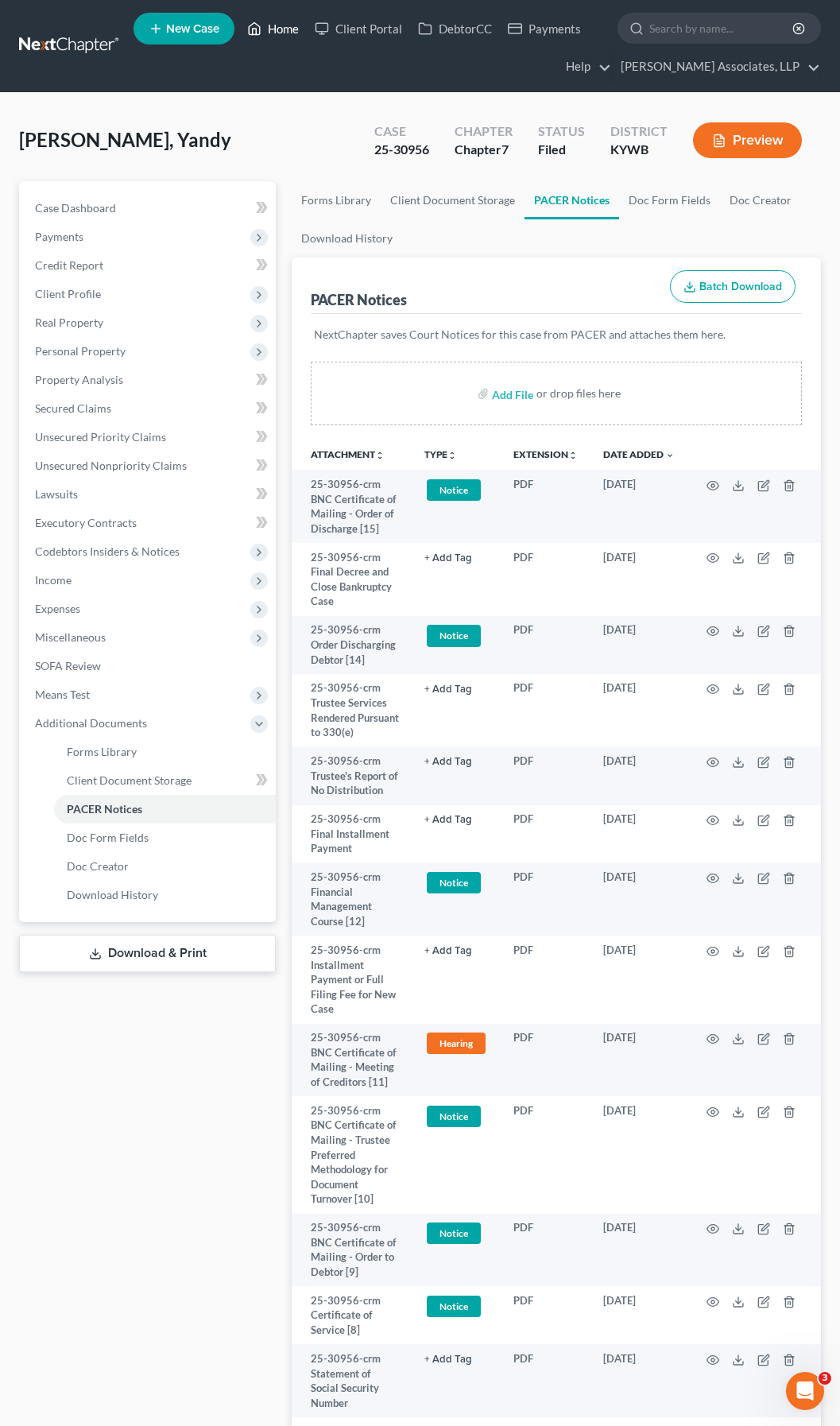
click at [288, 32] on link "Home" at bounding box center [273, 28] width 68 height 28
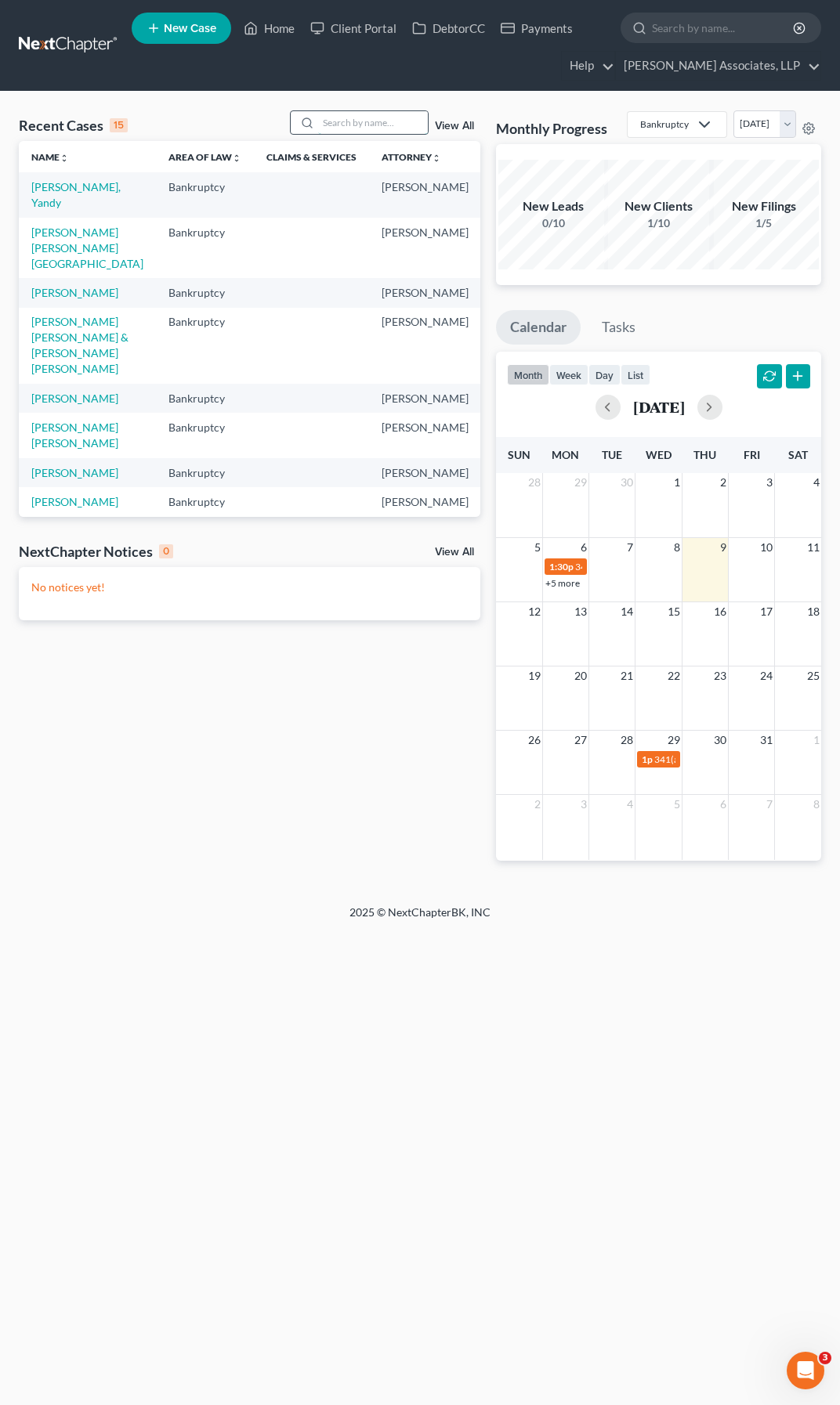
click at [365, 122] on input "search" at bounding box center [372, 123] width 109 height 23
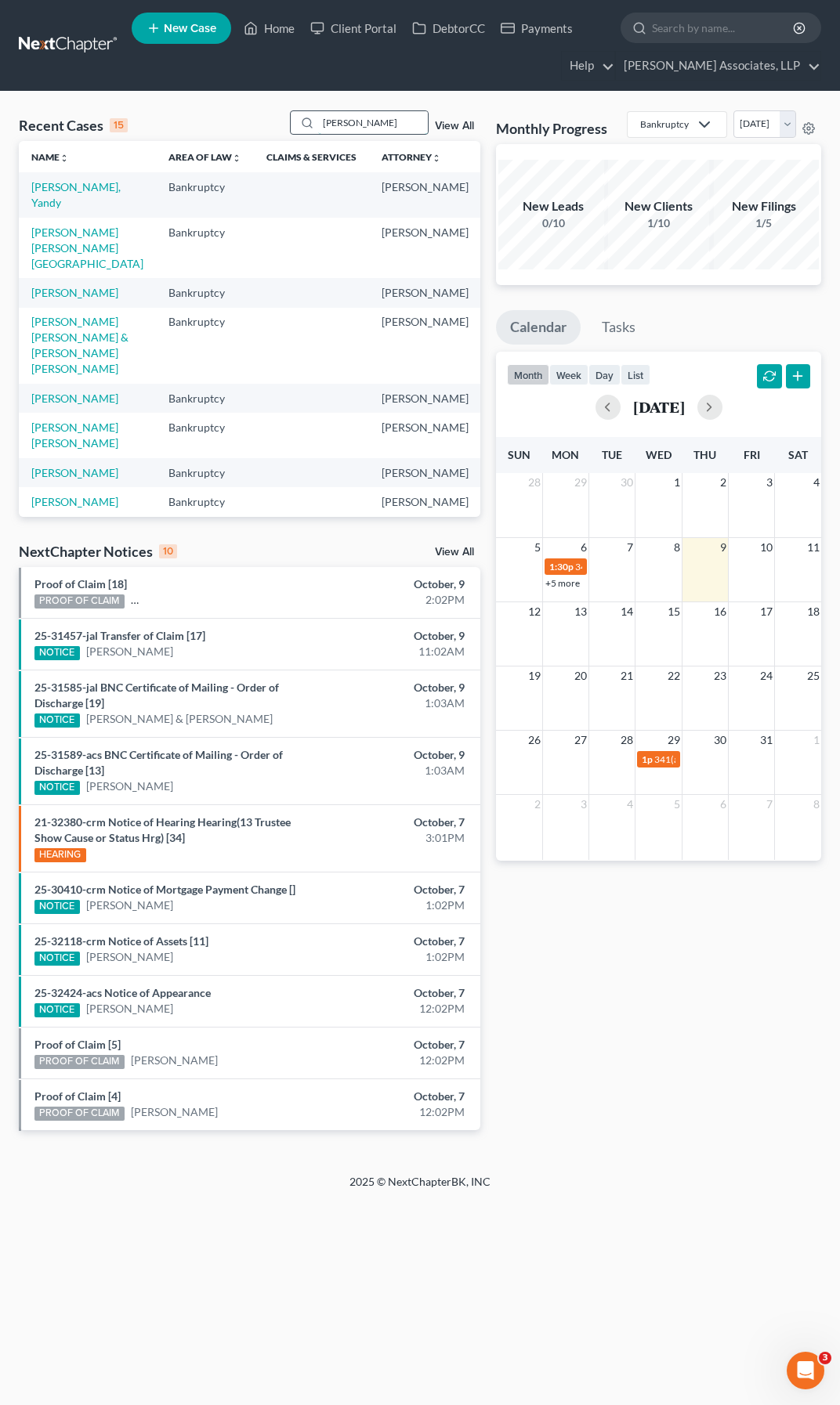
type input "[PERSON_NAME]"
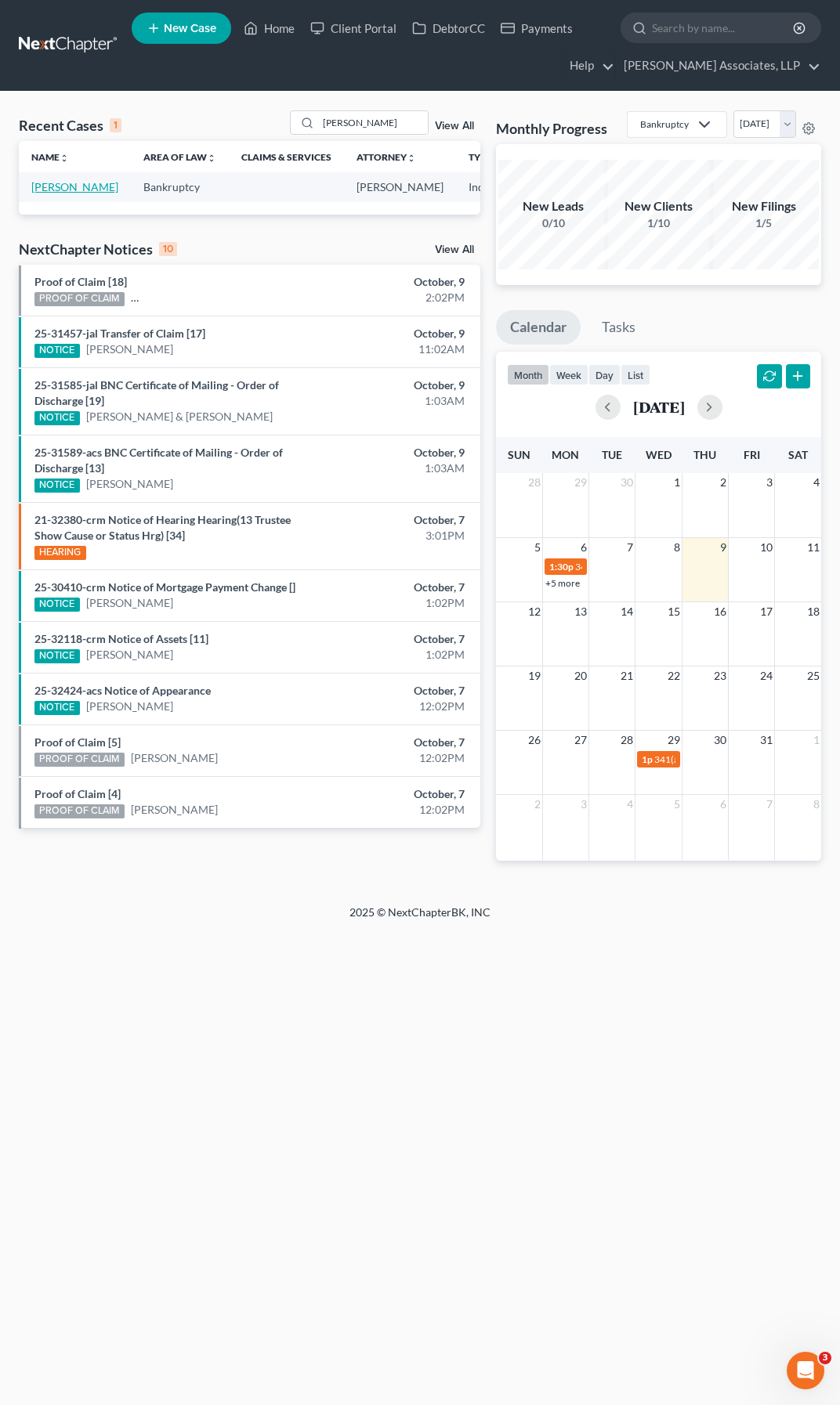
click at [68, 189] on link "[PERSON_NAME]" at bounding box center [74, 187] width 87 height 13
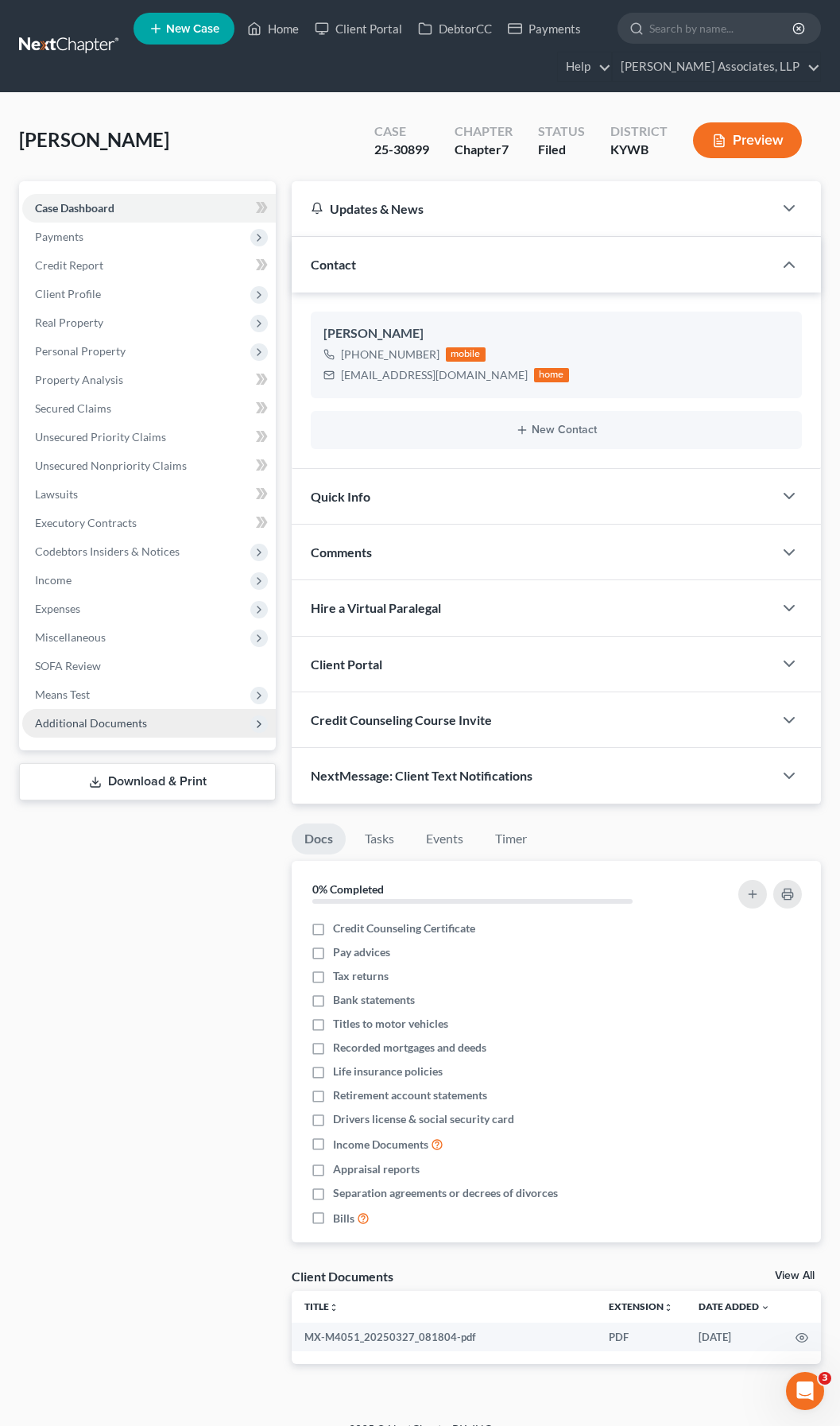
click at [79, 719] on span "Additional Documents" at bounding box center [91, 723] width 112 height 13
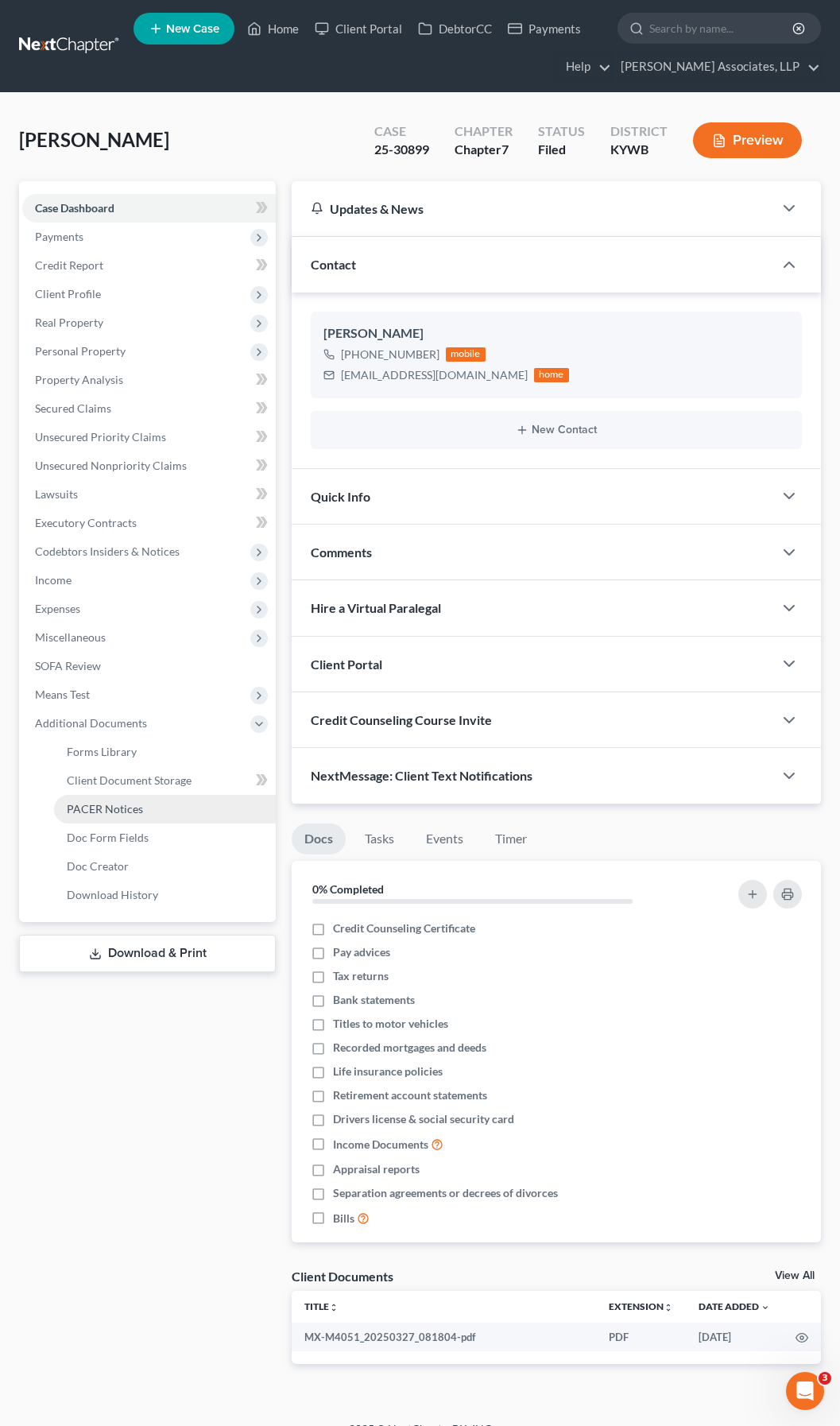
click at [104, 808] on span "PACER Notices" at bounding box center [105, 808] width 76 height 13
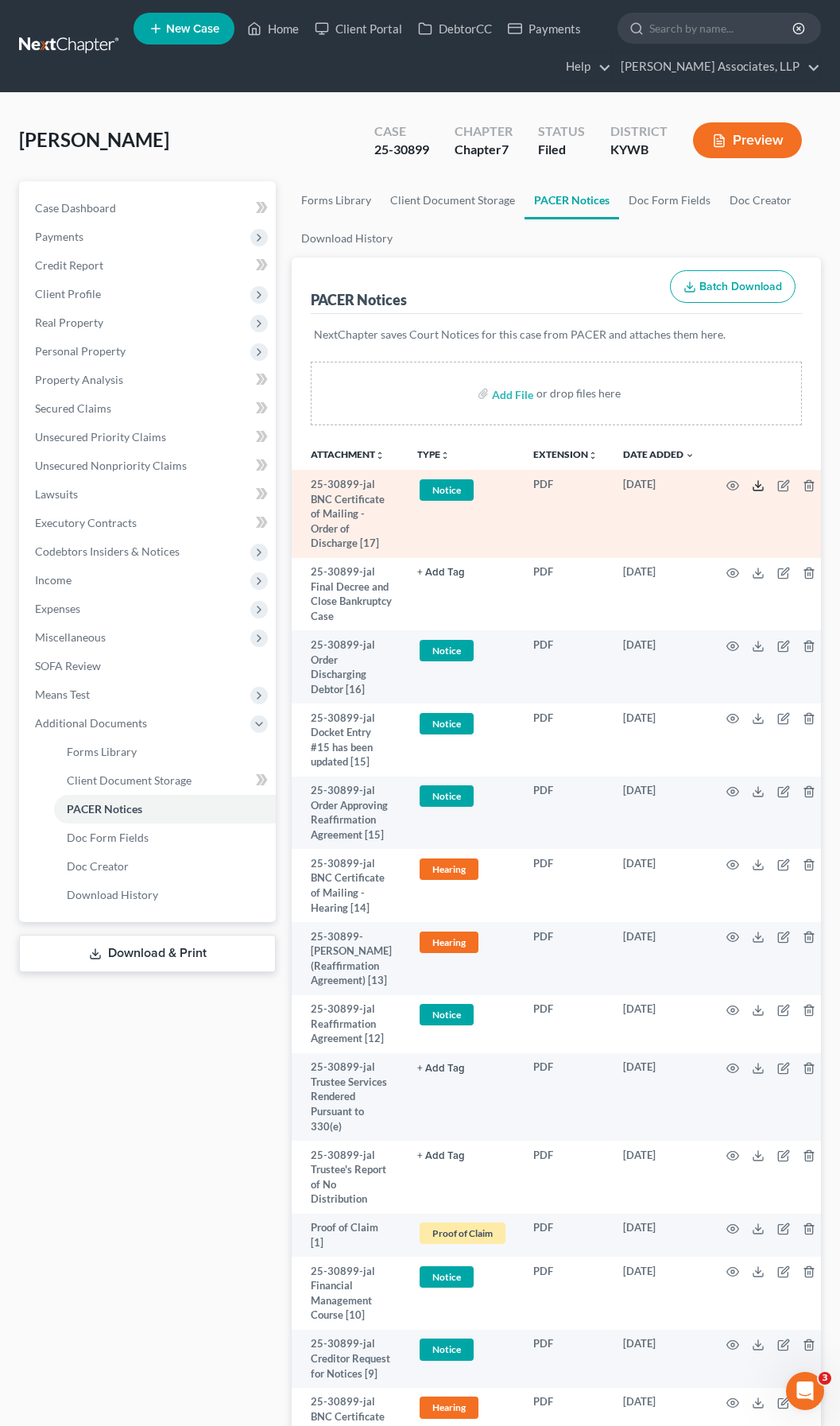
click at [758, 485] on line at bounding box center [758, 484] width 0 height 6
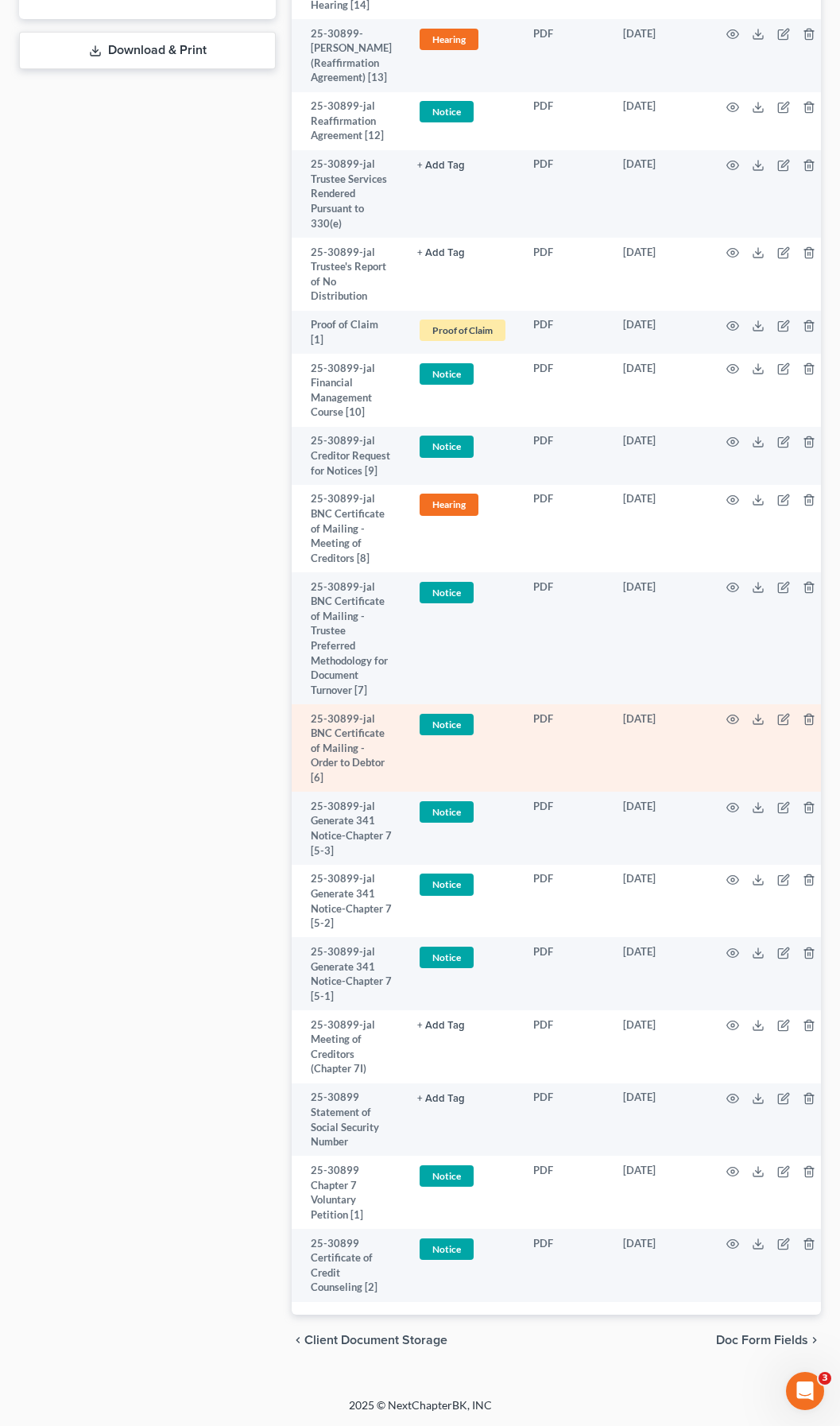
scroll to position [958, 0]
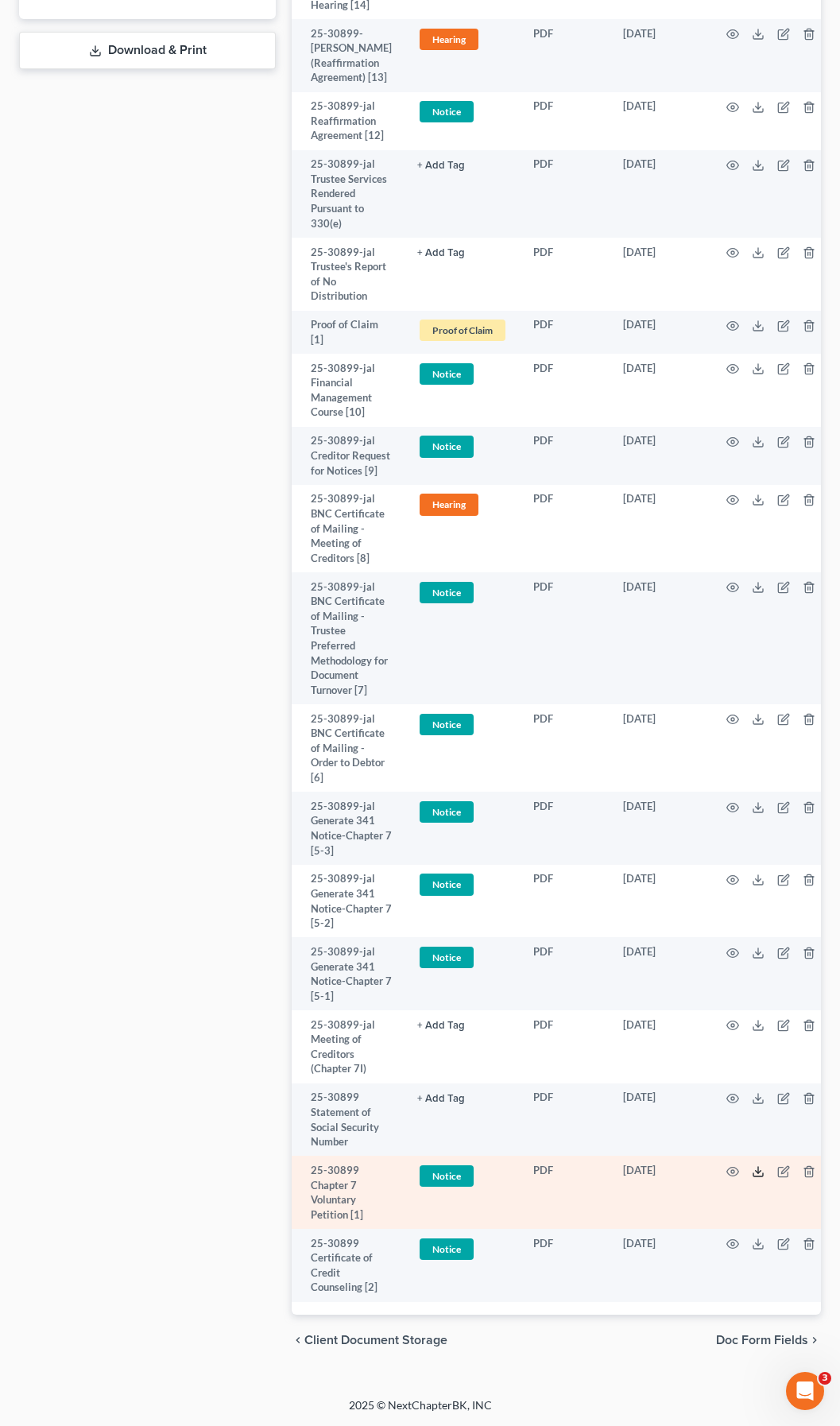
click at [752, 1166] on icon at bounding box center [758, 1172] width 12 height 12
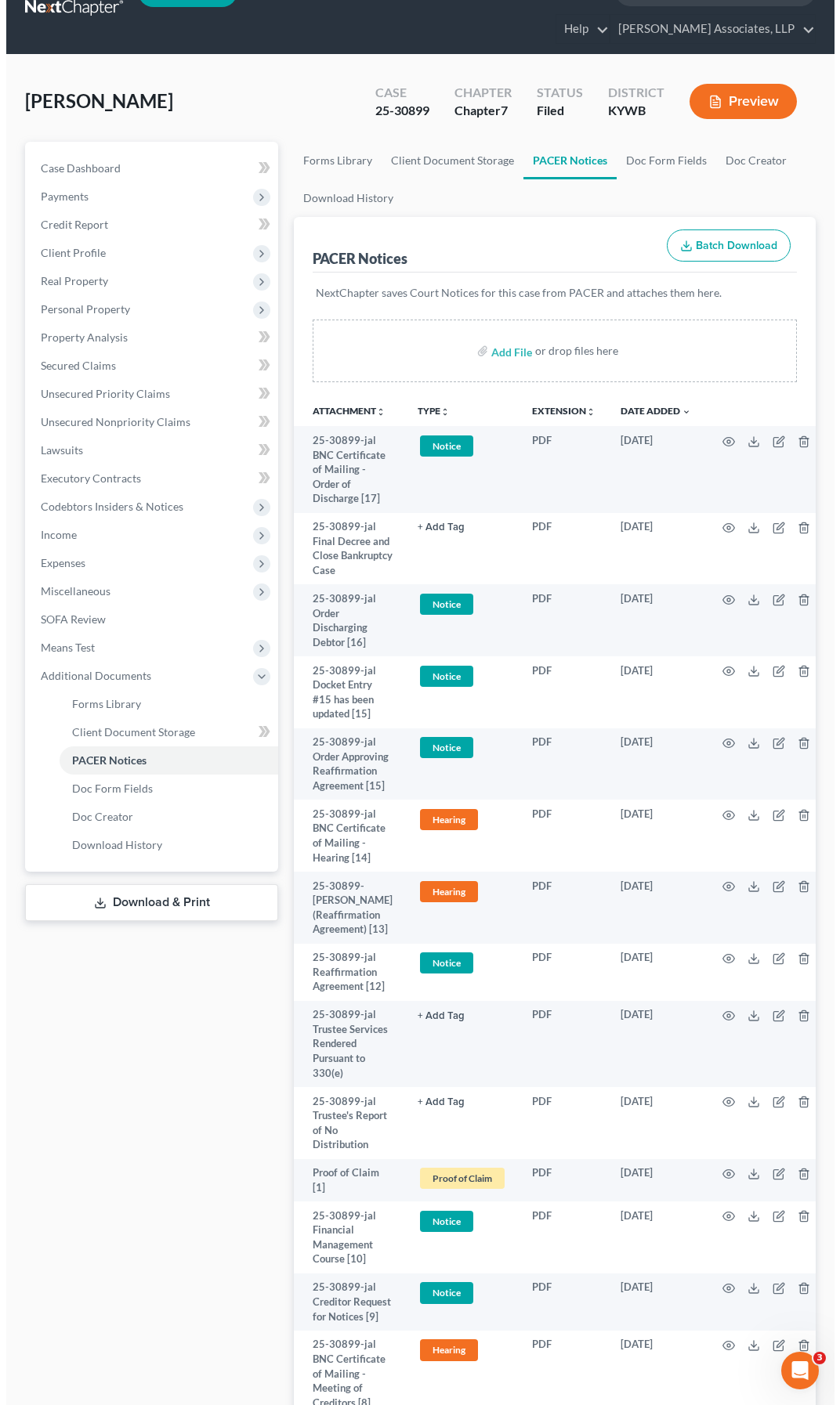
scroll to position [0, 0]
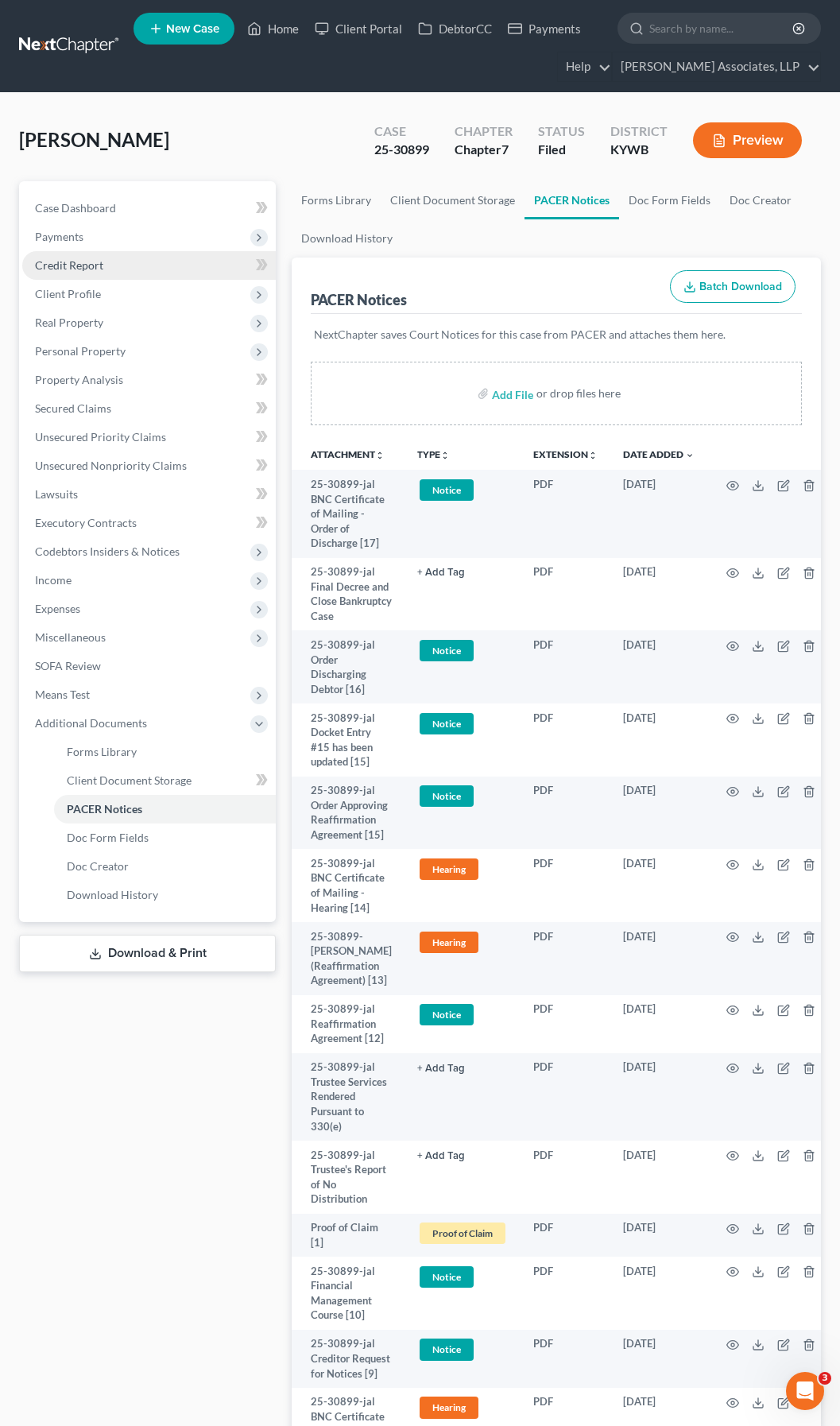
click at [77, 260] on span "Credit Report" at bounding box center [68, 265] width 68 height 13
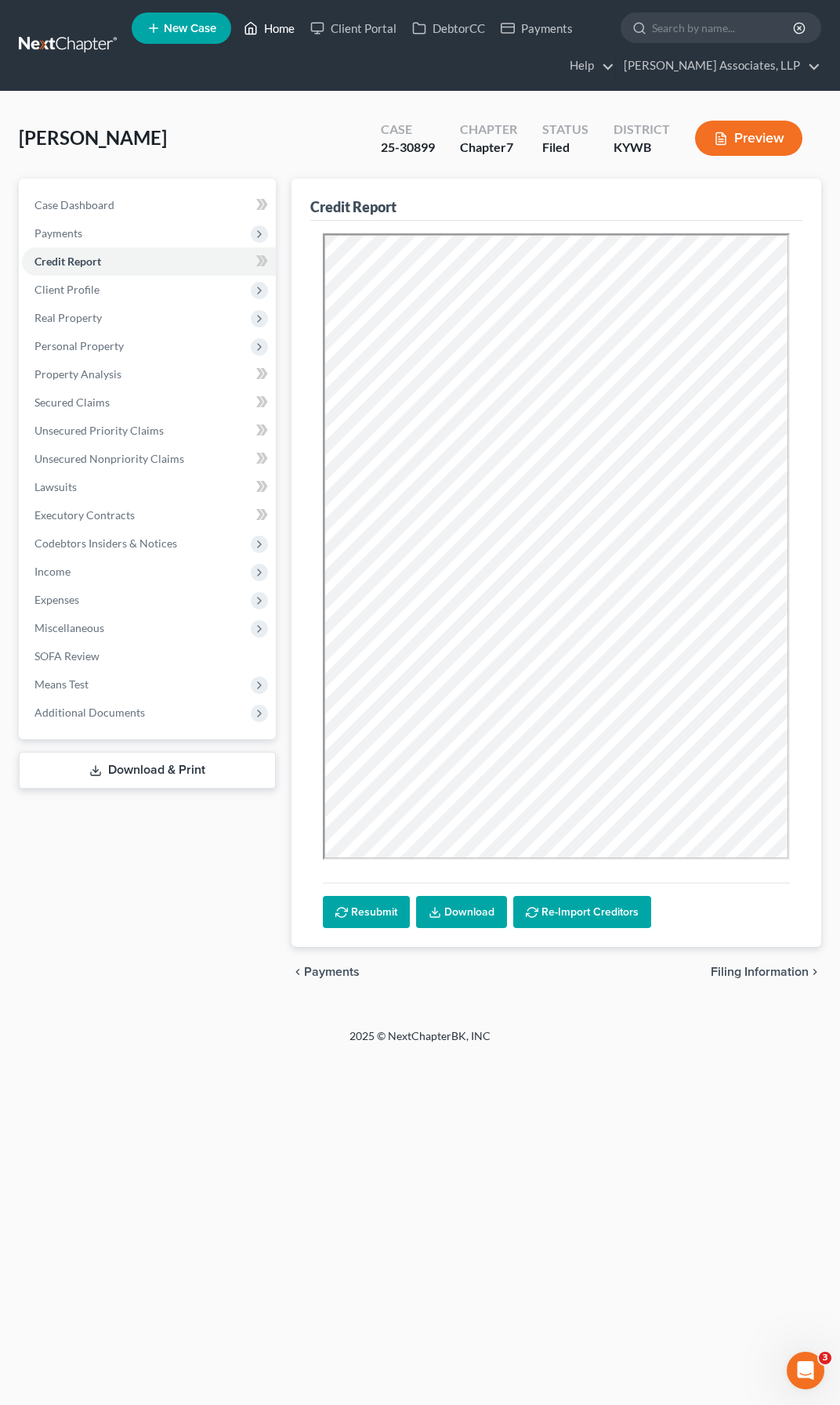
click at [289, 33] on link "Home" at bounding box center [269, 28] width 67 height 28
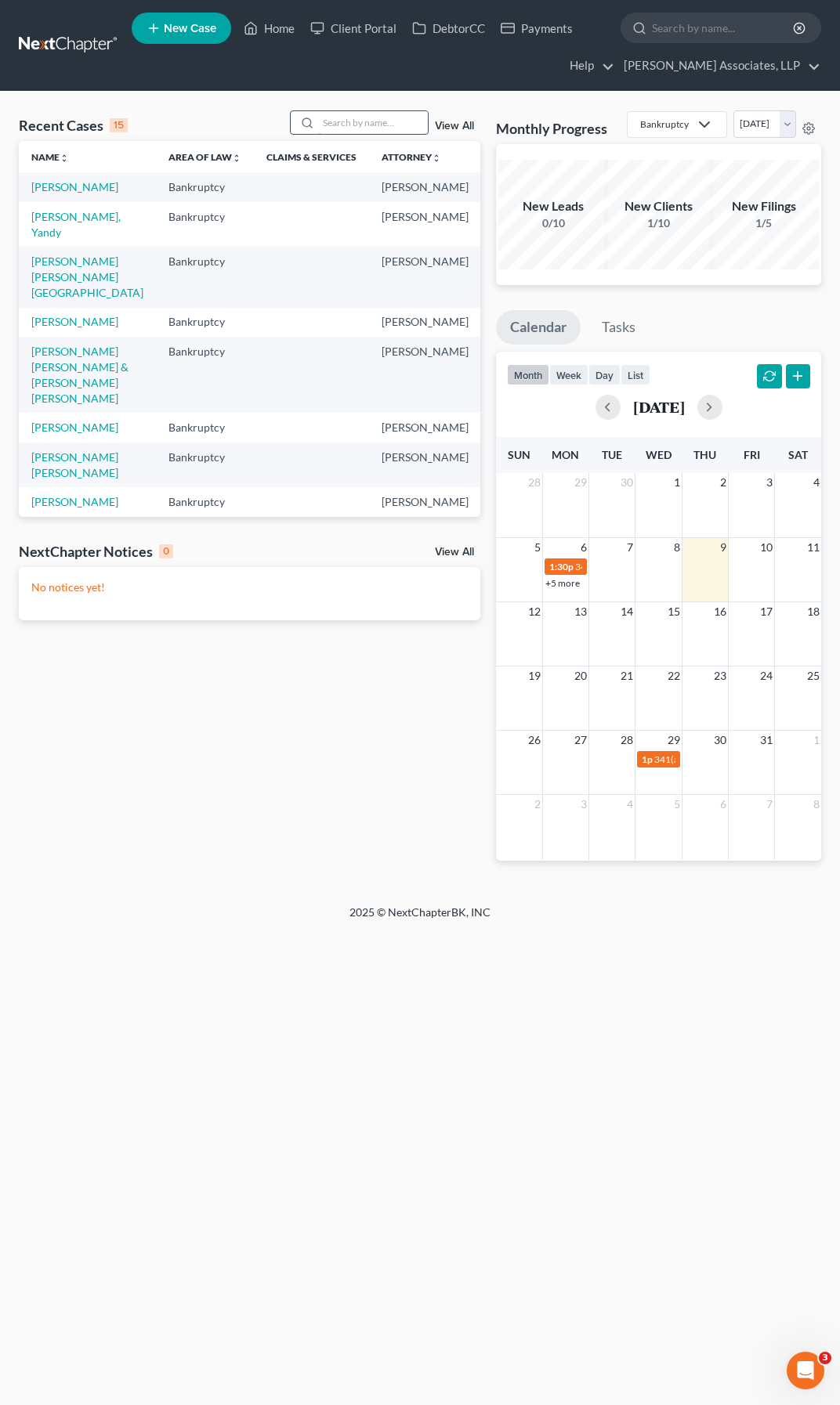
click at [381, 124] on input "search" at bounding box center [372, 123] width 109 height 23
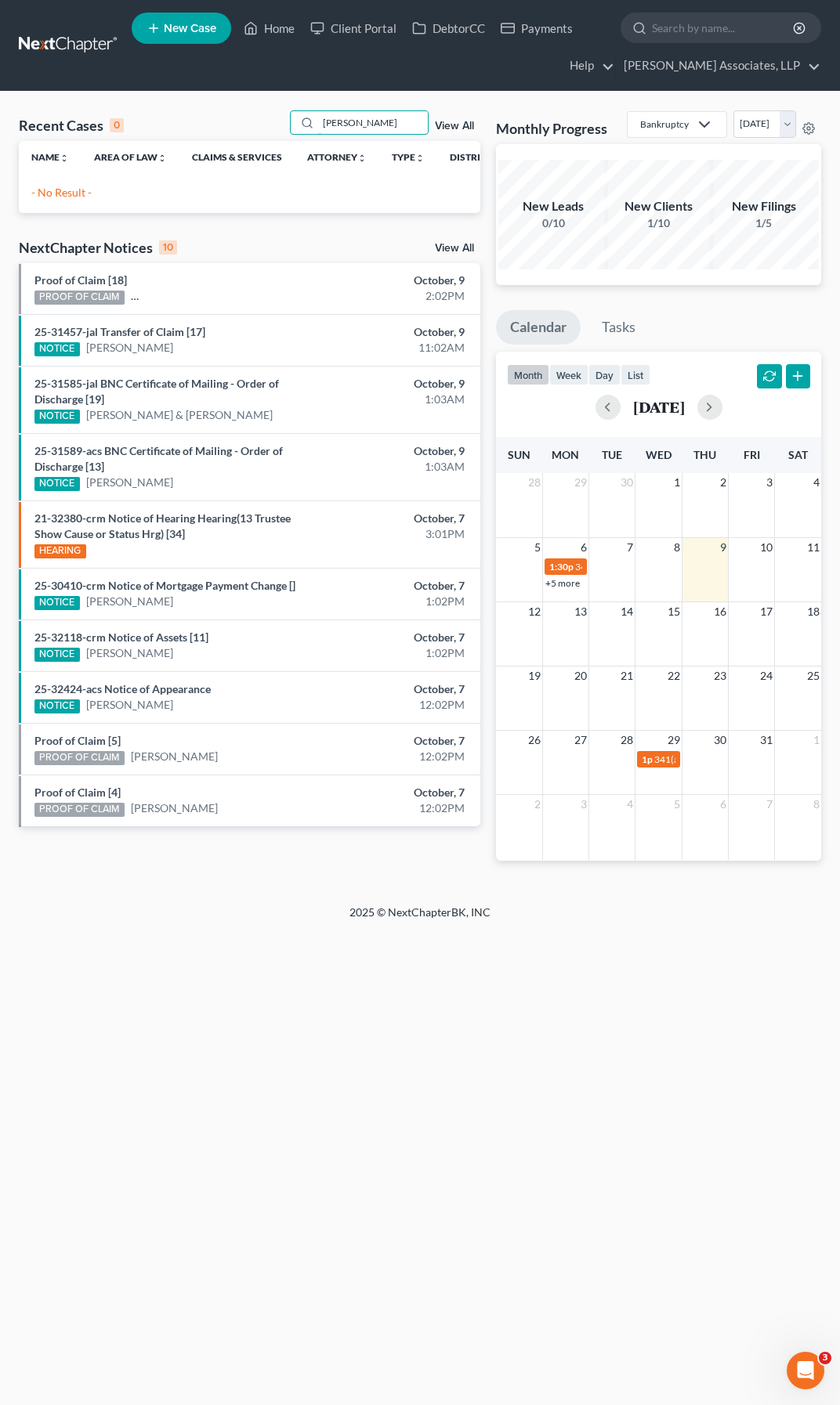
drag, startPoint x: 381, startPoint y: 129, endPoint x: 270, endPoint y: 233, distance: 152.1
click at [315, 166] on div "Recent Cases 0 [PERSON_NAME] View All Name unfold_more expand_more expand_less …" at bounding box center [249, 161] width 462 height 102
type input "[PERSON_NAME]"
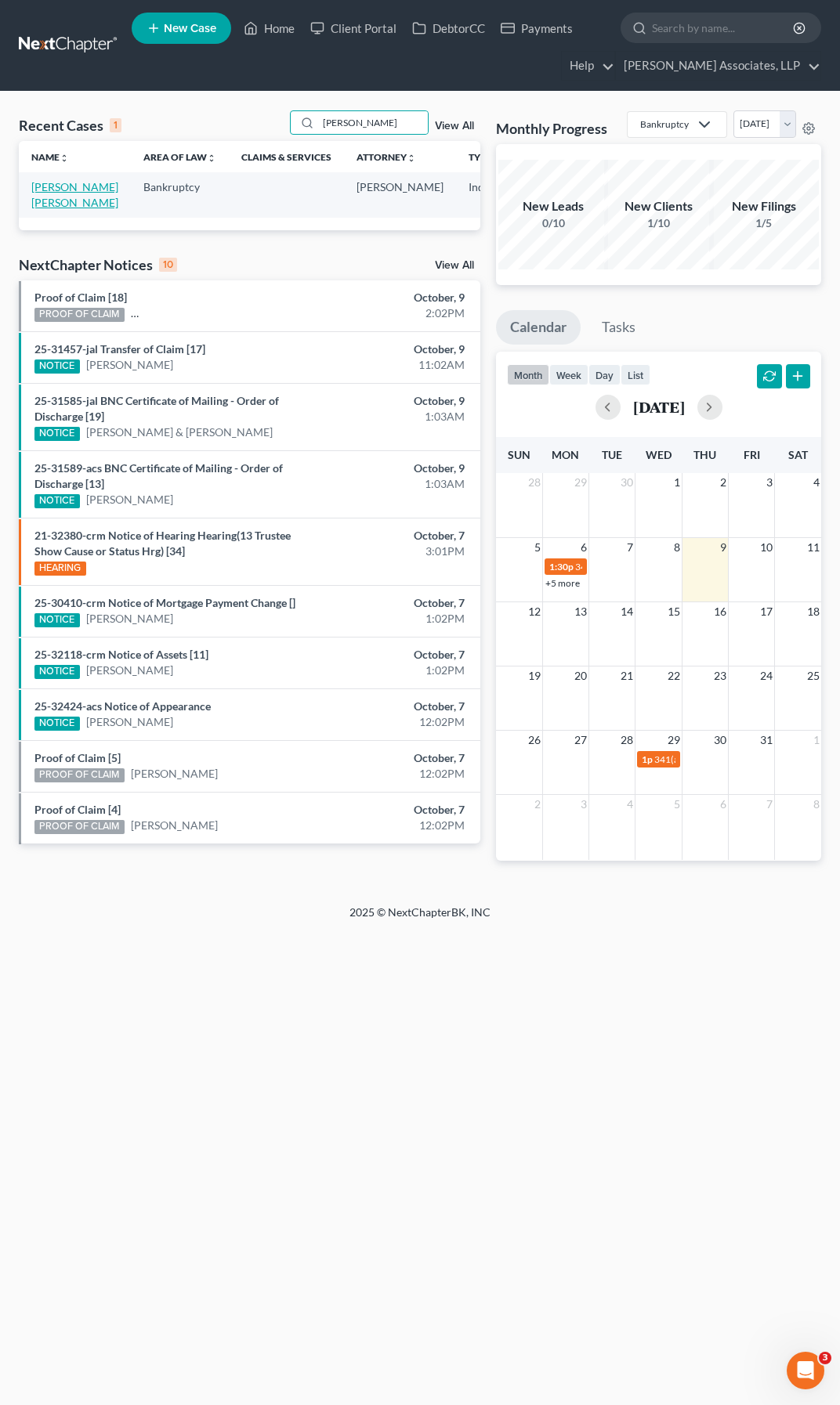
click at [45, 209] on link "[PERSON_NAME] [PERSON_NAME]" at bounding box center [74, 194] width 87 height 29
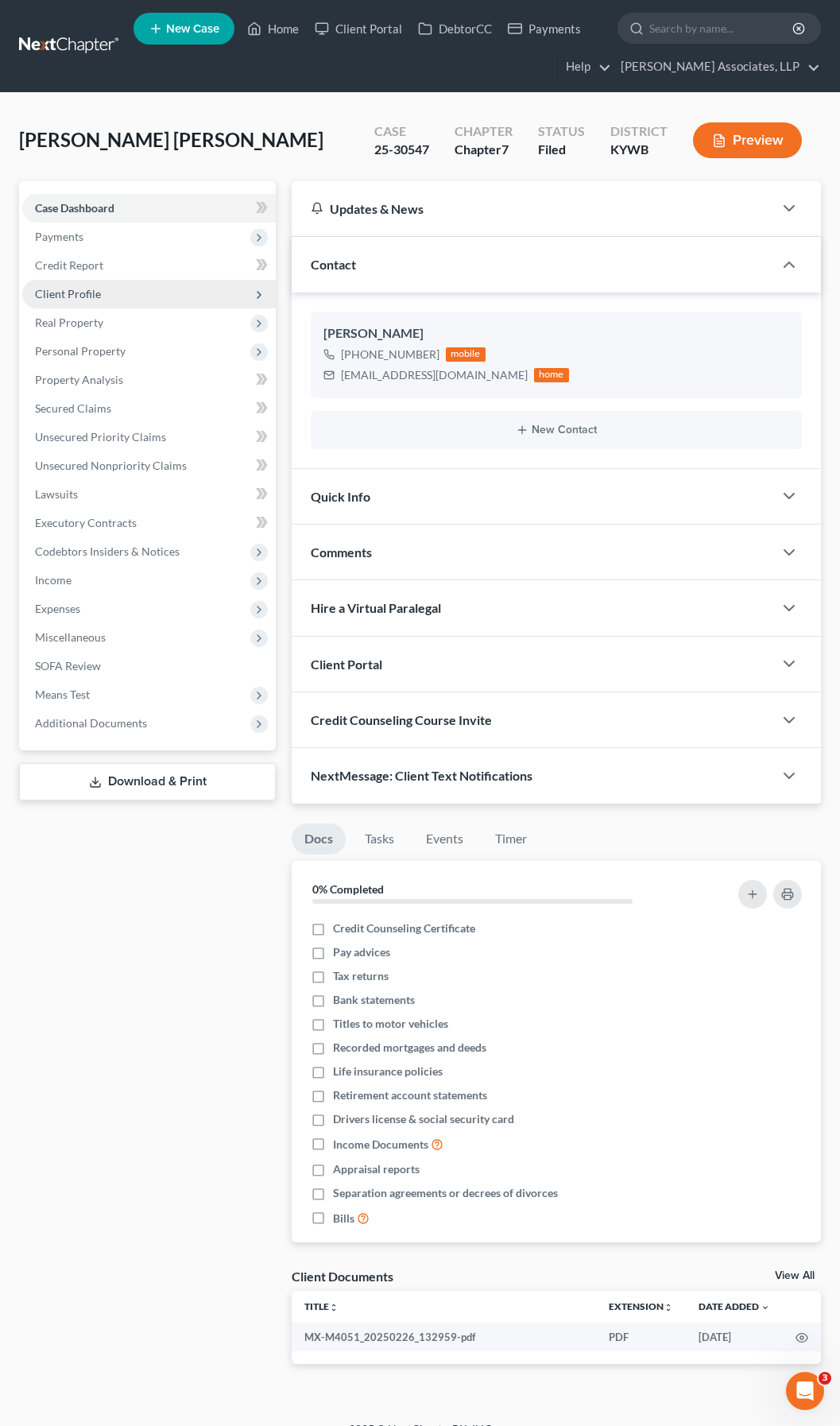
click at [79, 292] on span "Client Profile" at bounding box center [68, 293] width 66 height 13
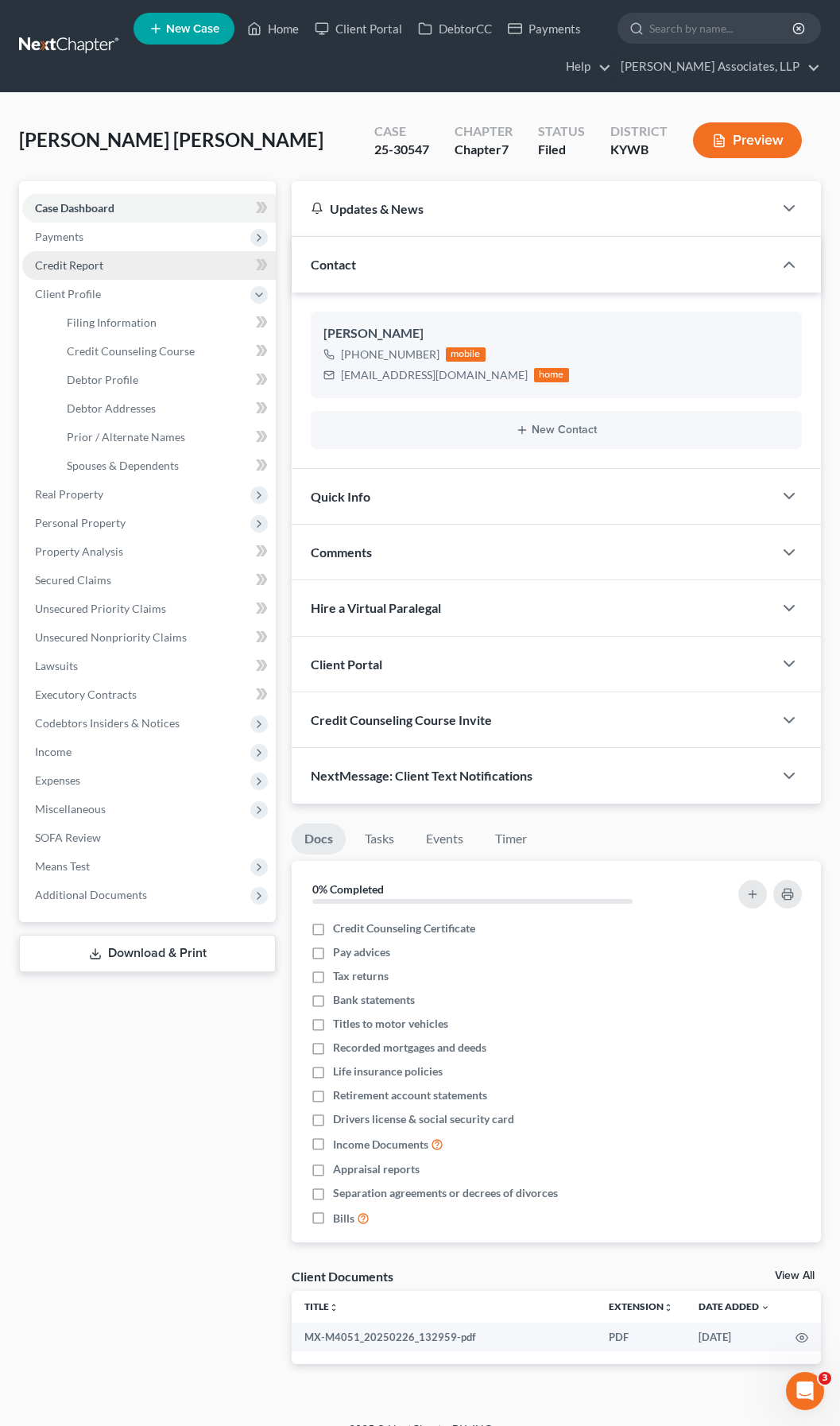
click at [81, 268] on span "Credit Report" at bounding box center [68, 265] width 68 height 13
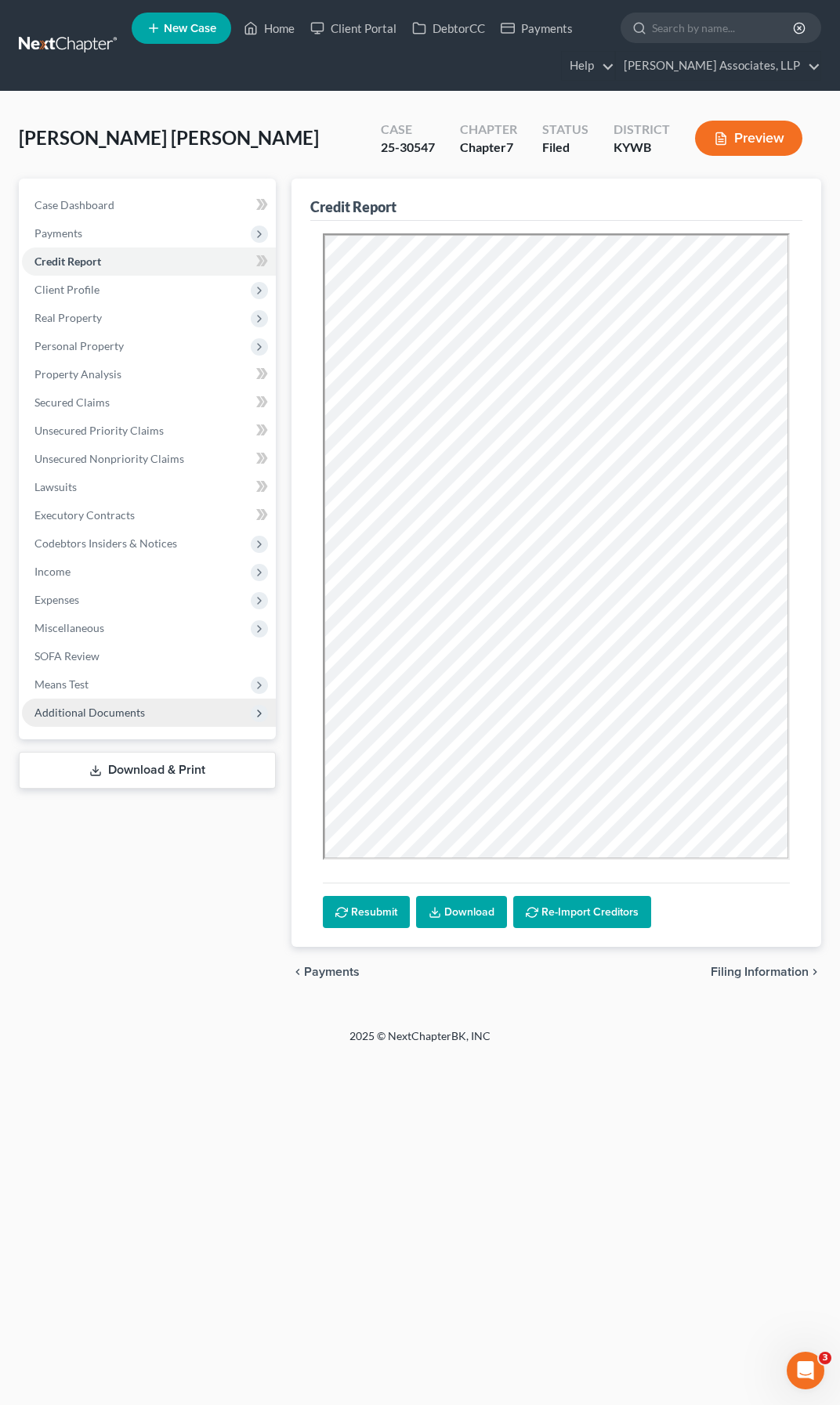
click at [90, 714] on span "Additional Documents" at bounding box center [89, 712] width 110 height 13
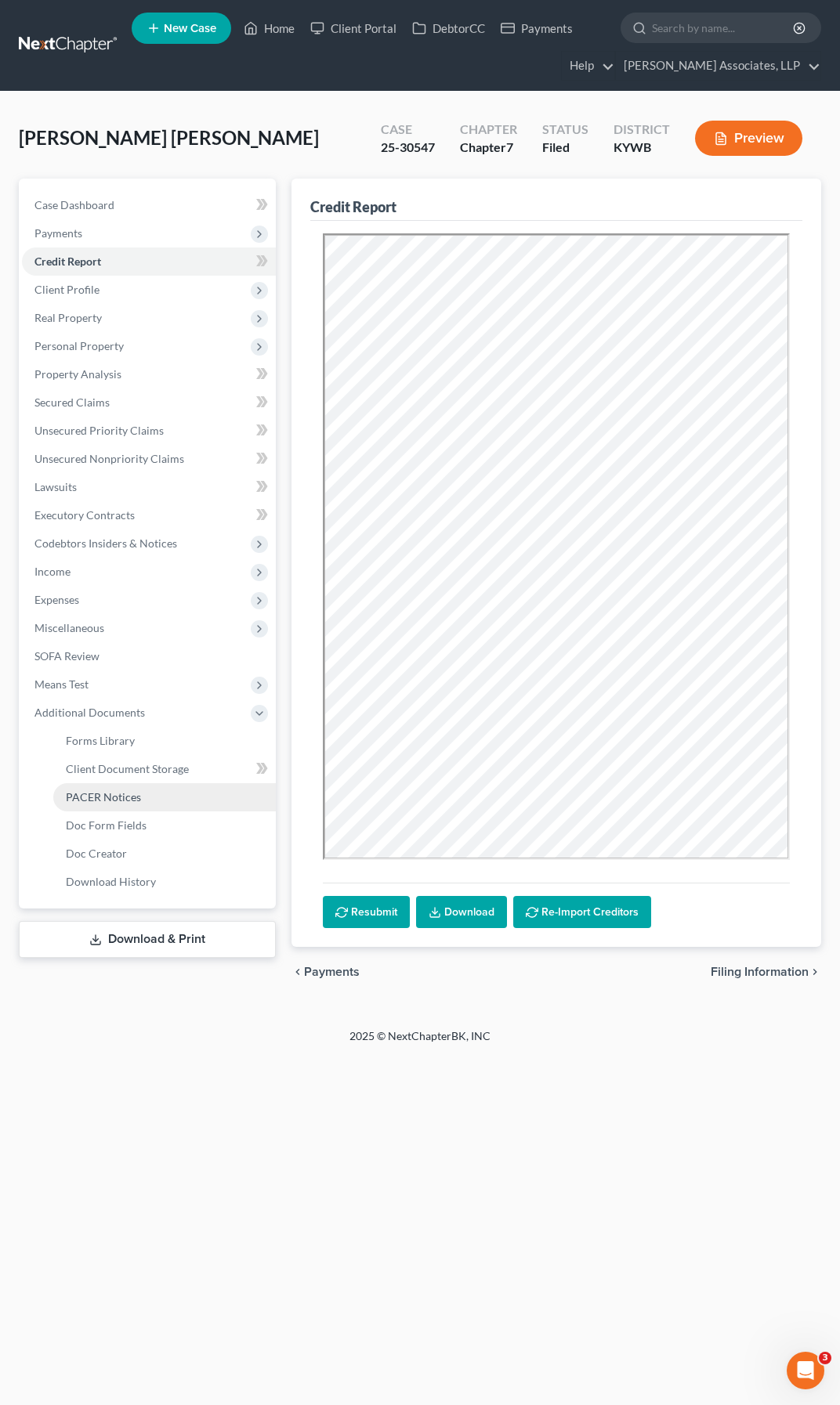
click at [122, 801] on span "PACER Notices" at bounding box center [103, 796] width 75 height 13
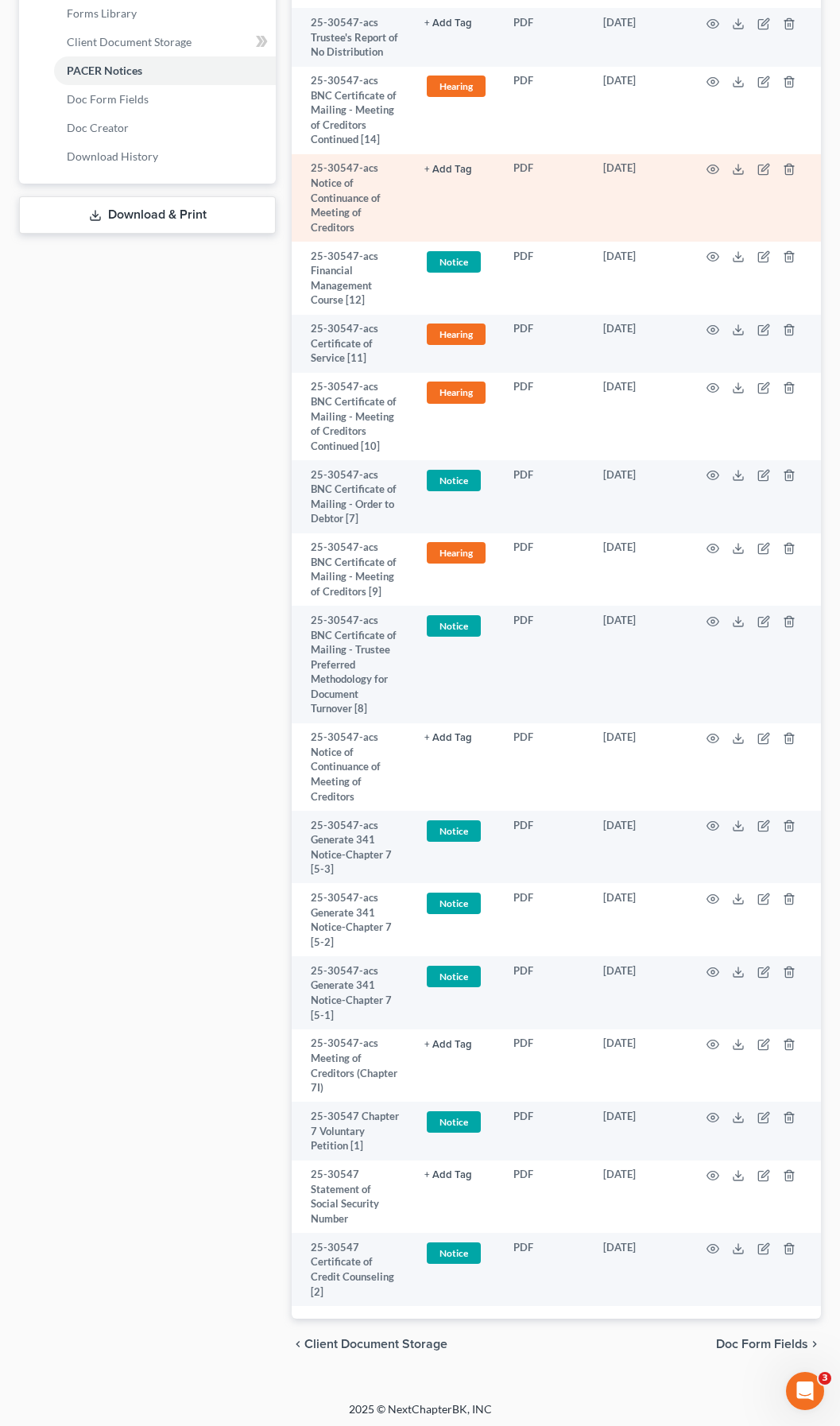
scroll to position [742, 0]
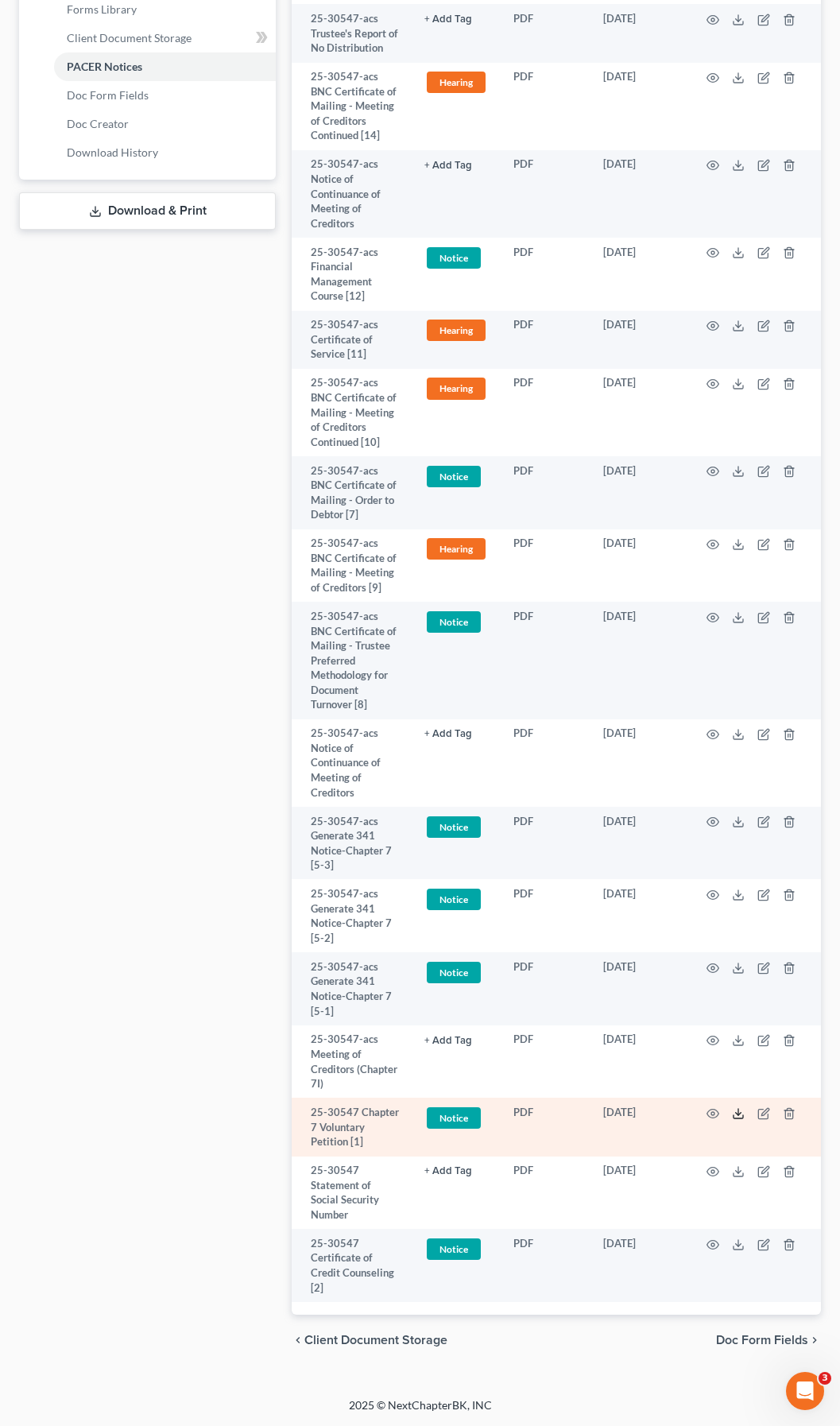
click at [737, 1113] on polyline at bounding box center [739, 1113] width 5 height 3
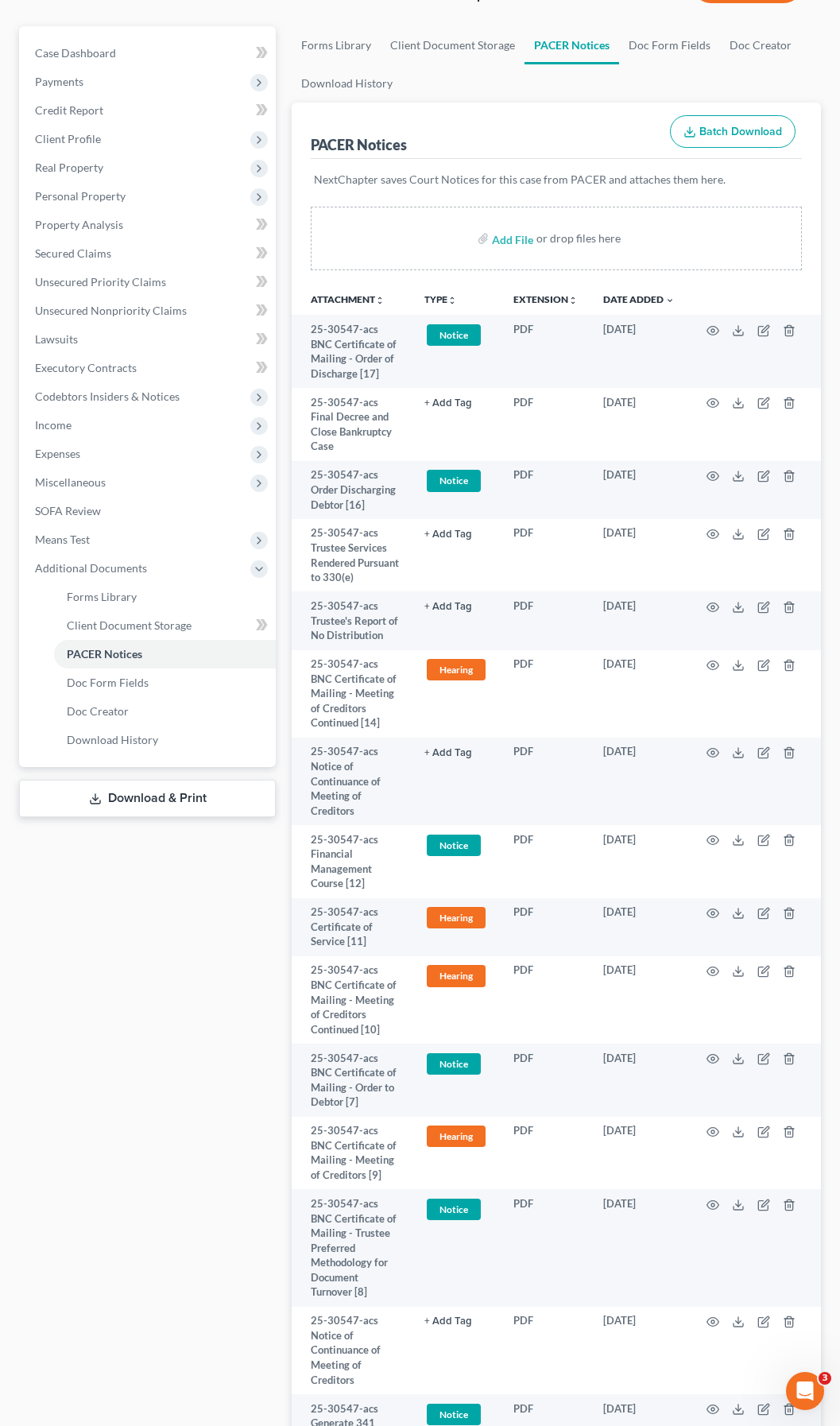
scroll to position [0, 0]
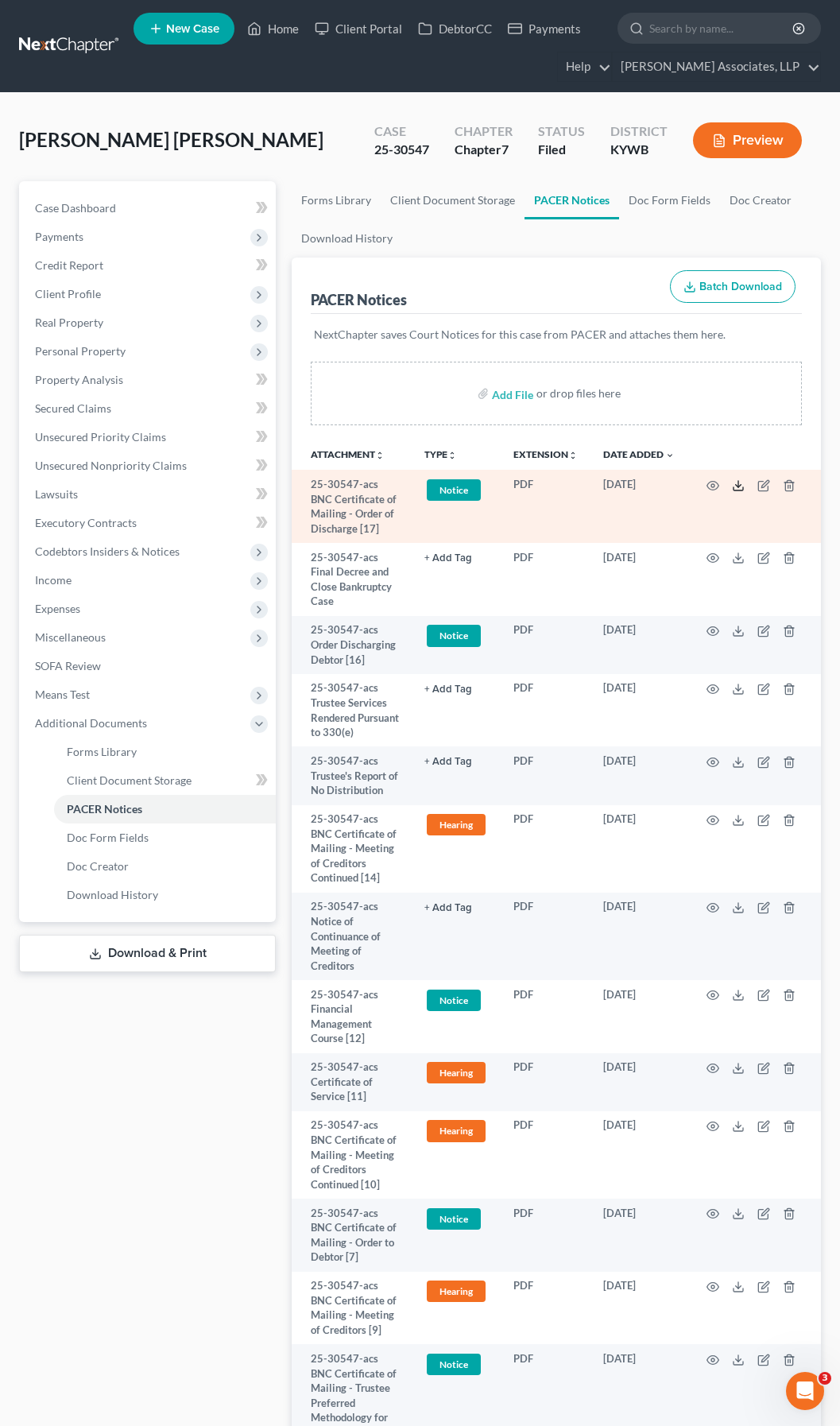
click at [740, 485] on icon at bounding box center [738, 485] width 12 height 12
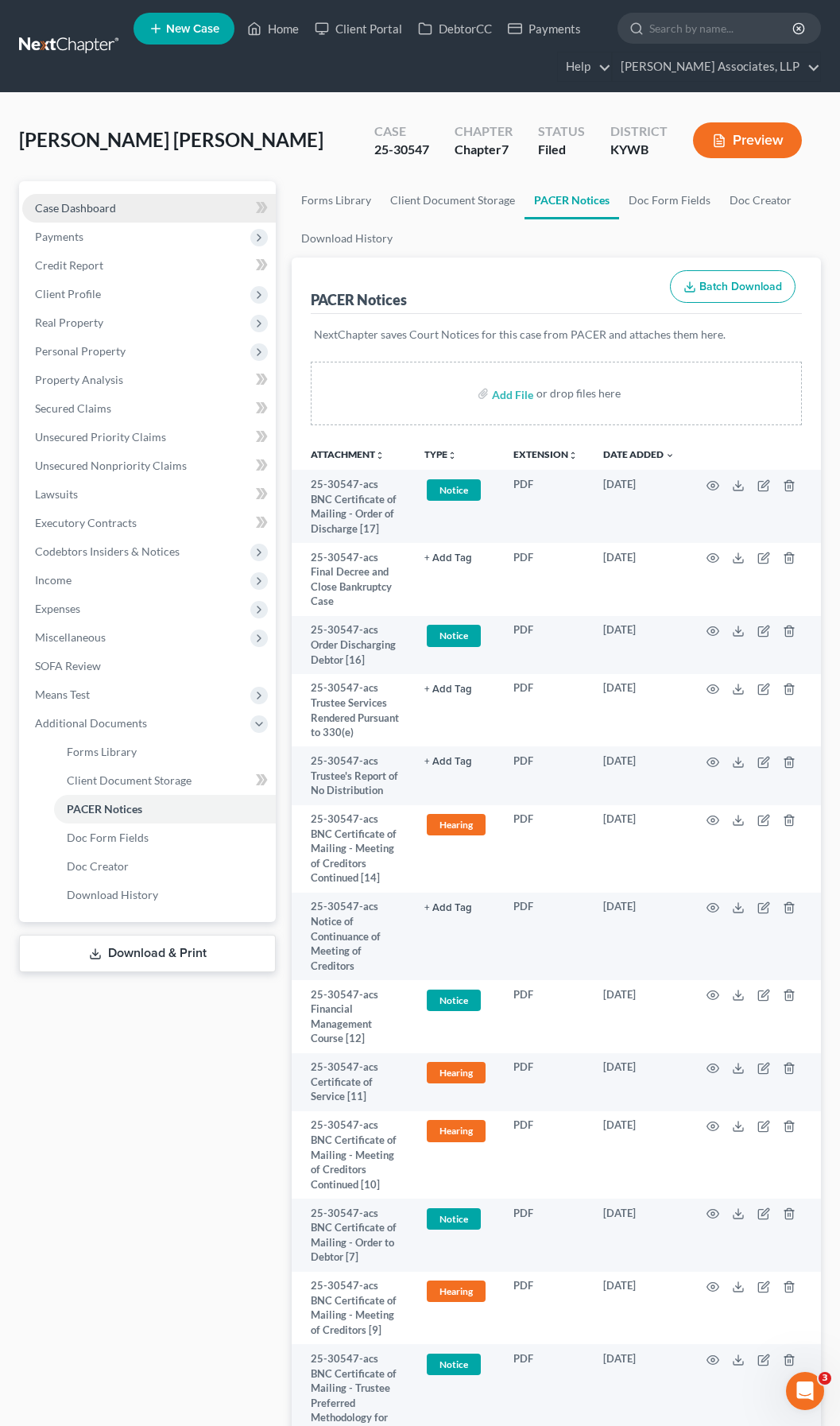
click at [91, 206] on span "Case Dashboard" at bounding box center [75, 207] width 81 height 13
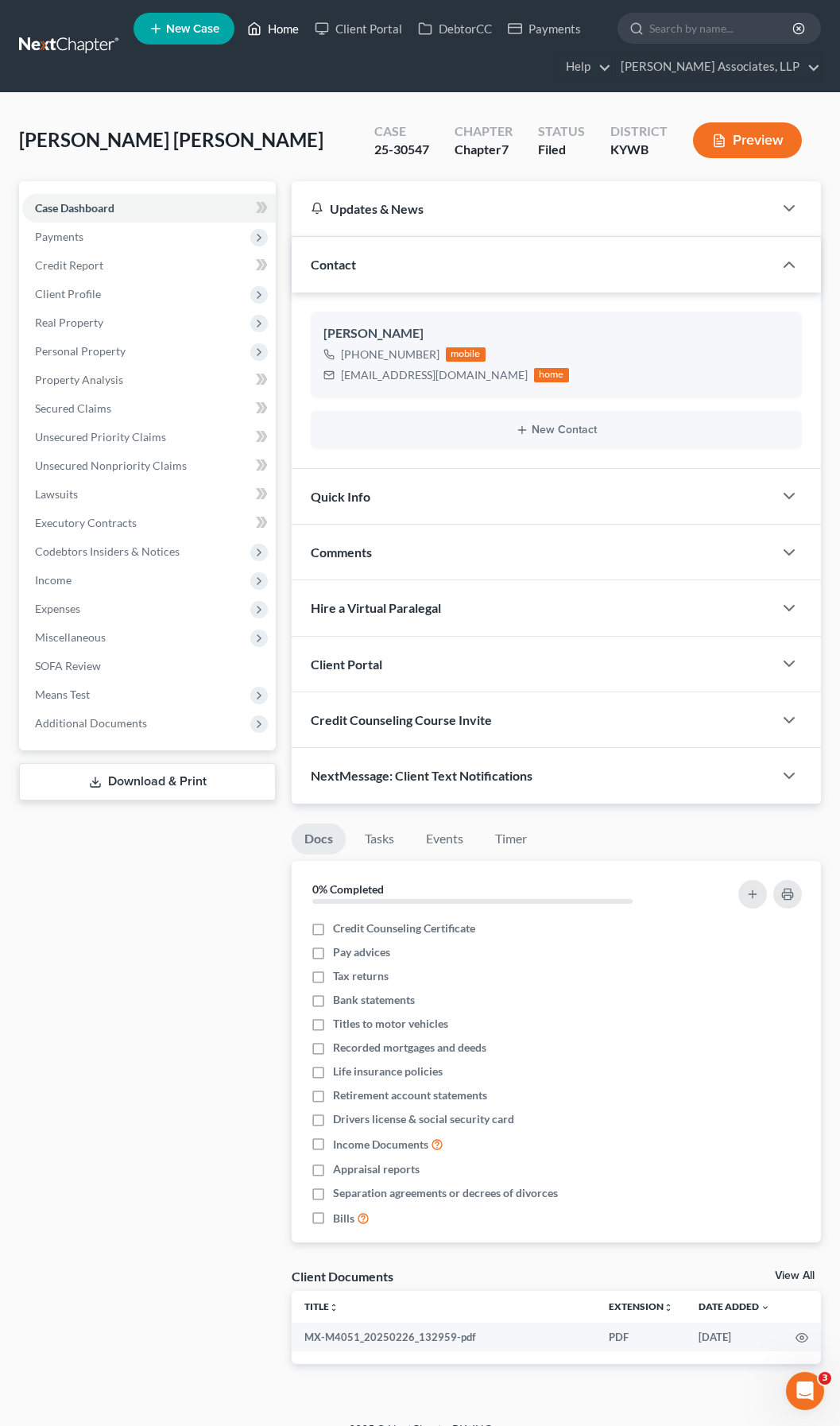
click at [288, 25] on link "Home" at bounding box center [273, 28] width 68 height 28
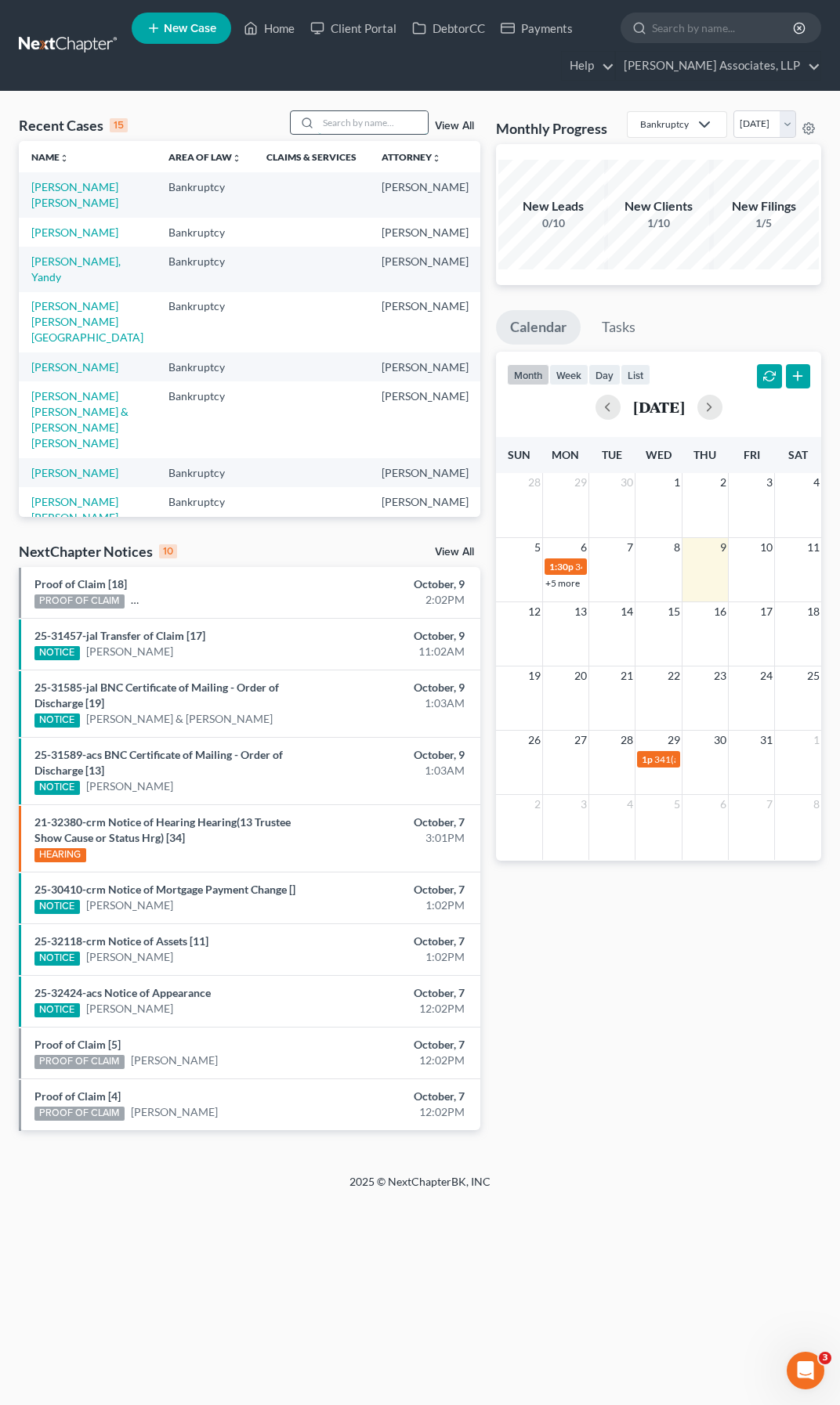
click at [352, 127] on input "search" at bounding box center [372, 123] width 109 height 23
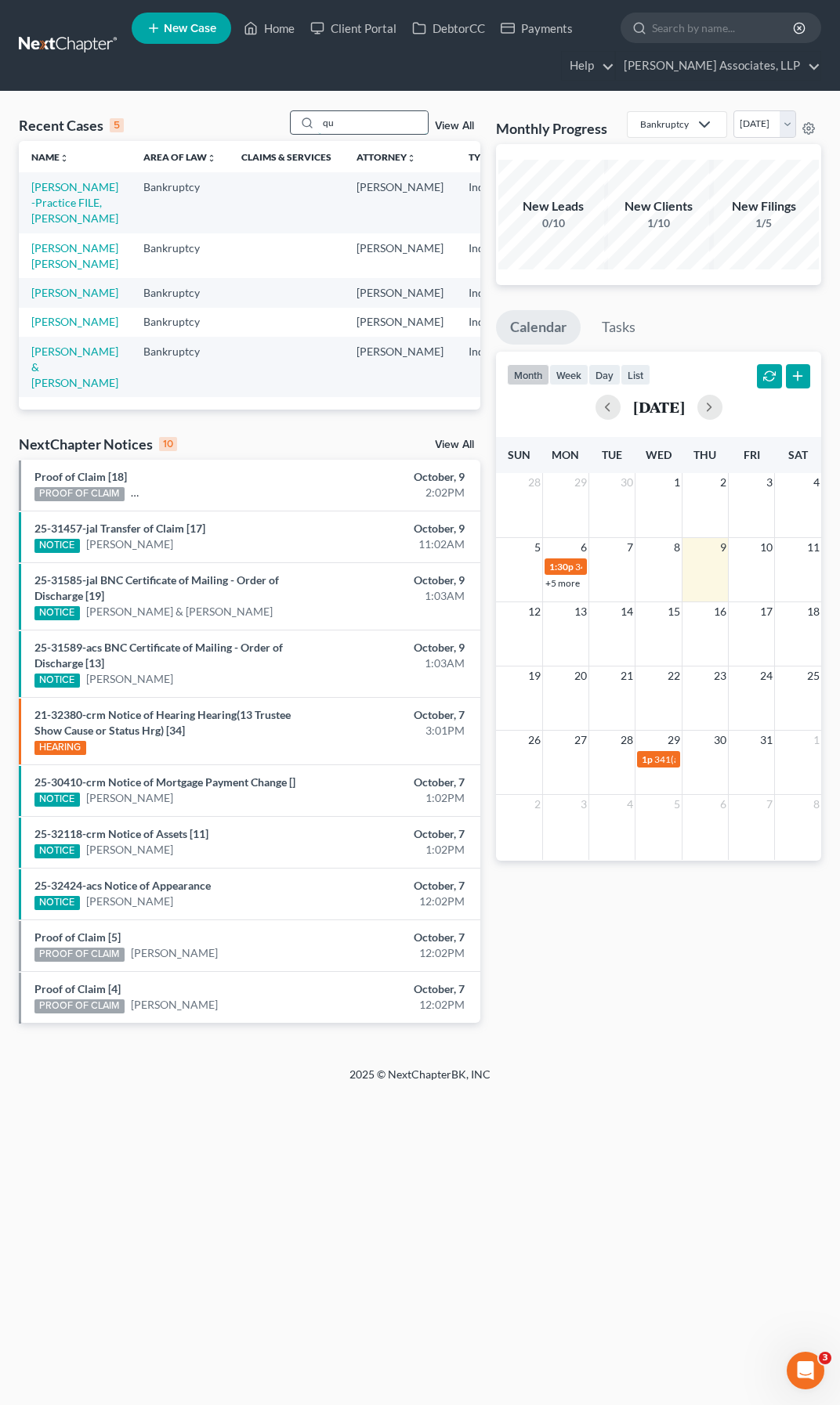
type input "q"
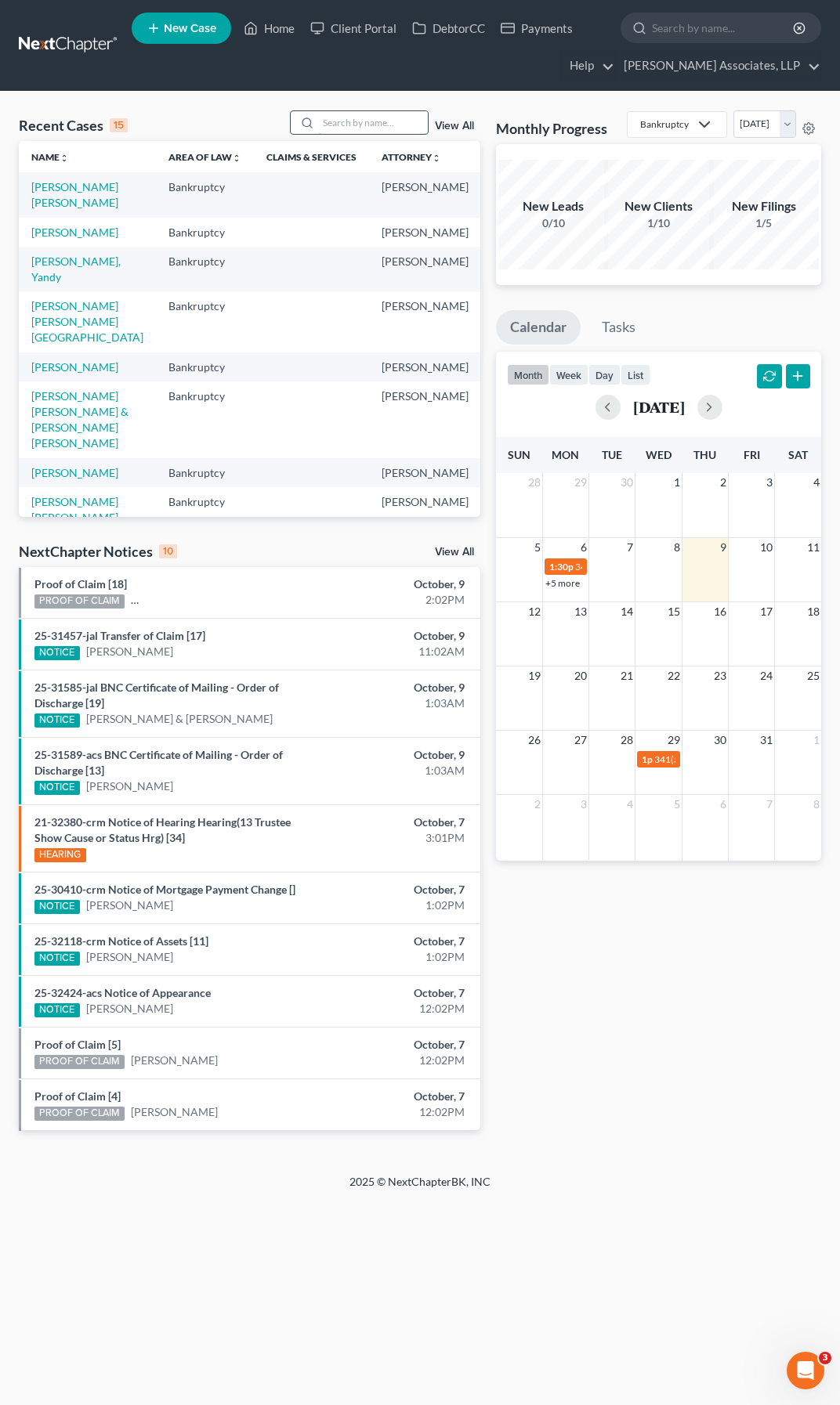
click at [345, 126] on input "search" at bounding box center [372, 123] width 109 height 23
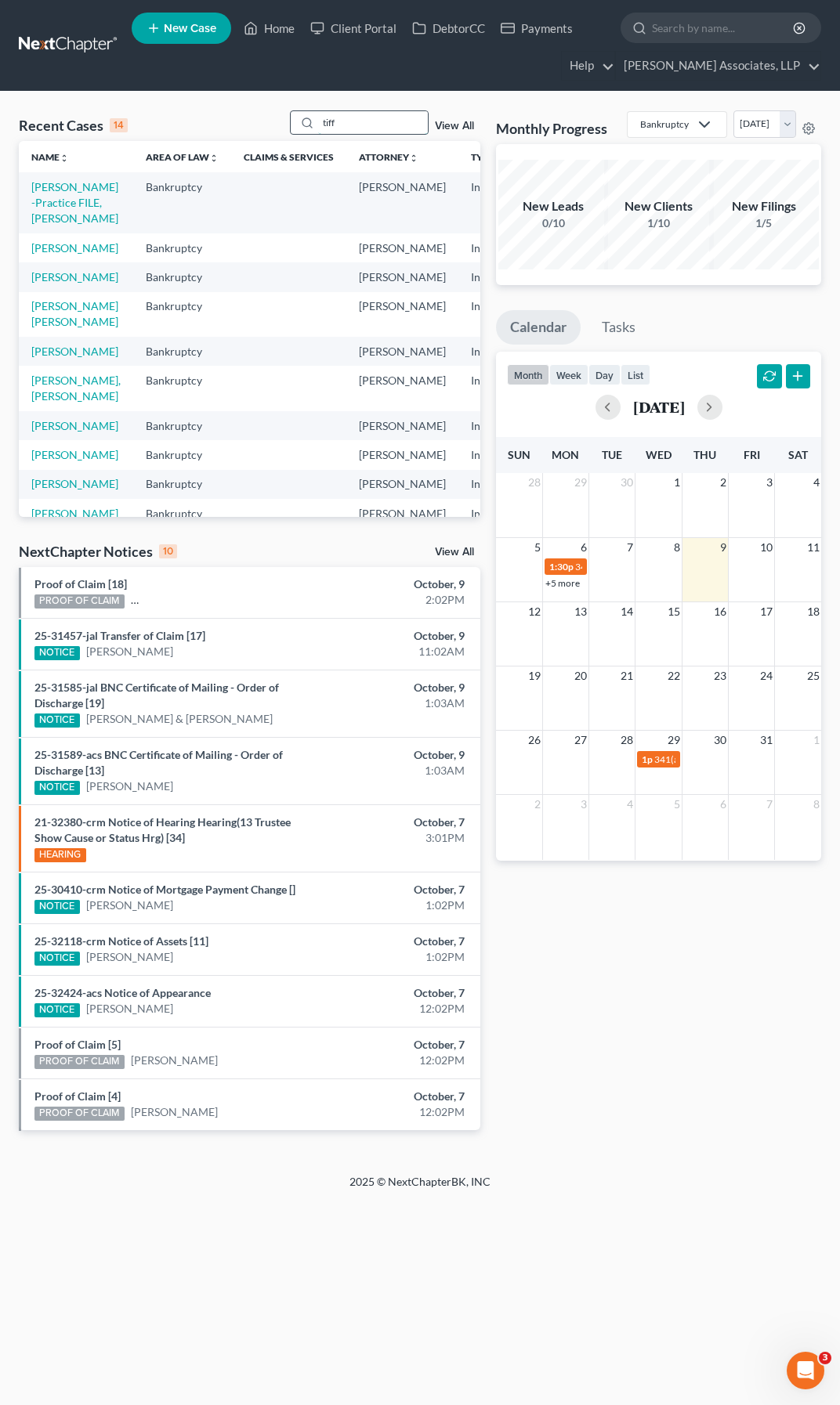
type input "tiff"
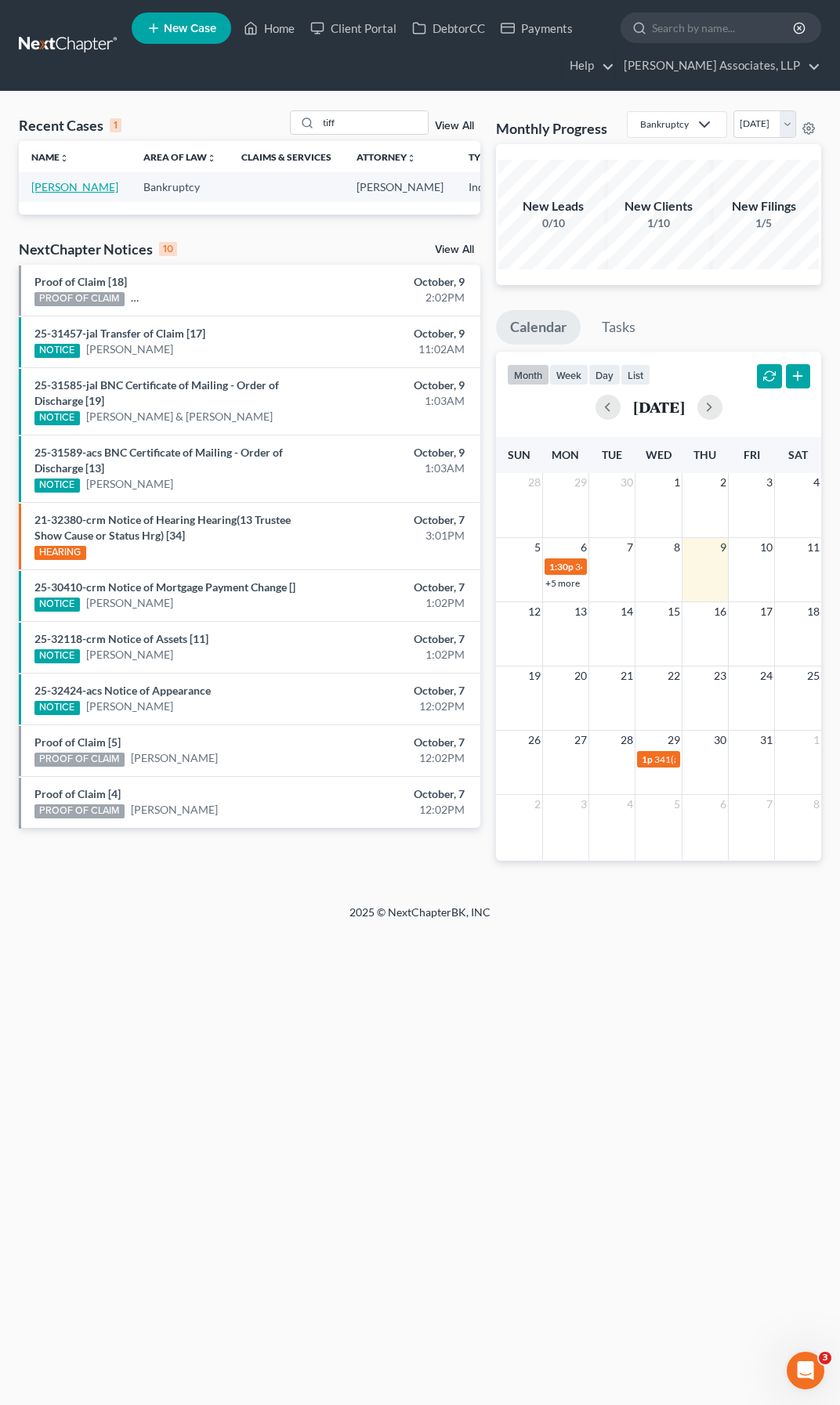
click at [55, 194] on link "[PERSON_NAME]" at bounding box center [74, 187] width 87 height 13
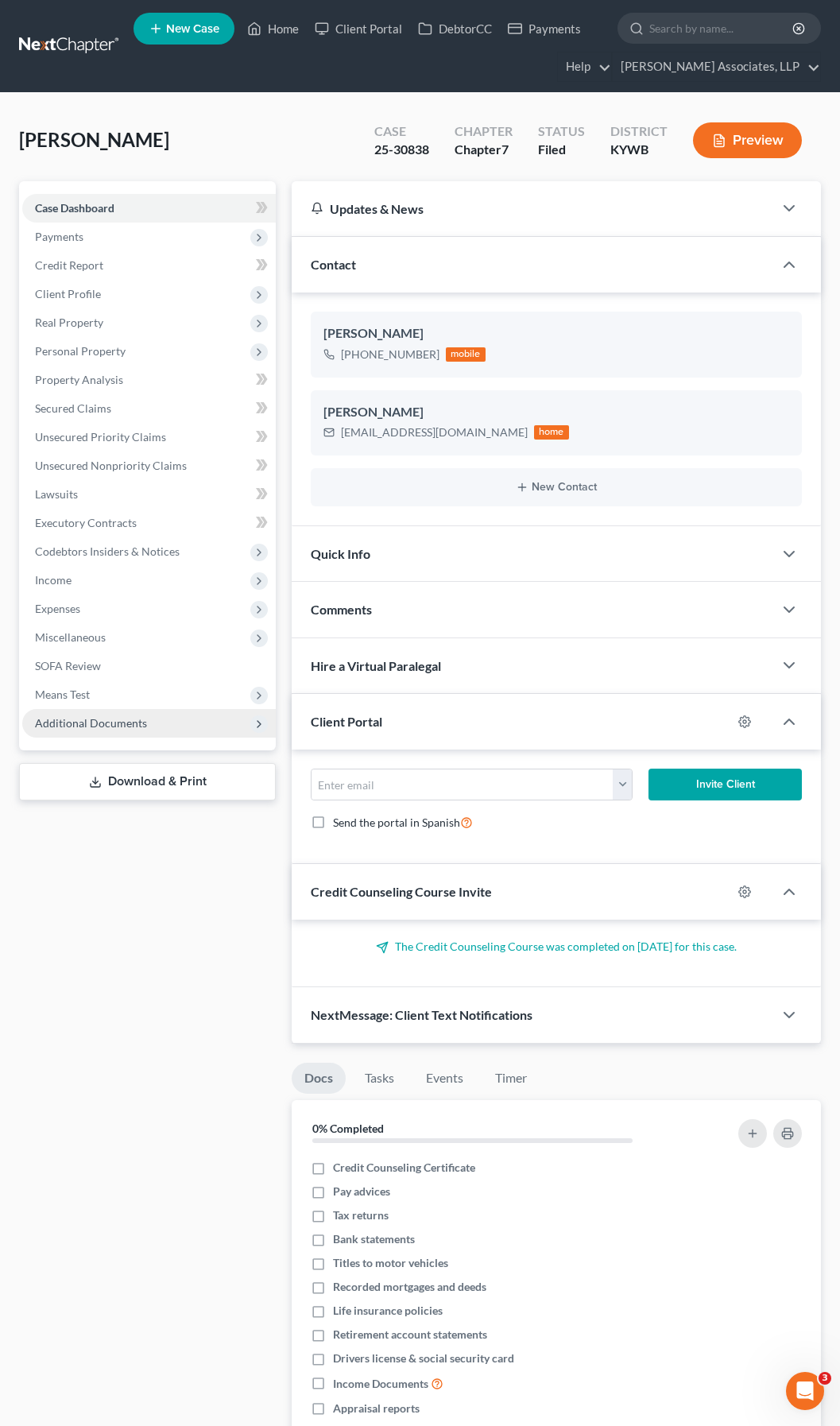
click at [140, 722] on span "Additional Documents" at bounding box center [91, 723] width 112 height 13
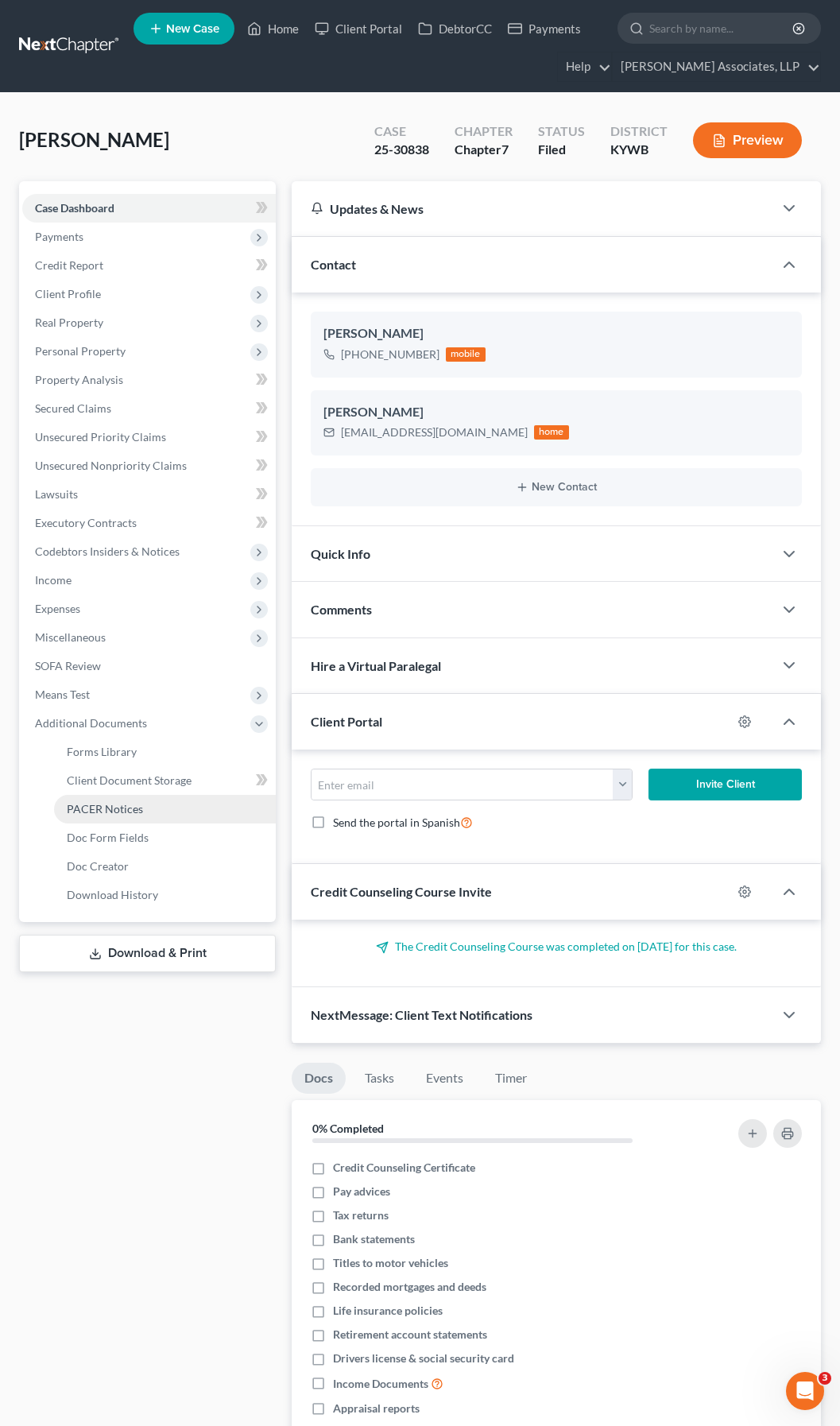
click at [124, 809] on span "PACER Notices" at bounding box center [105, 808] width 76 height 13
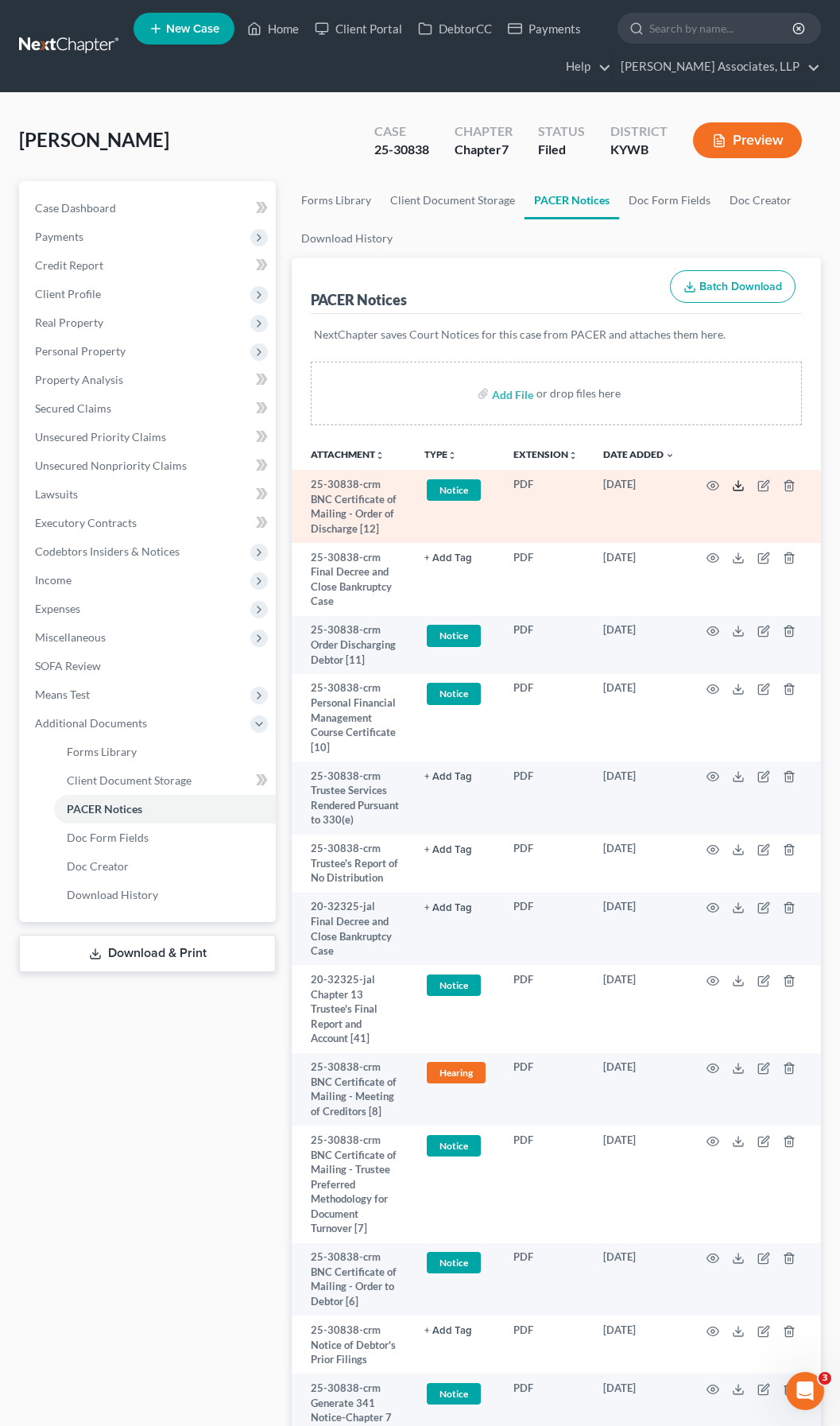
click at [740, 487] on icon at bounding box center [738, 485] width 12 height 12
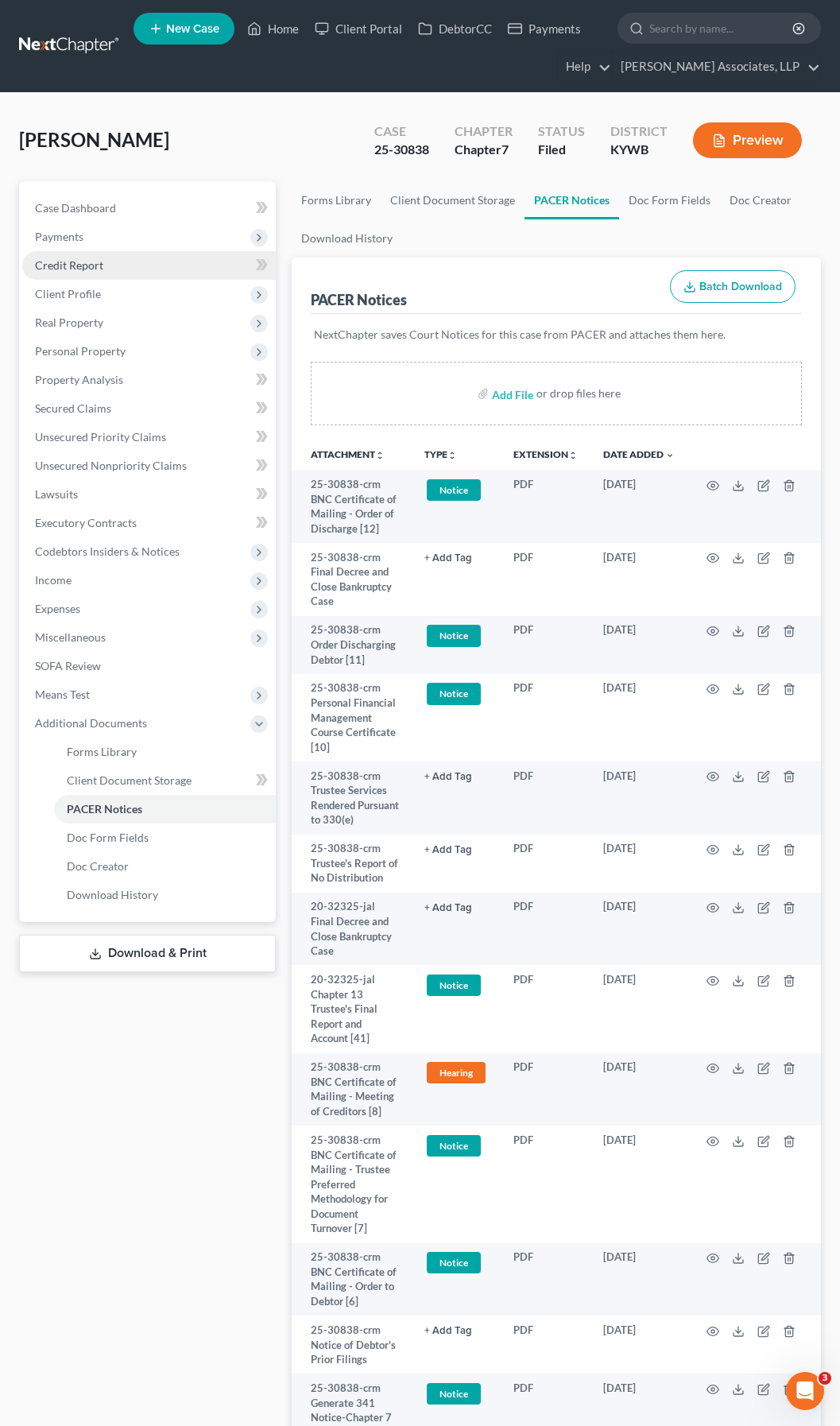
click at [76, 260] on span "Credit Report" at bounding box center [68, 265] width 68 height 13
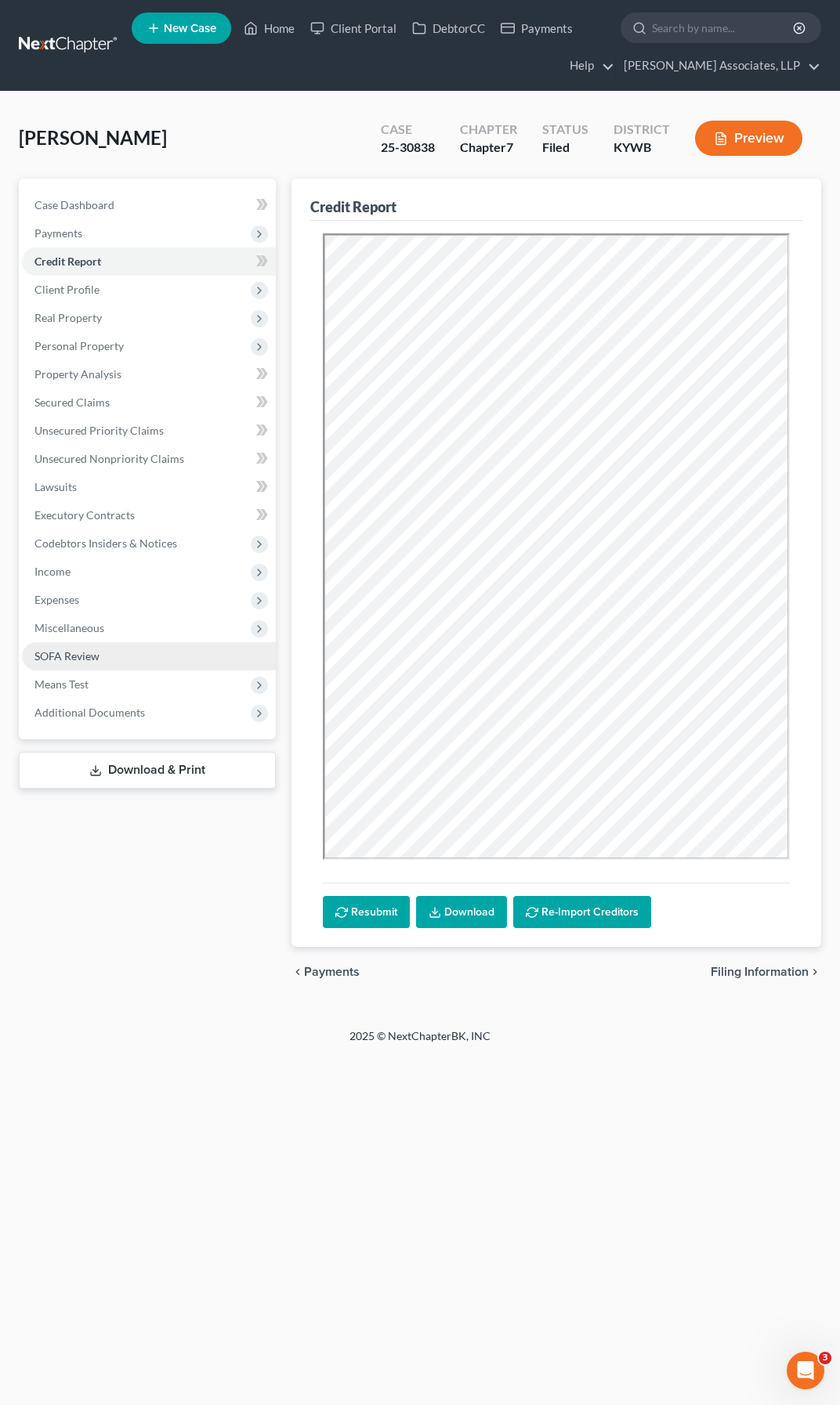
click at [78, 656] on span "SOFA Review" at bounding box center [67, 655] width 65 height 13
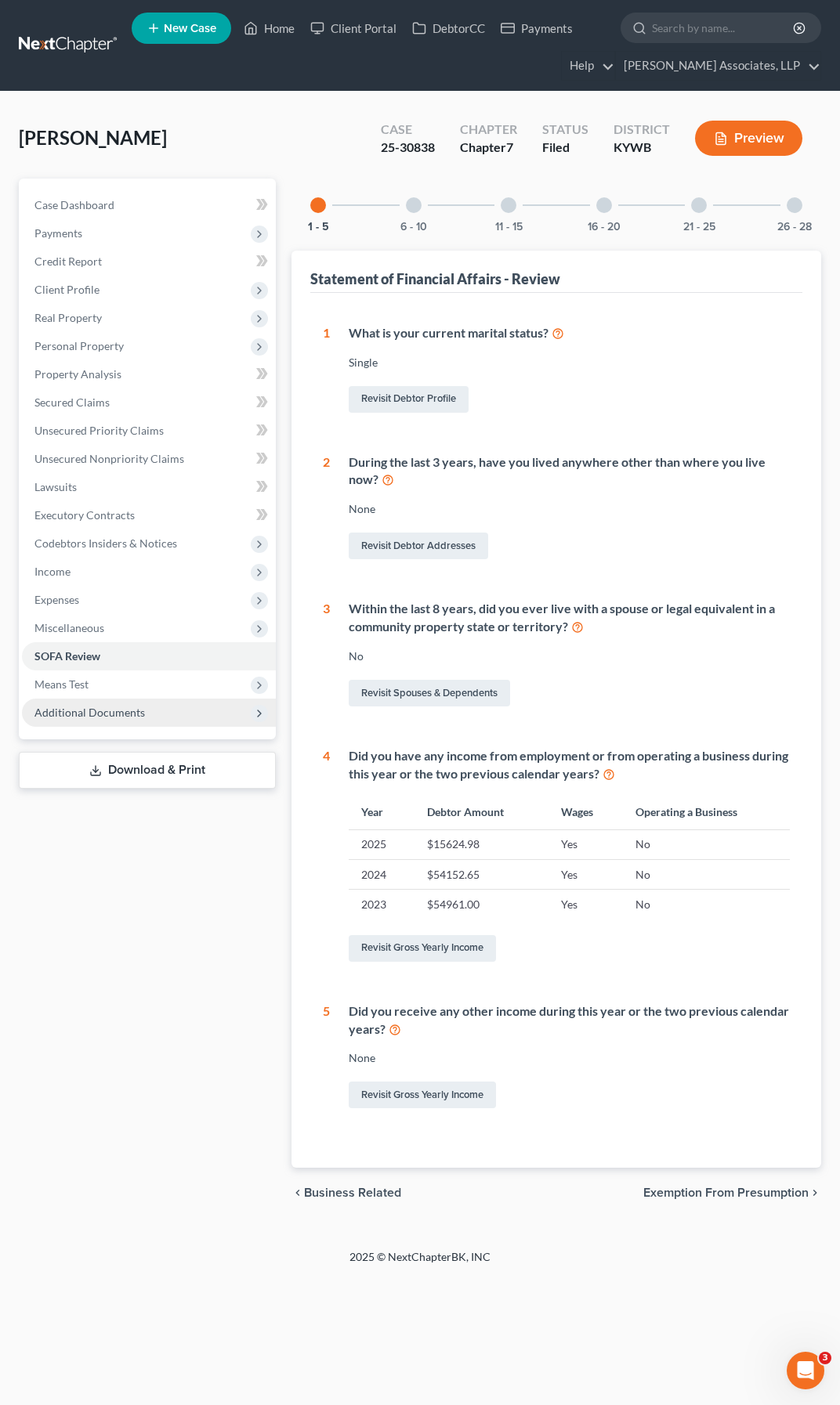
click at [138, 714] on span "Additional Documents" at bounding box center [89, 712] width 110 height 13
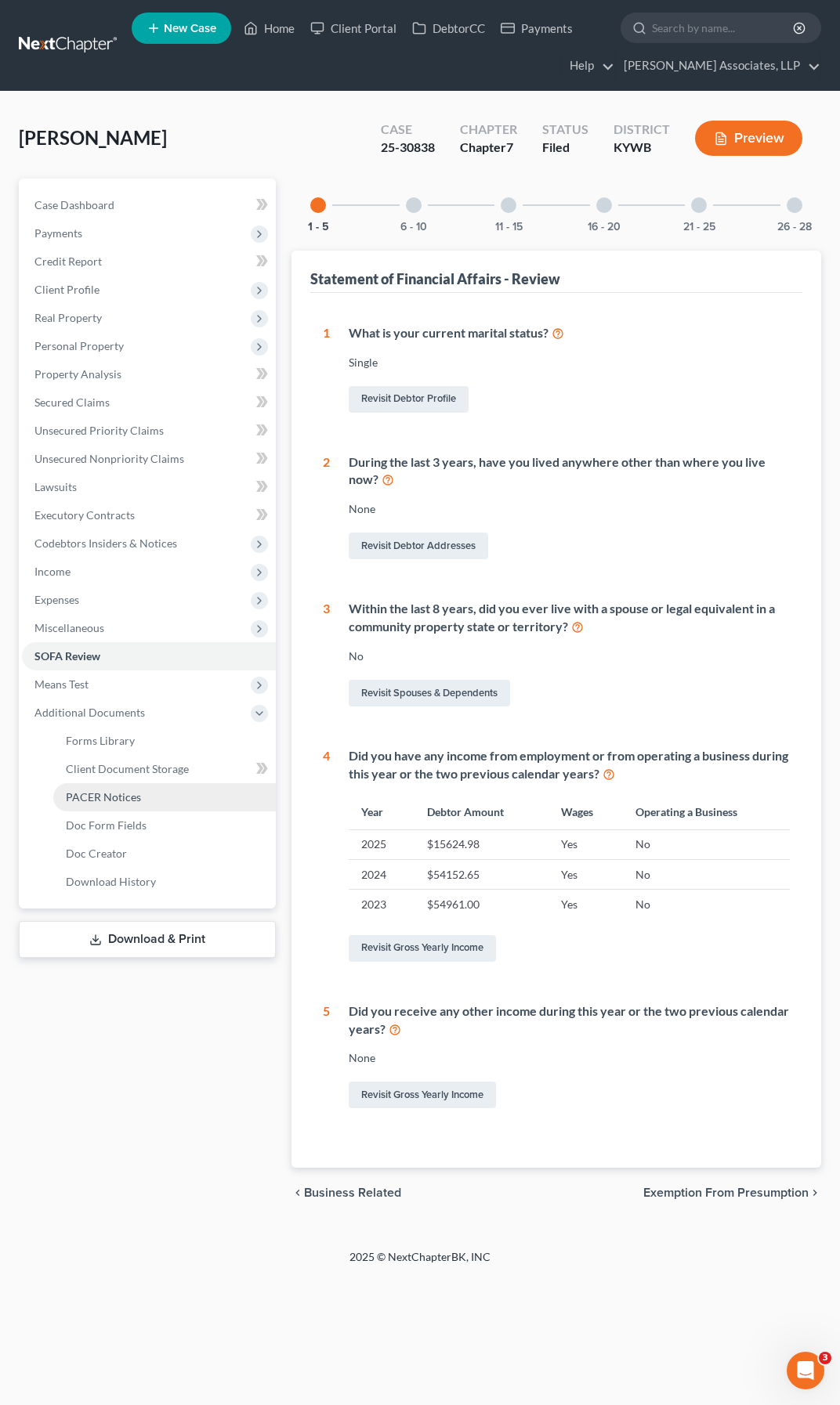
click at [117, 799] on span "PACER Notices" at bounding box center [103, 796] width 75 height 13
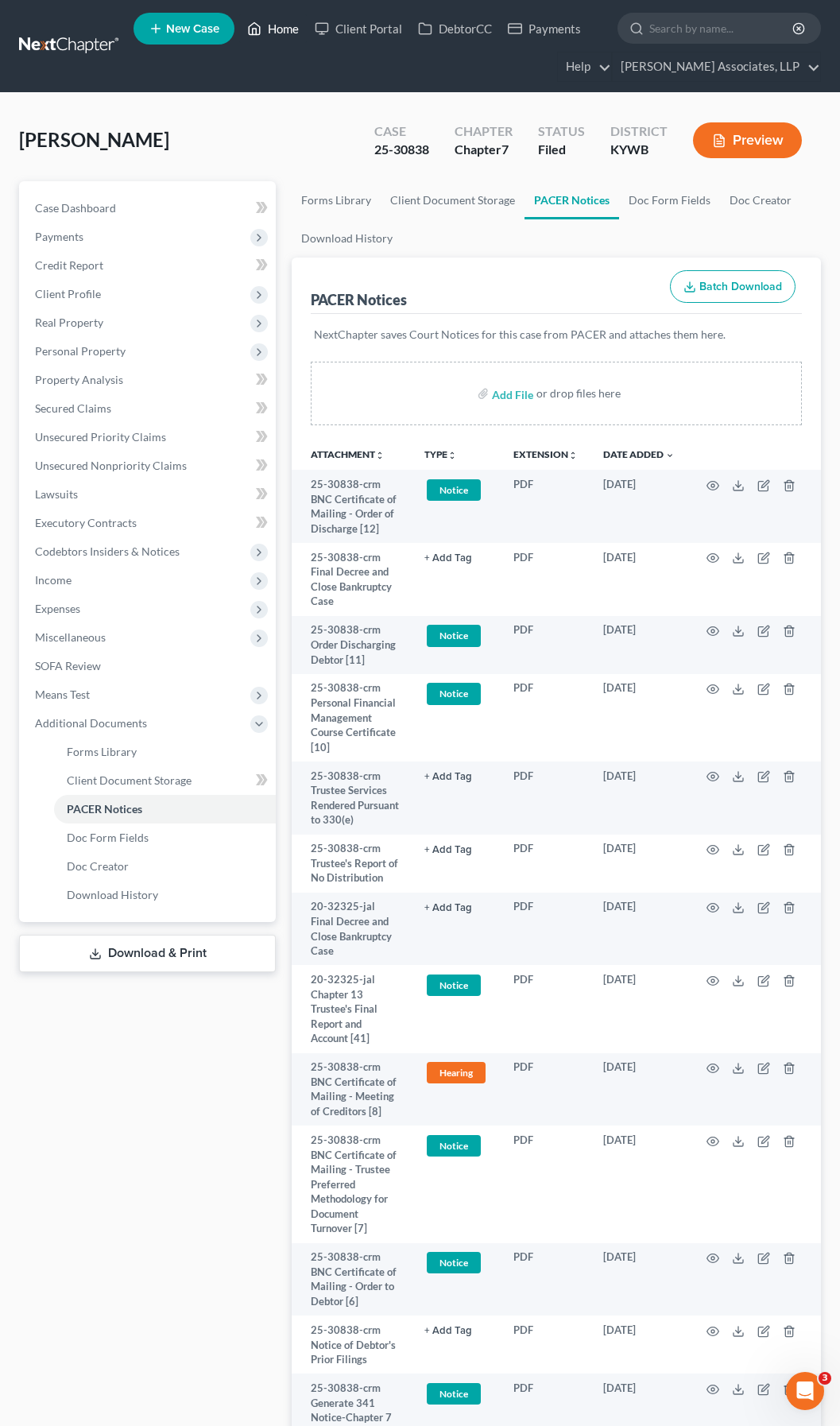
click at [286, 31] on link "Home" at bounding box center [273, 28] width 68 height 28
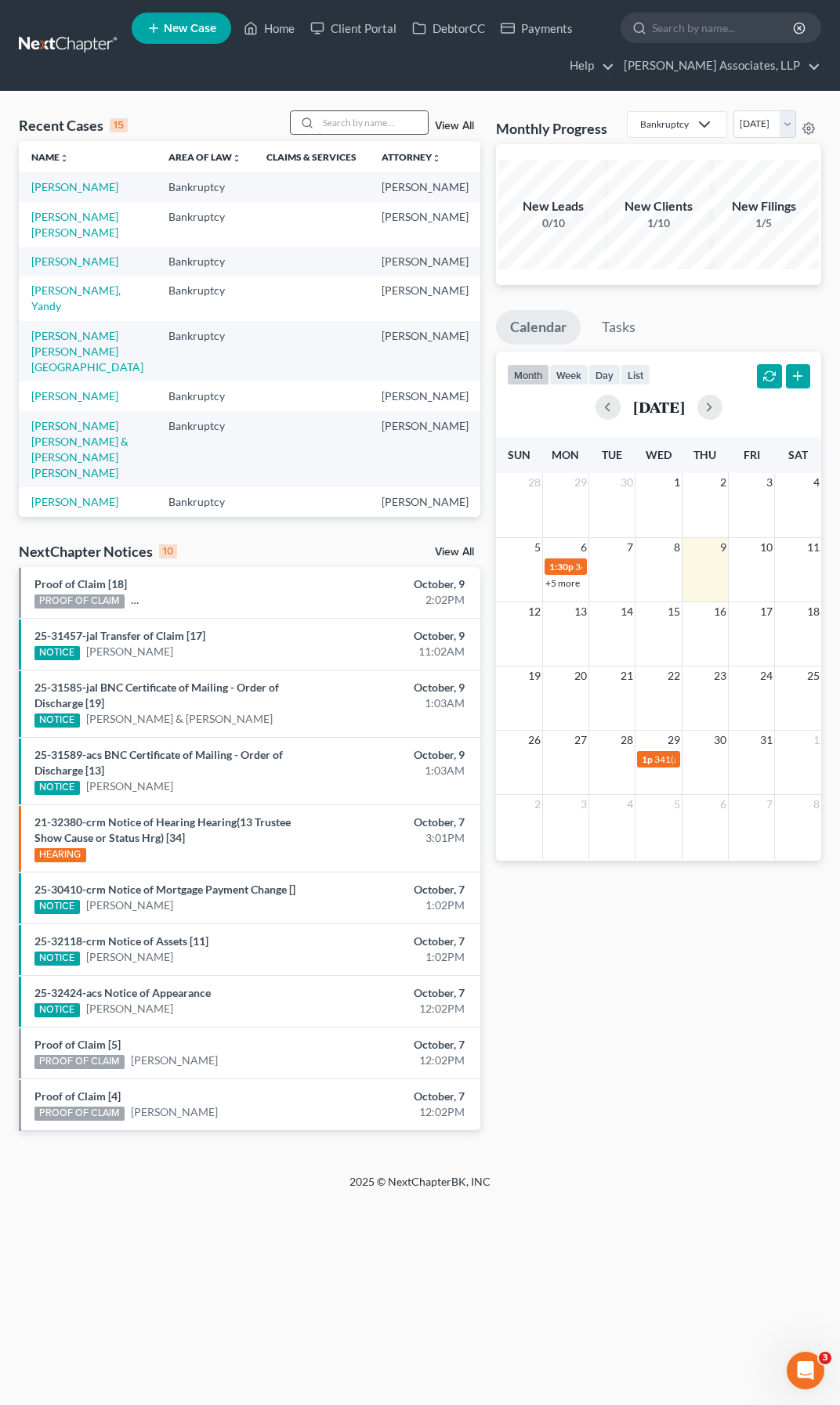
click at [378, 124] on input "search" at bounding box center [372, 123] width 109 height 23
type input "[PERSON_NAME]"
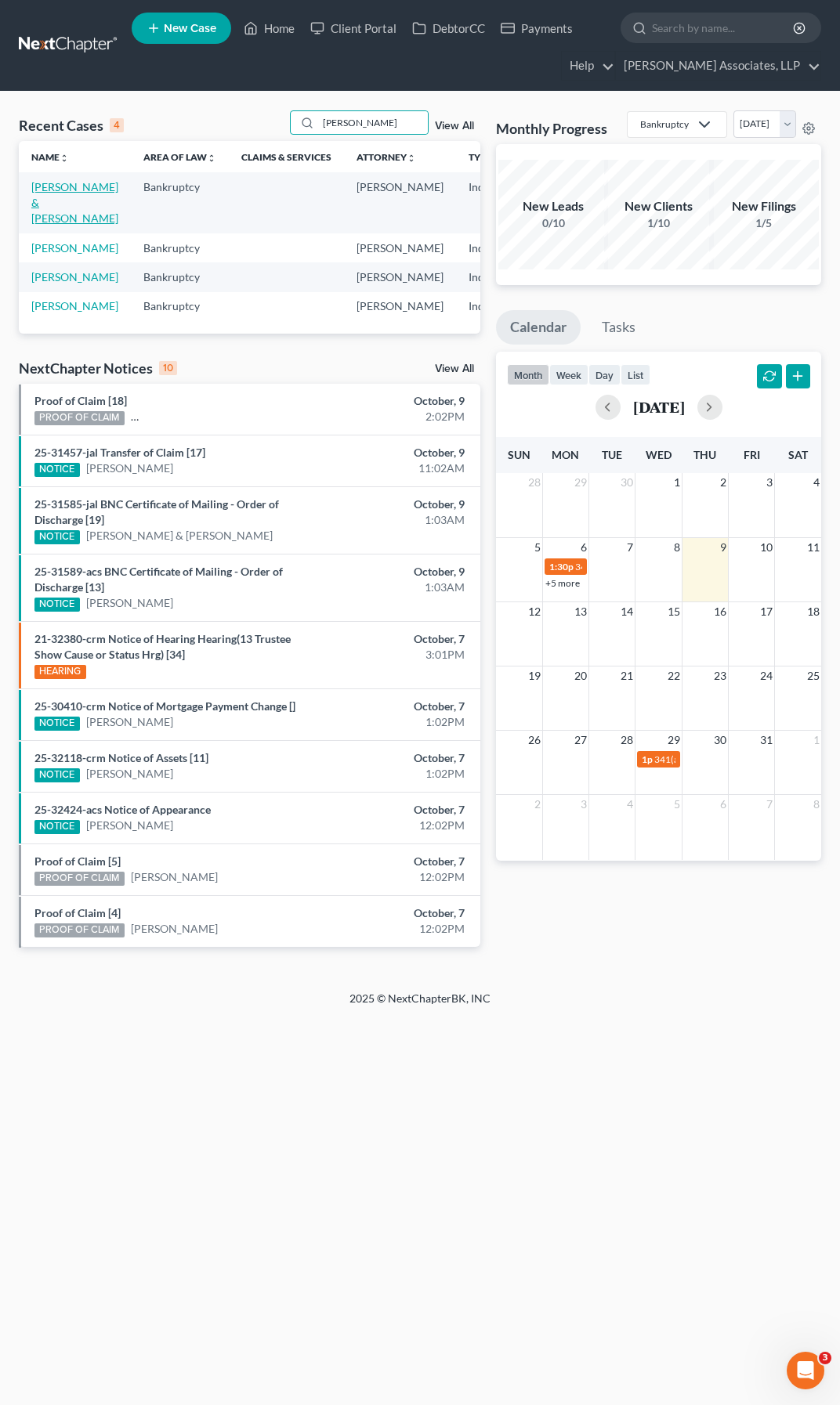
click at [53, 204] on link "[PERSON_NAME] & [PERSON_NAME]" at bounding box center [74, 202] width 87 height 45
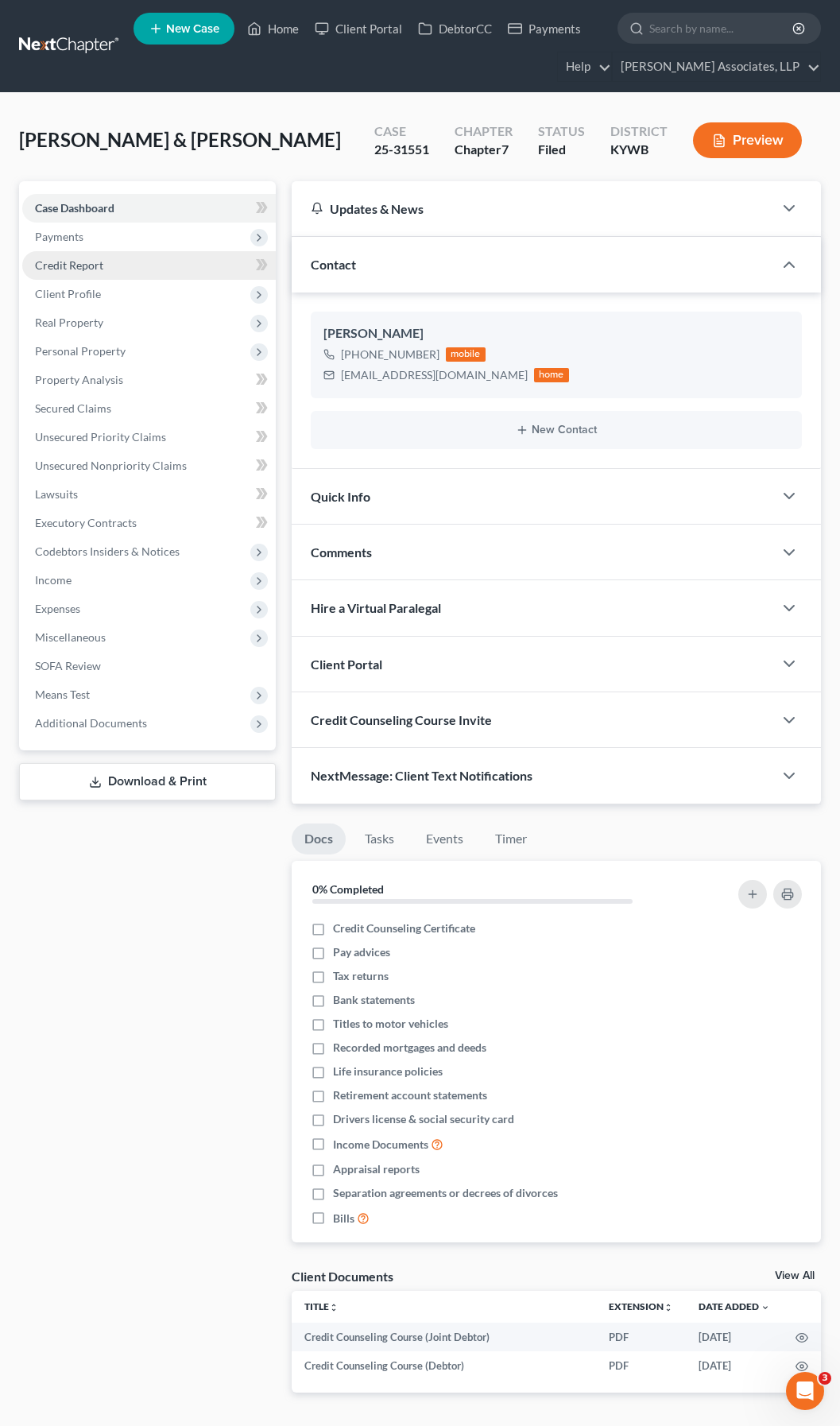
click at [86, 267] on span "Credit Report" at bounding box center [68, 265] width 68 height 13
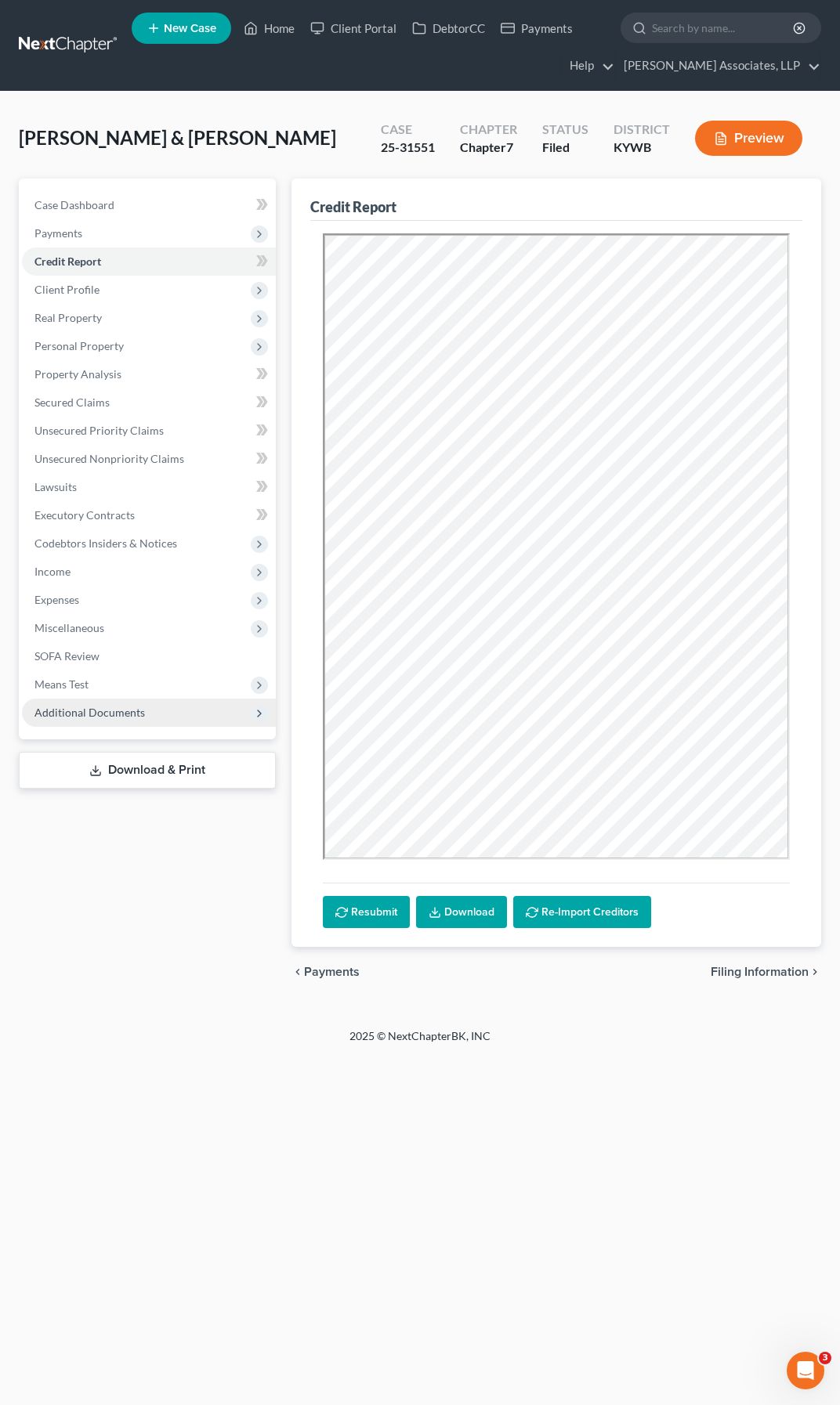
click at [131, 712] on span "Additional Documents" at bounding box center [89, 712] width 110 height 13
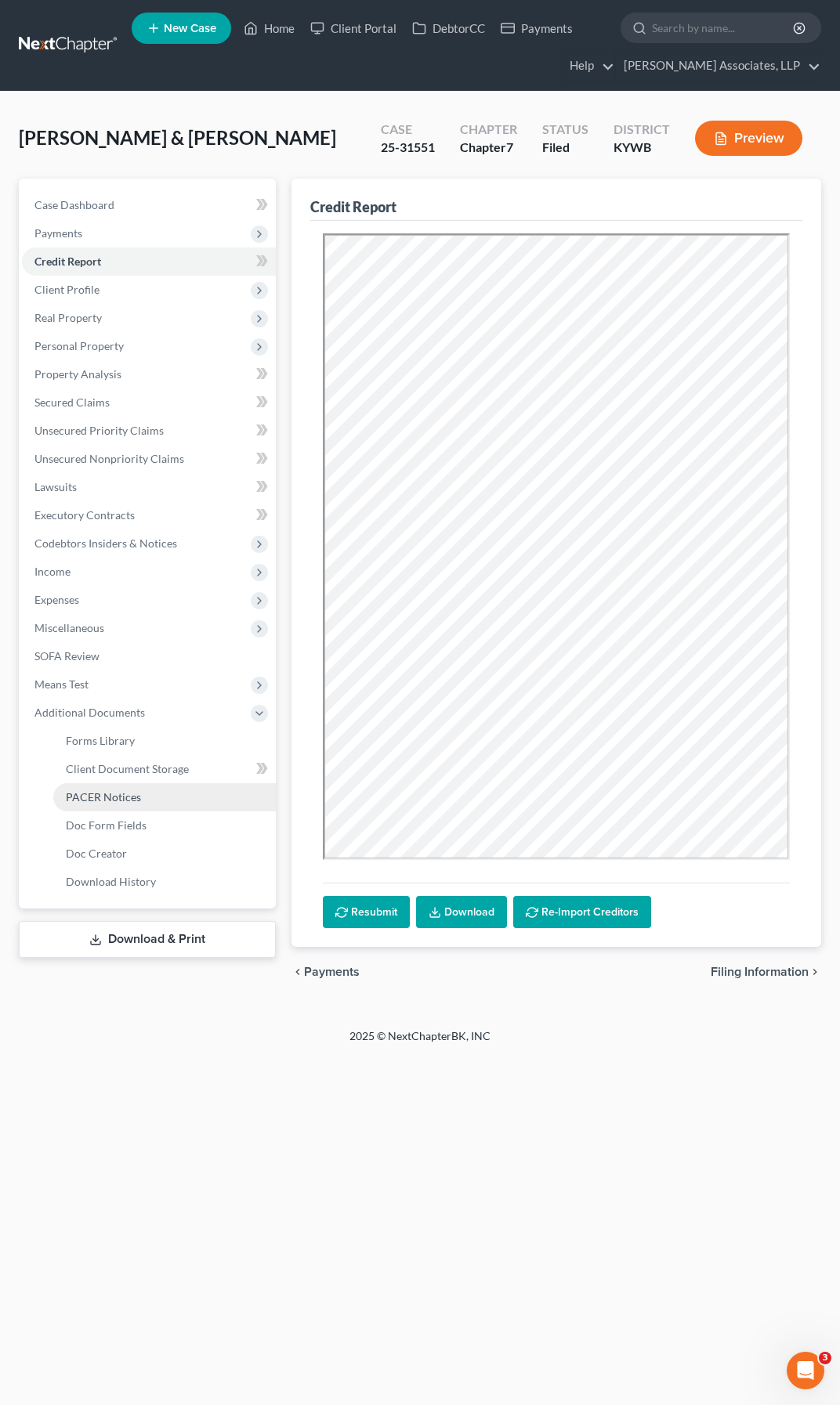
click at [121, 794] on span "PACER Notices" at bounding box center [103, 796] width 75 height 13
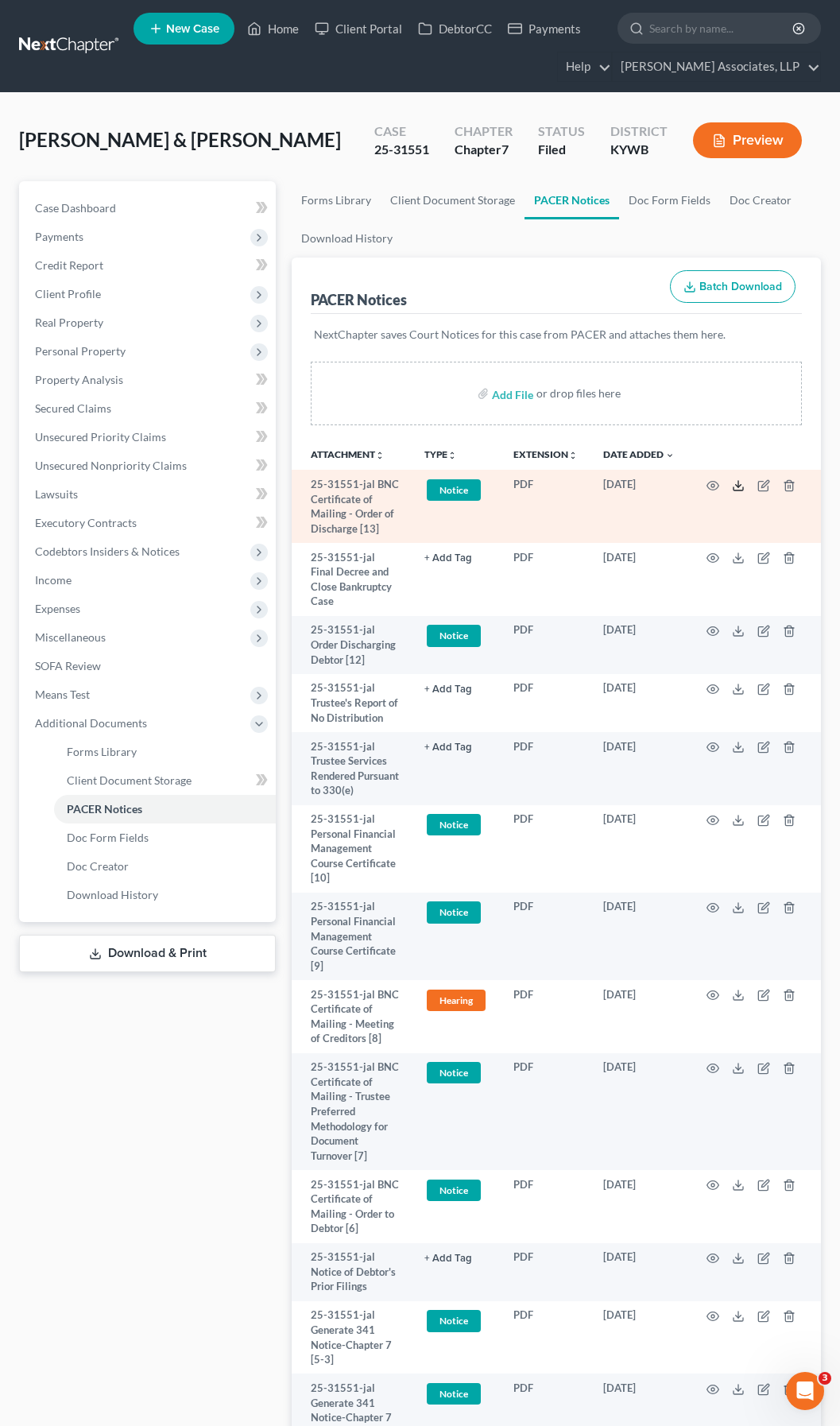
click at [739, 488] on icon at bounding box center [738, 485] width 12 height 12
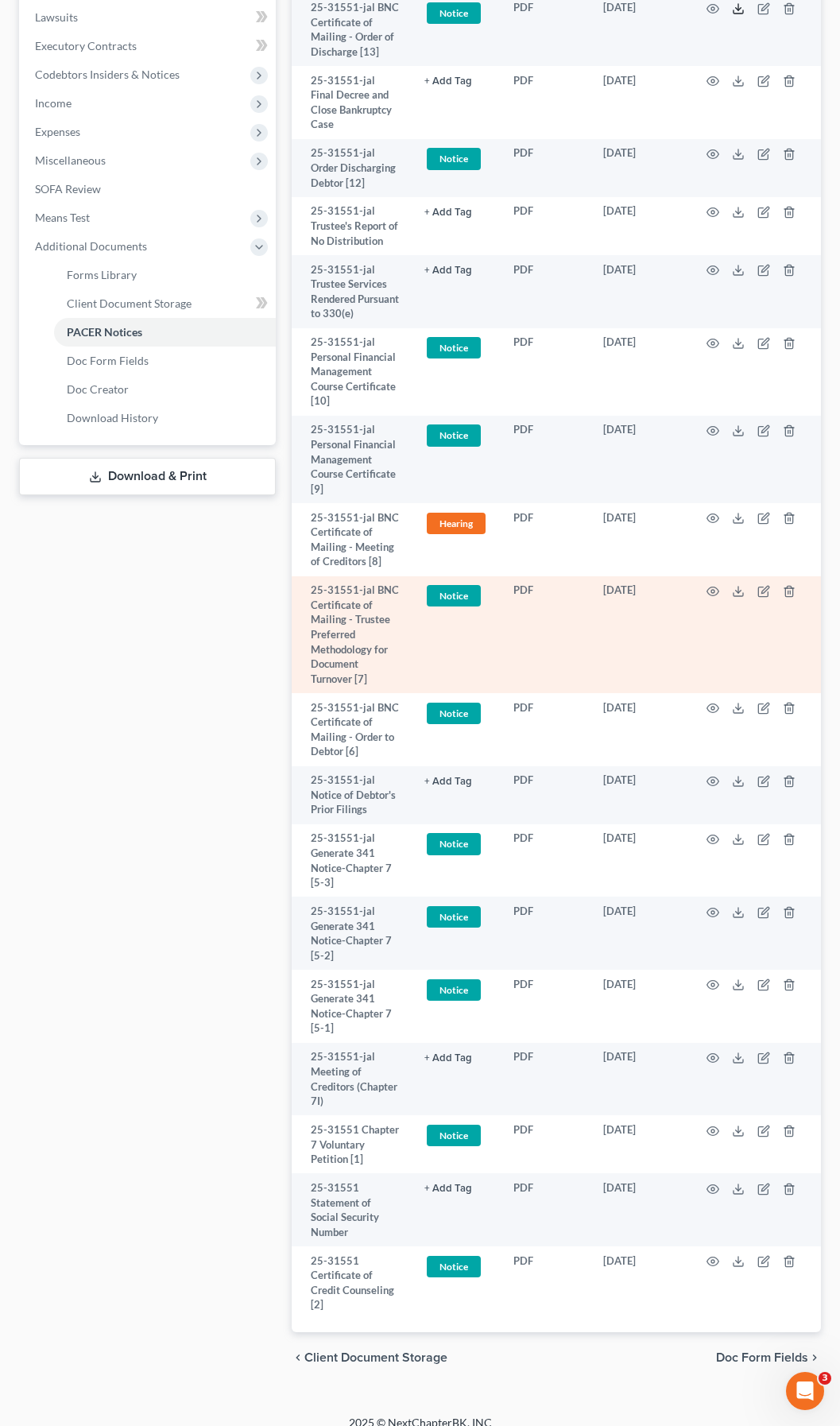
scroll to position [479, 0]
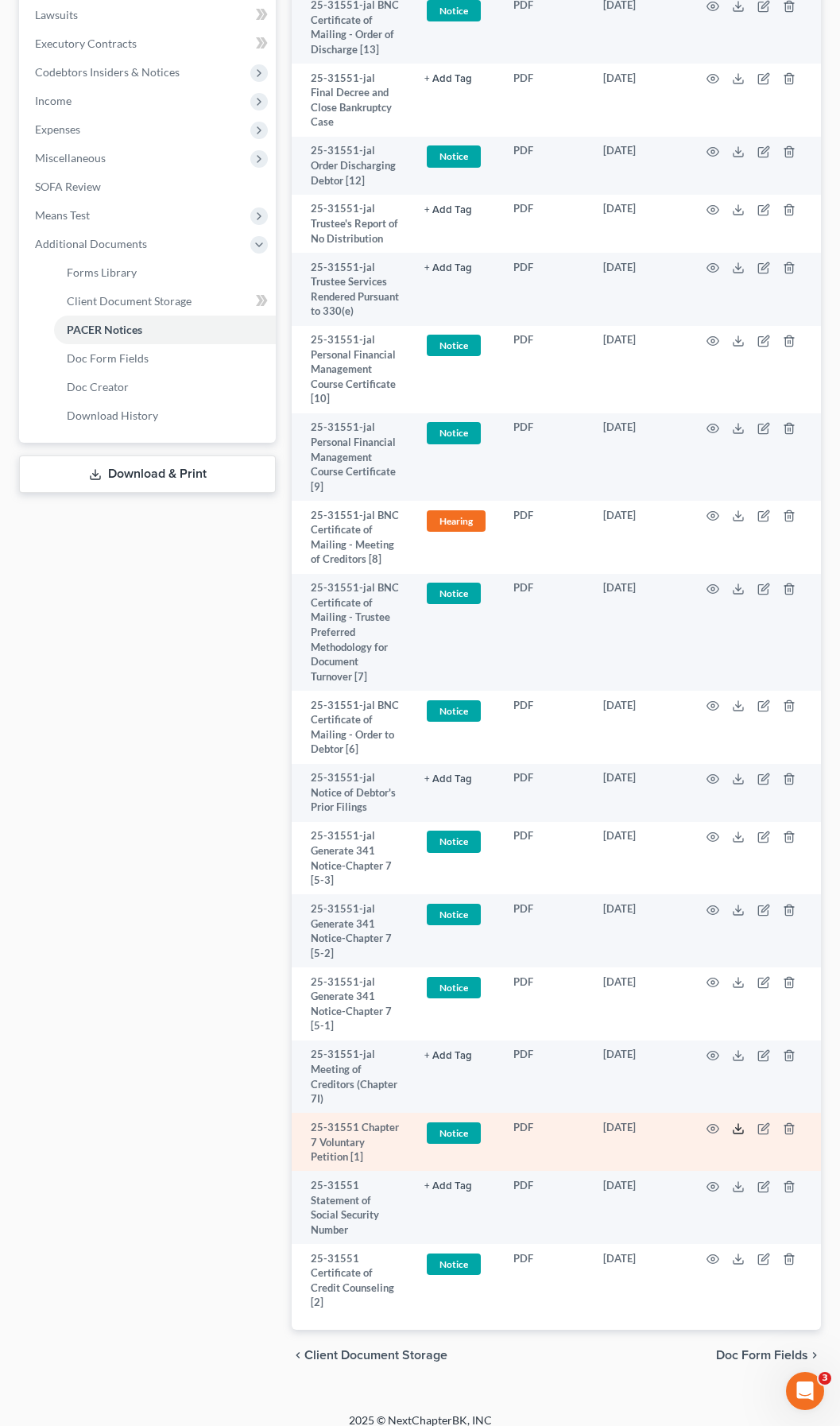
click at [737, 1123] on icon at bounding box center [738, 1129] width 12 height 12
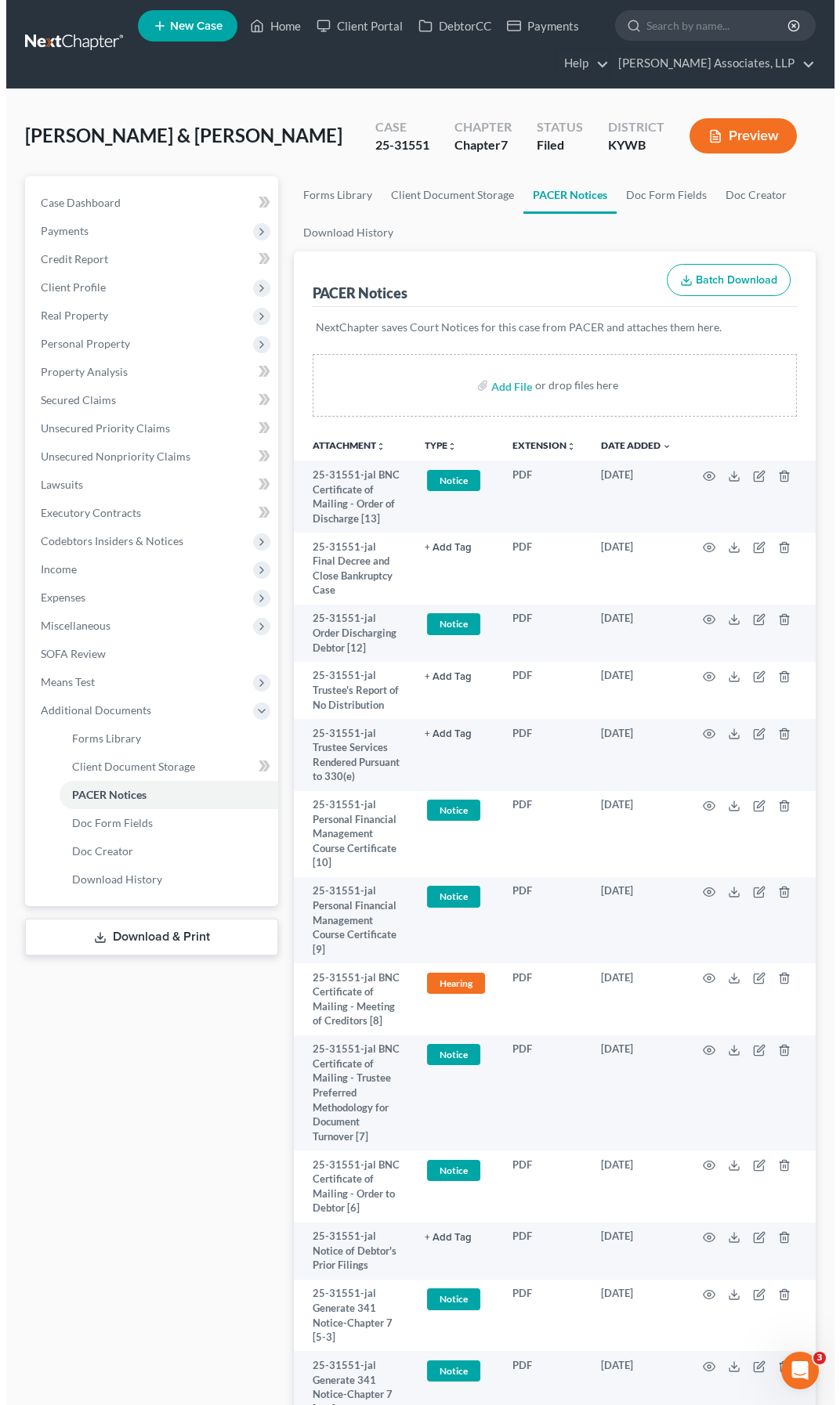
scroll to position [0, 0]
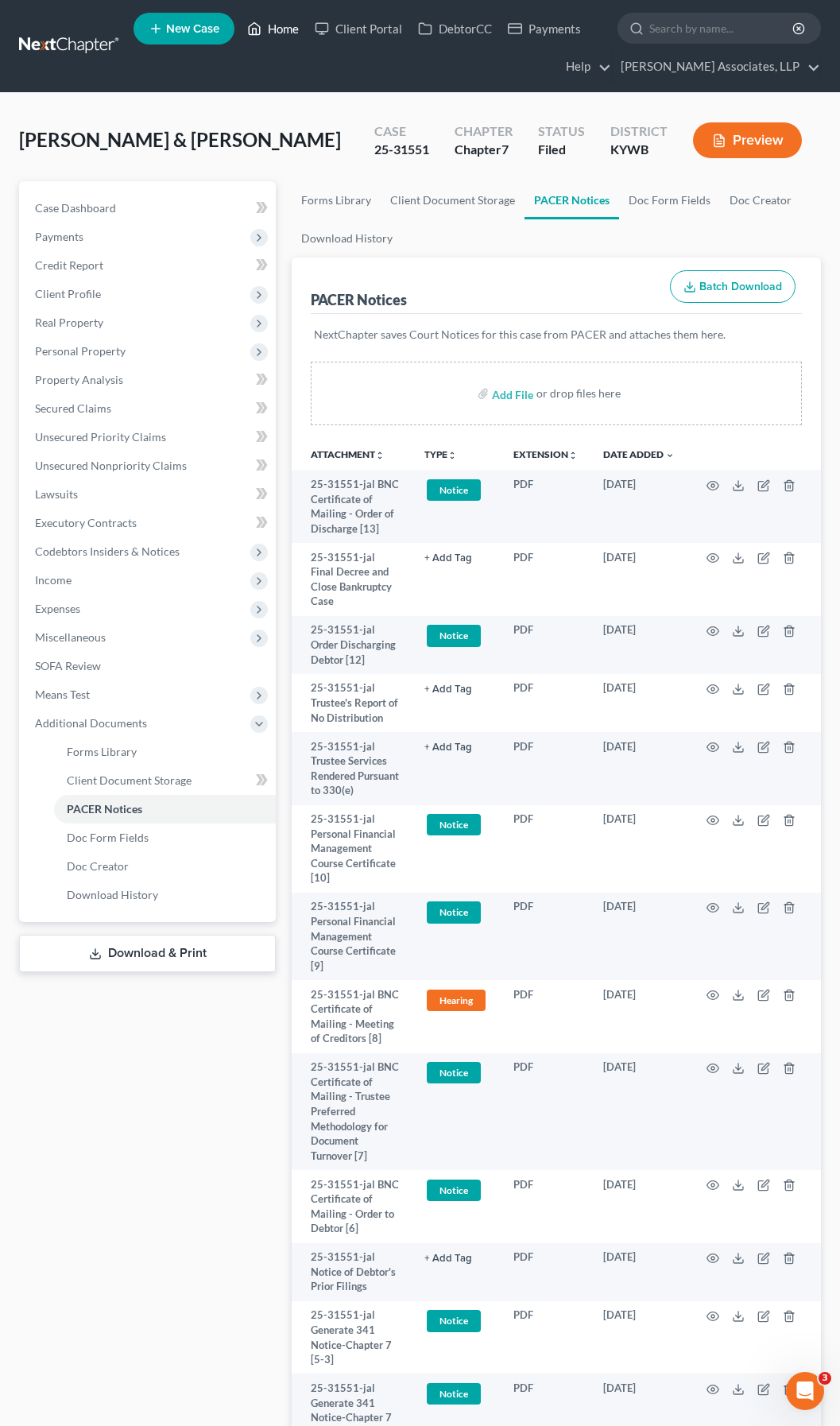
click at [285, 20] on link "Home" at bounding box center [273, 28] width 68 height 28
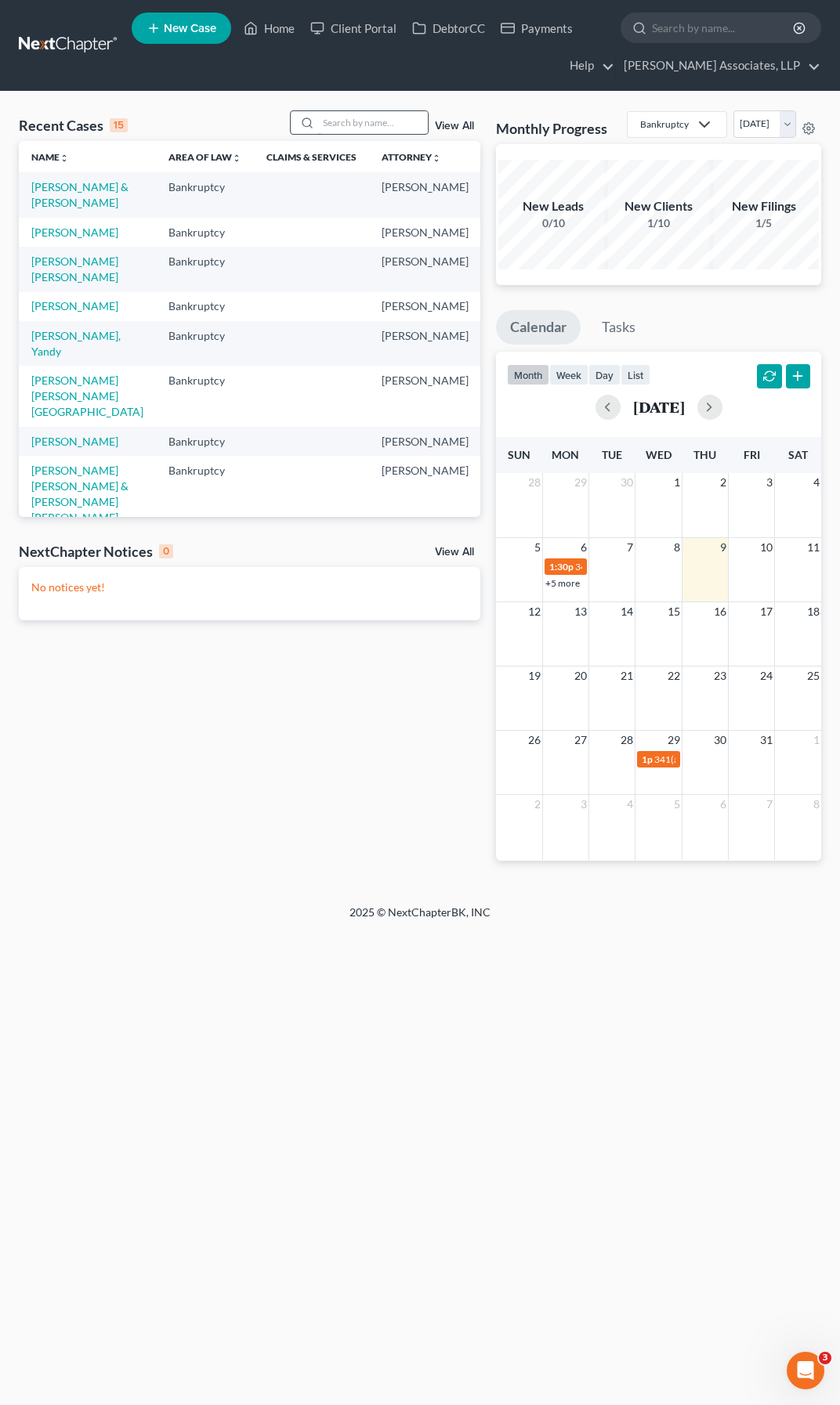
click at [340, 120] on input "search" at bounding box center [372, 123] width 109 height 23
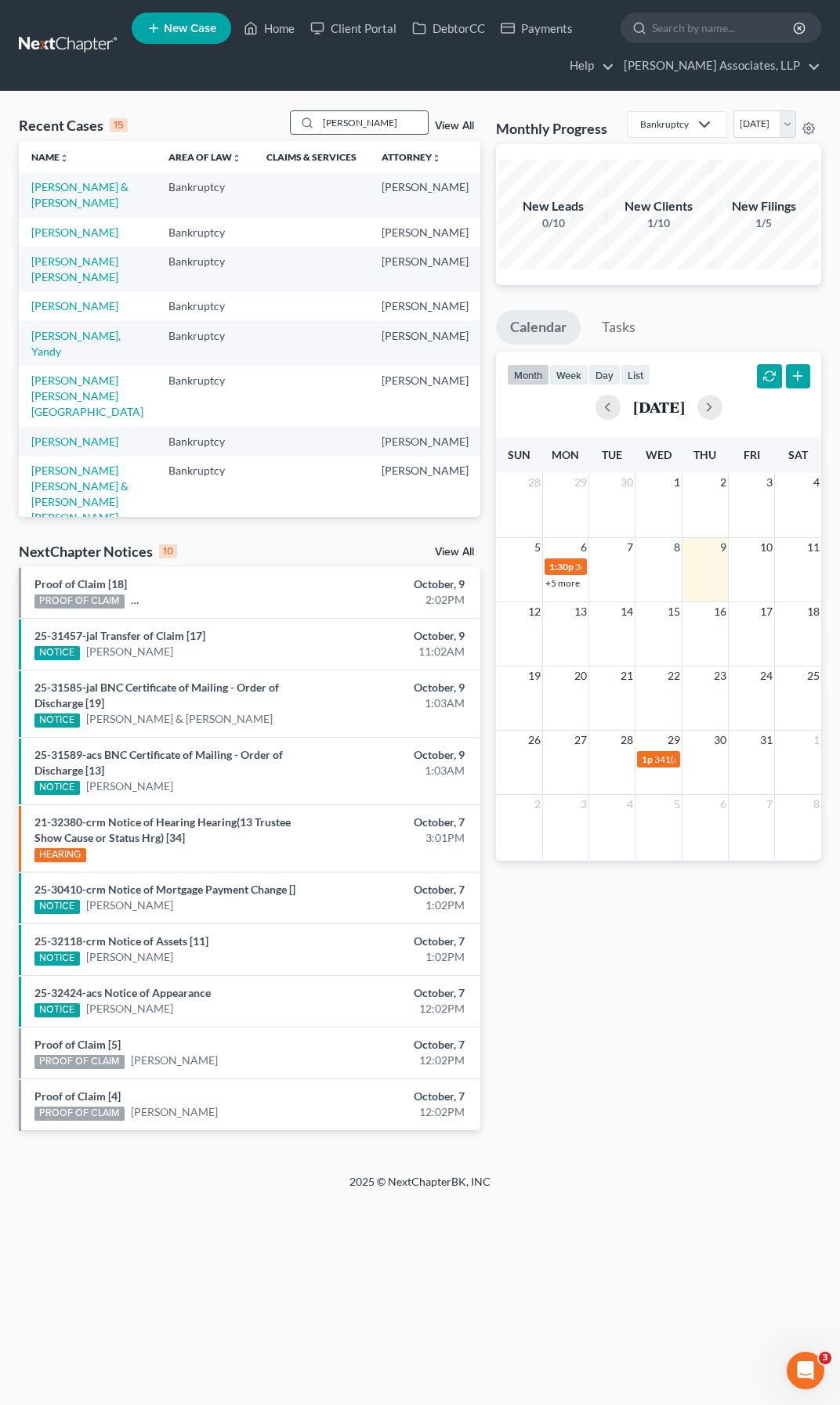
type input "[PERSON_NAME]"
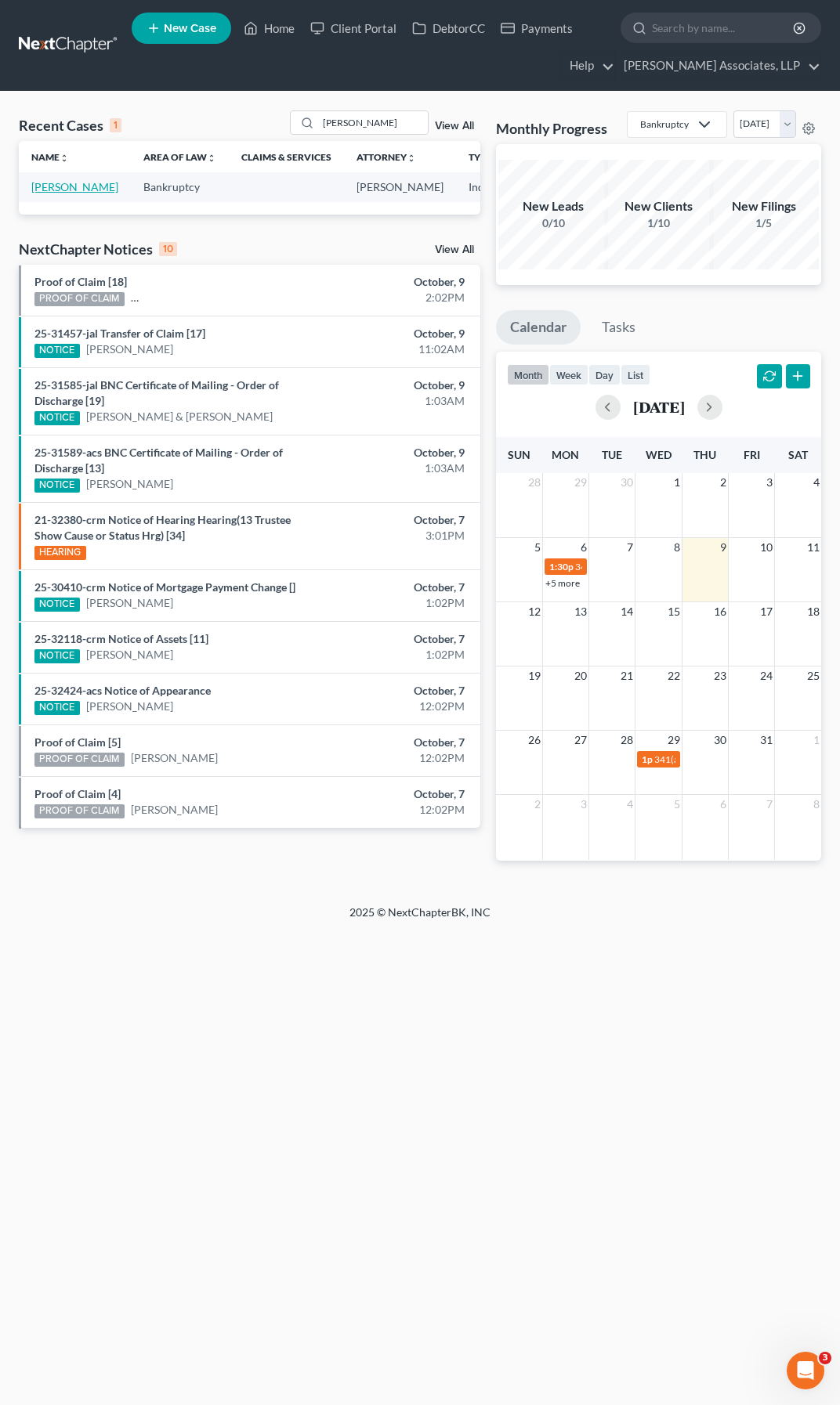
click at [50, 194] on link "[PERSON_NAME]" at bounding box center [74, 187] width 87 height 13
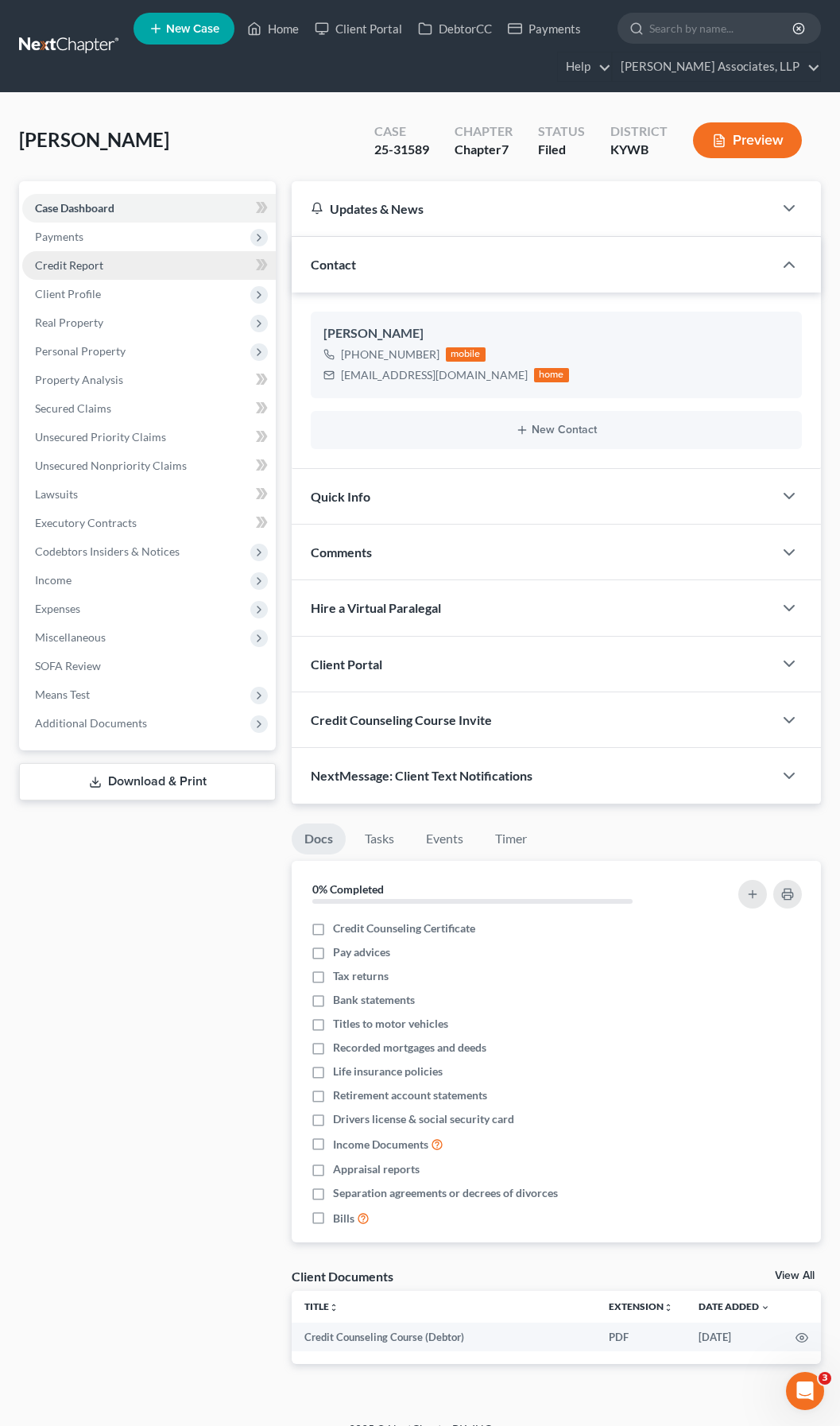
click at [57, 260] on span "Credit Report" at bounding box center [68, 265] width 68 height 13
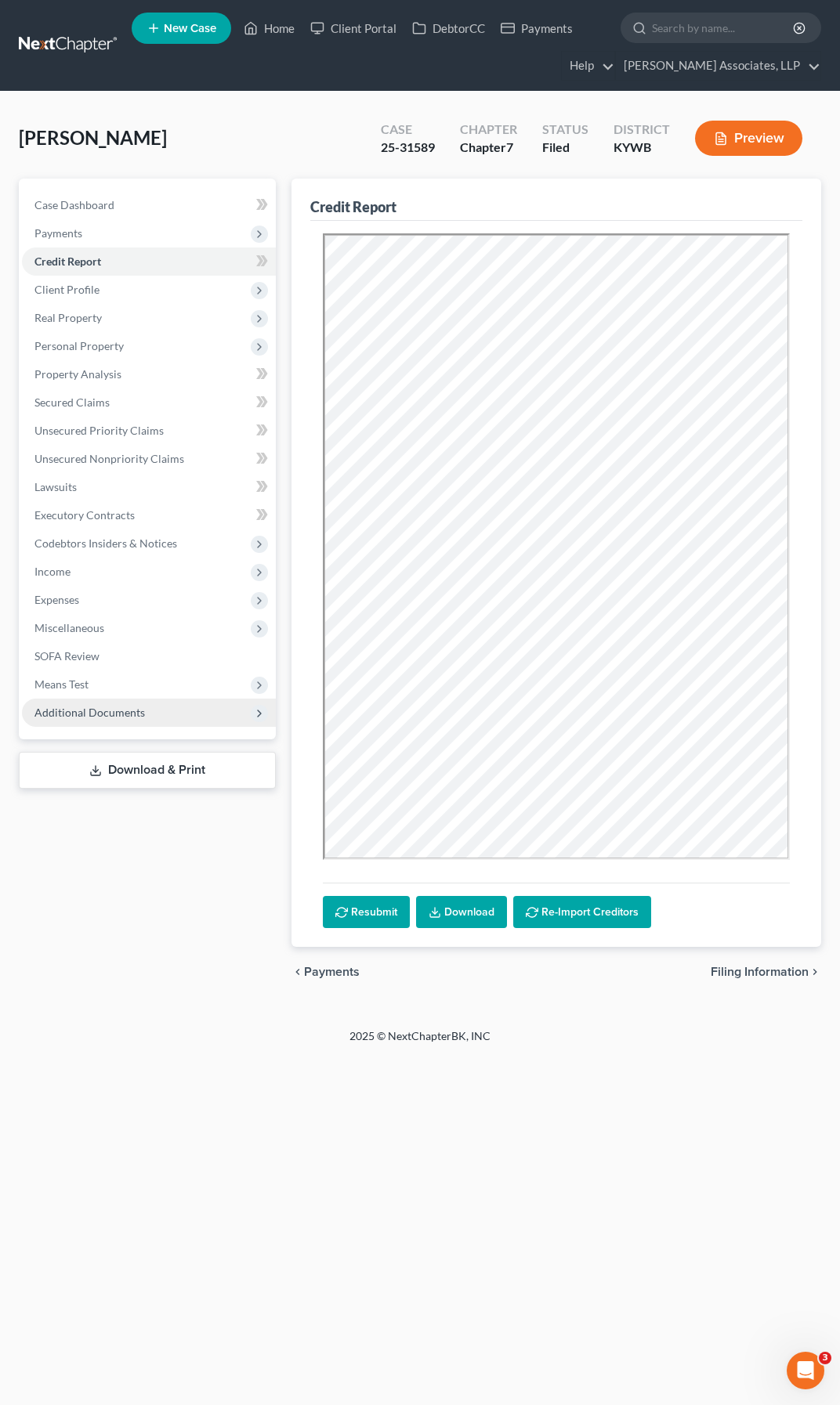
click at [94, 717] on span "Additional Documents" at bounding box center [89, 712] width 110 height 13
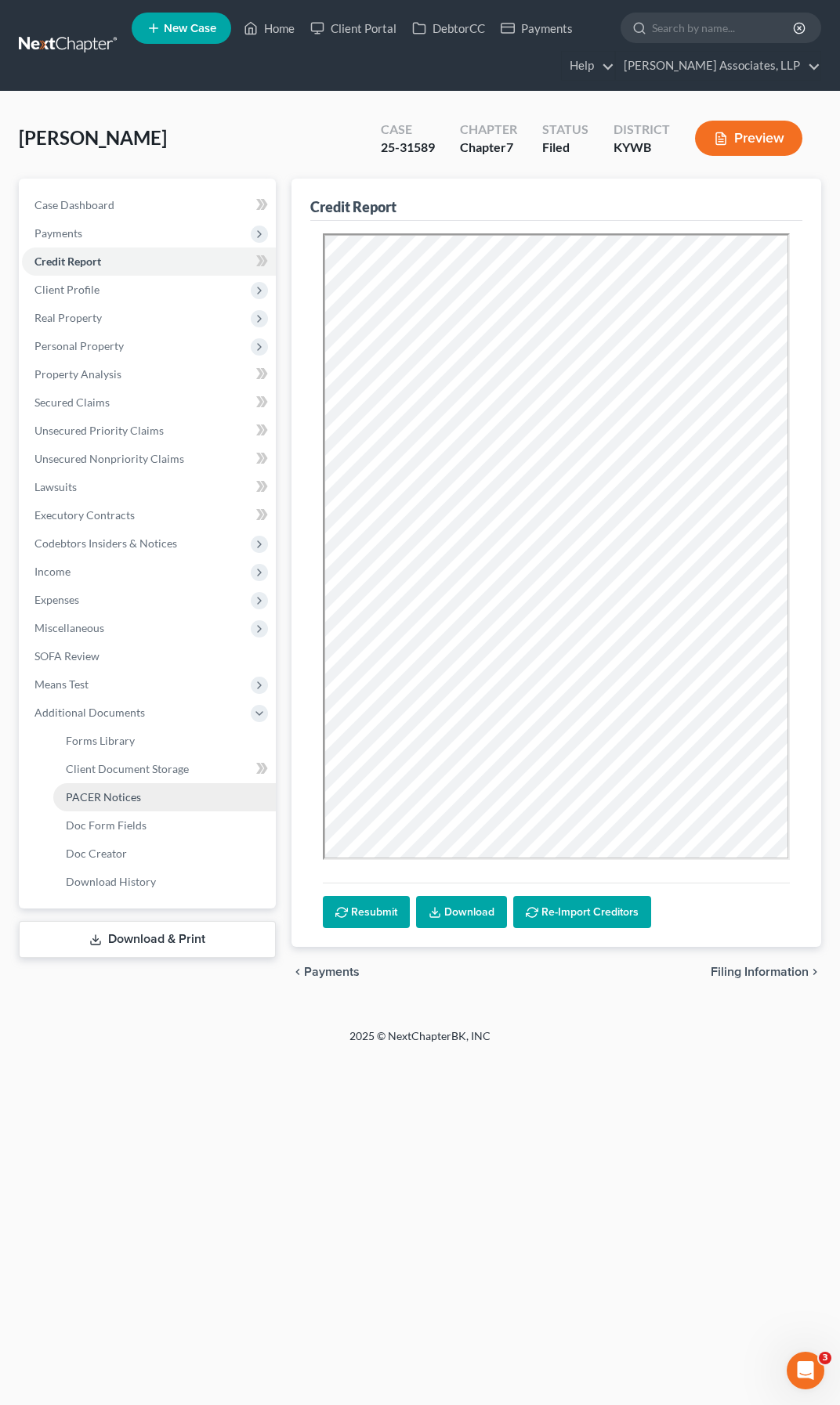
click at [109, 802] on span "PACER Notices" at bounding box center [103, 796] width 75 height 13
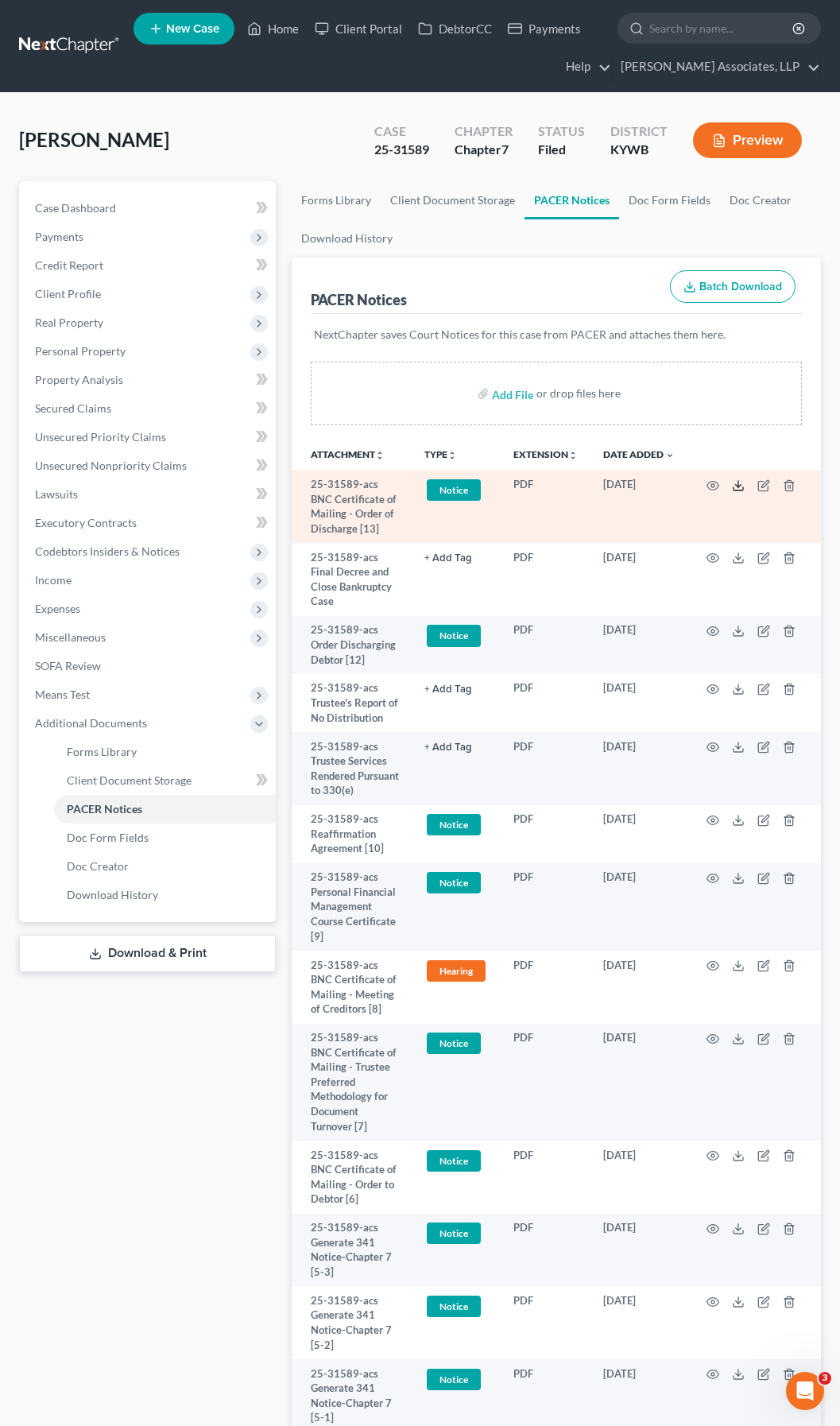
click at [739, 485] on line at bounding box center [739, 484] width 0 height 6
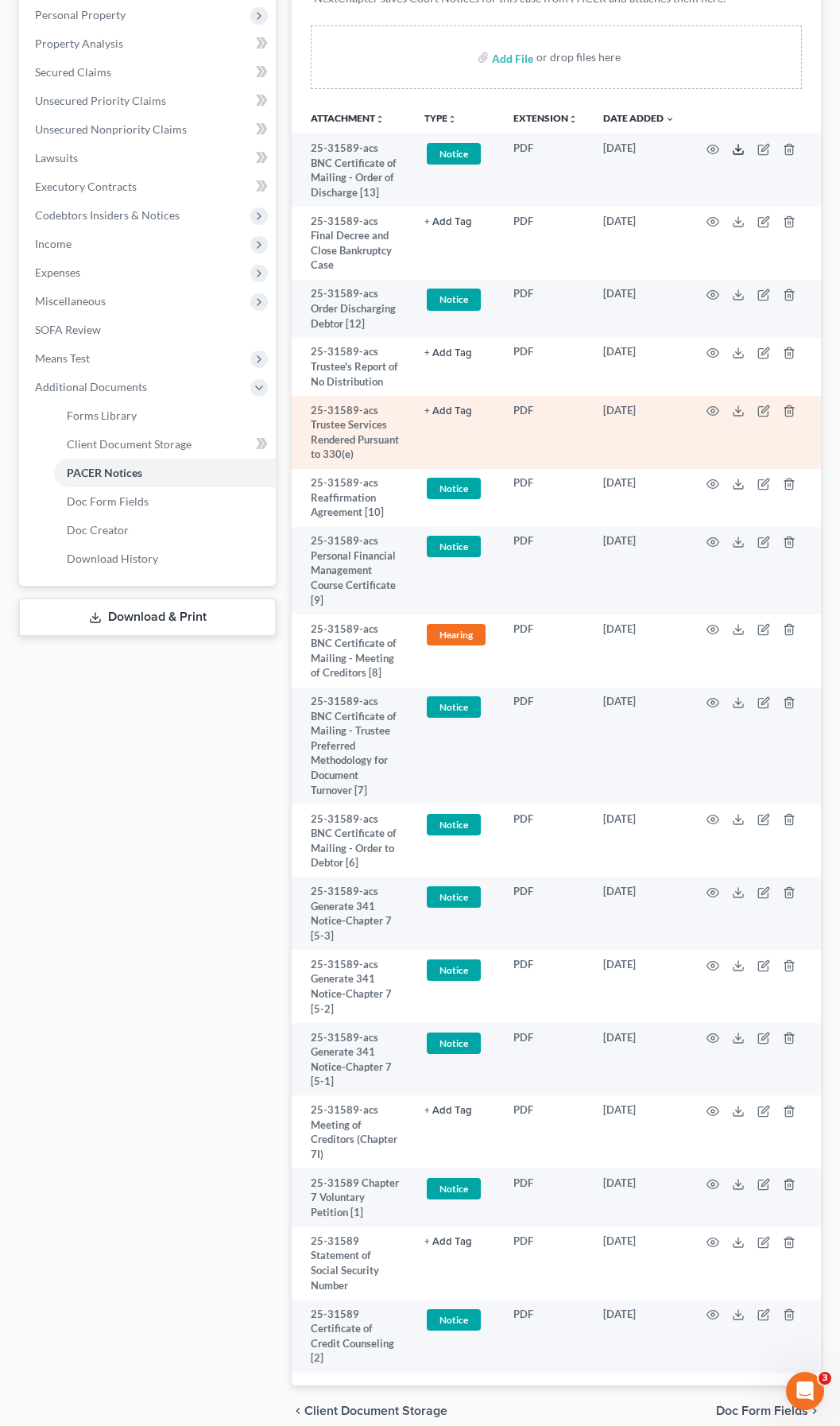
scroll to position [407, 0]
